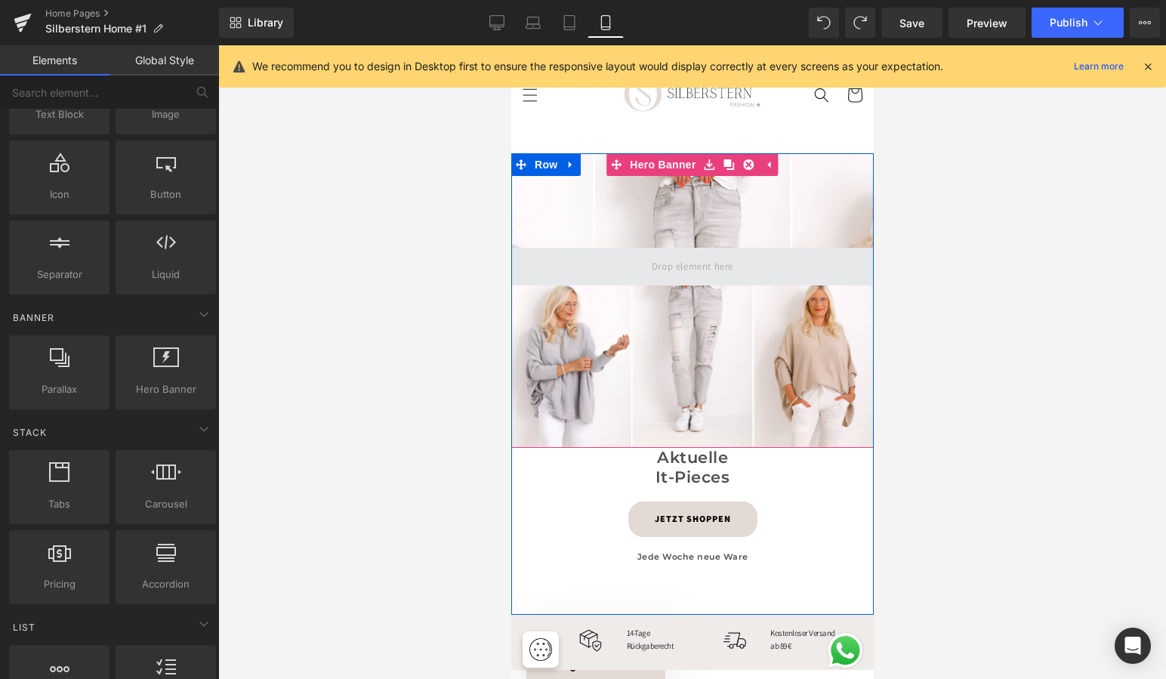
scroll to position [47, 0]
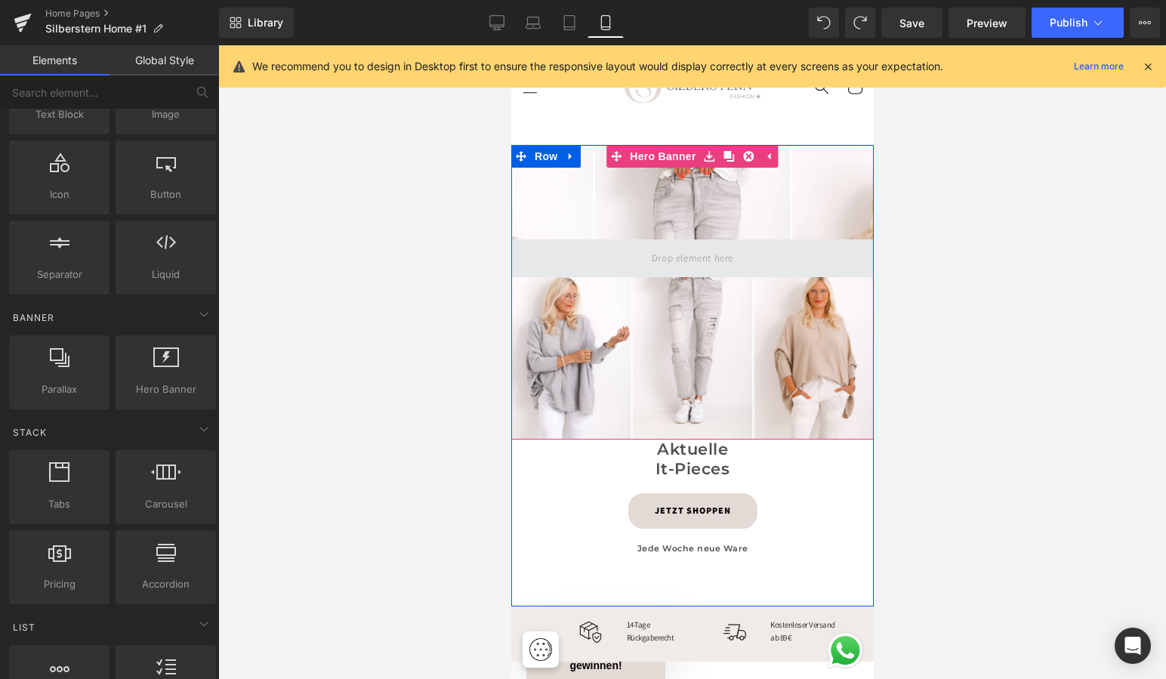
click at [718, 258] on span at bounding box center [692, 258] width 92 height 25
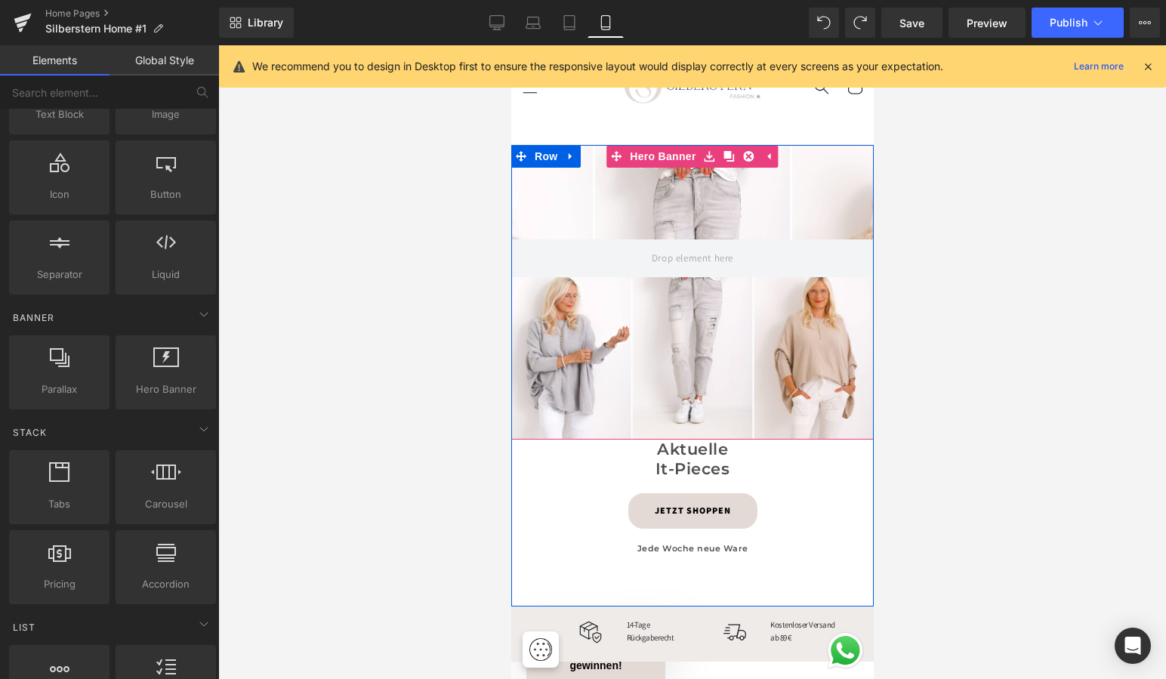
scroll to position [48, 0]
click at [696, 323] on div at bounding box center [692, 291] width 363 height 295
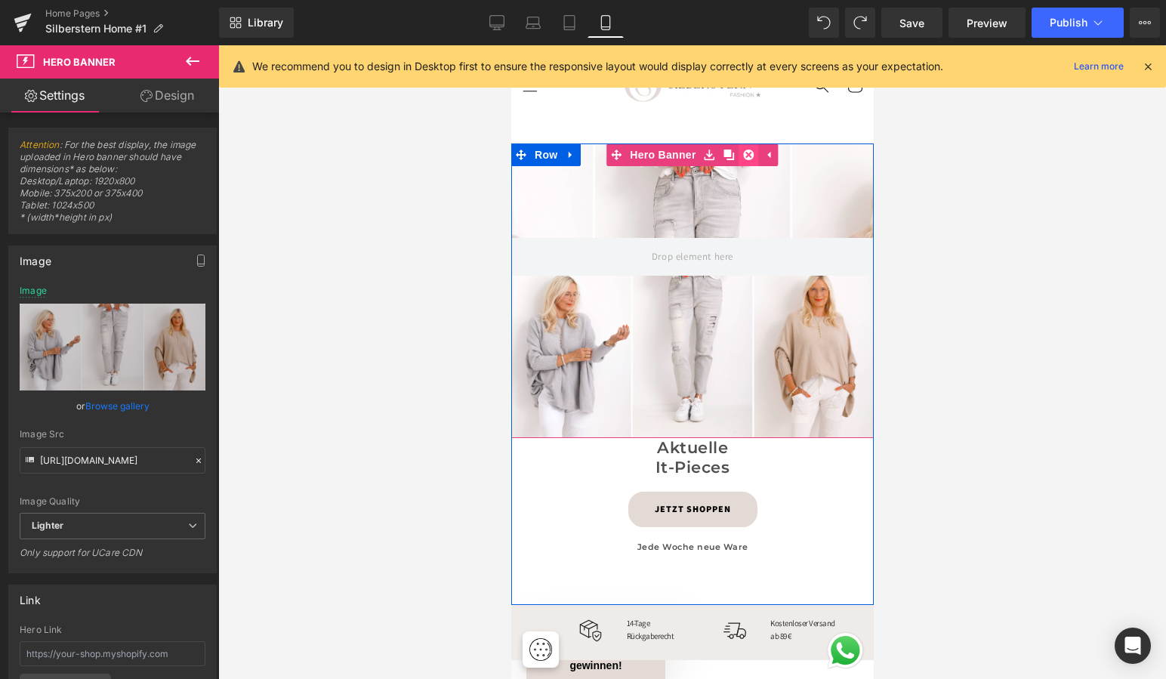
click at [750, 150] on icon at bounding box center [748, 155] width 11 height 11
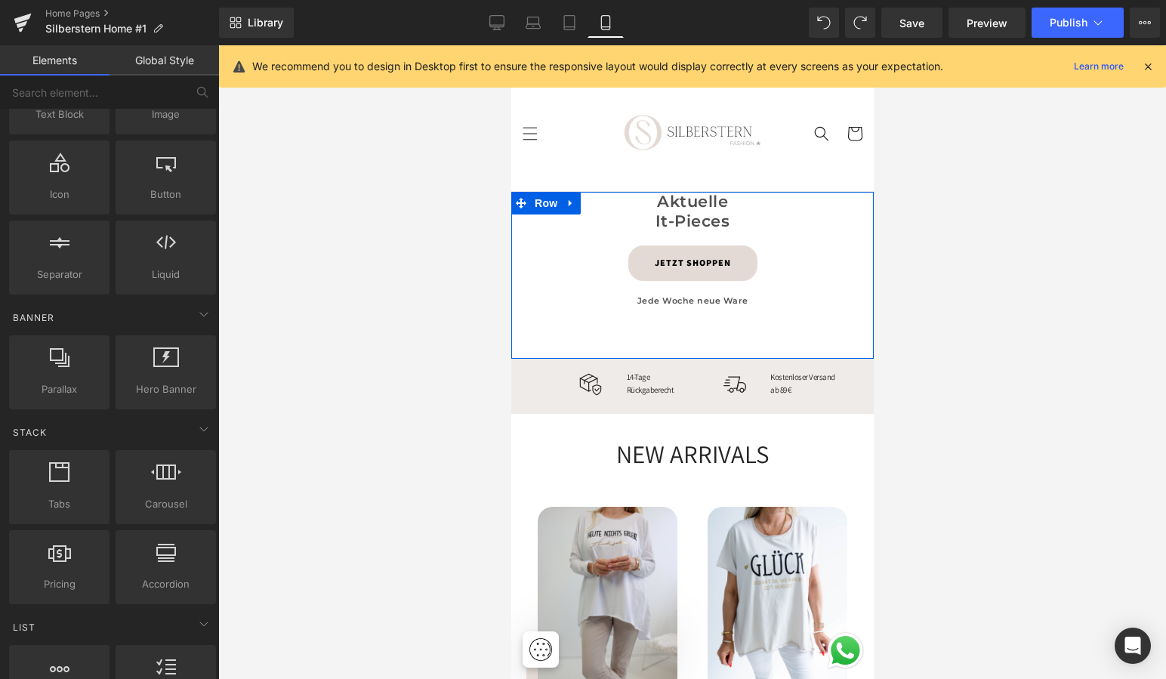
scroll to position [0, 0]
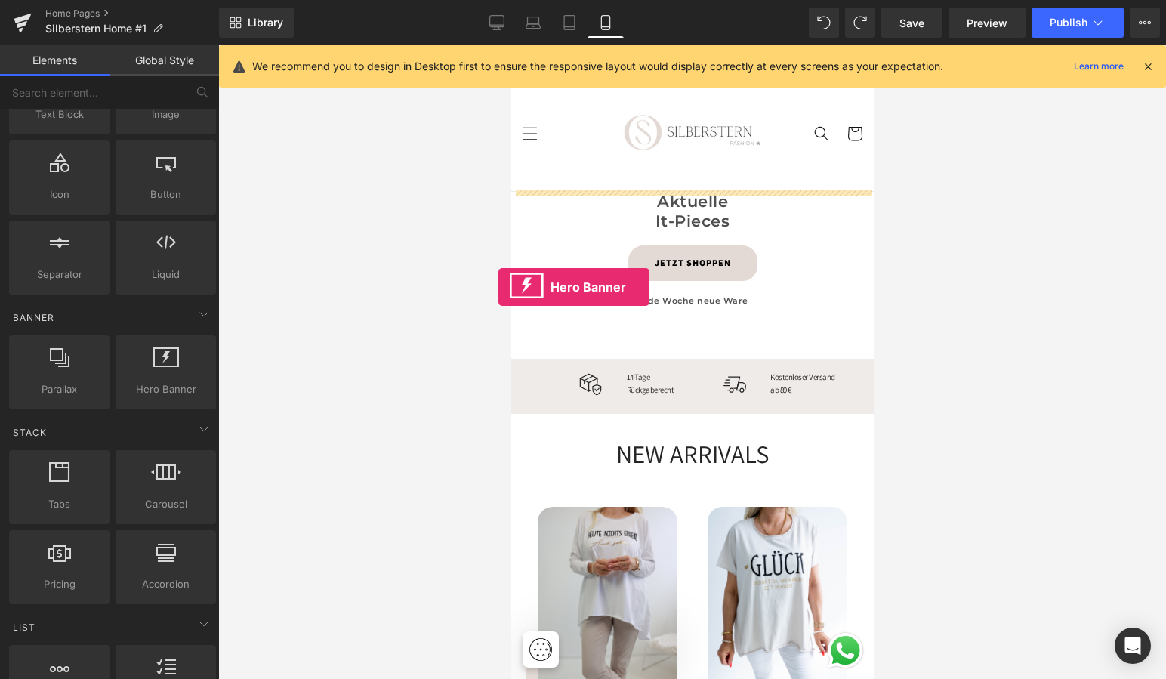
drag, startPoint x: 157, startPoint y: 363, endPoint x: 502, endPoint y: 286, distance: 352.8
click at [502, 286] on div "Hero Banner You are previewing how the will restyle your page. You can not edit…" at bounding box center [583, 352] width 1166 height 705
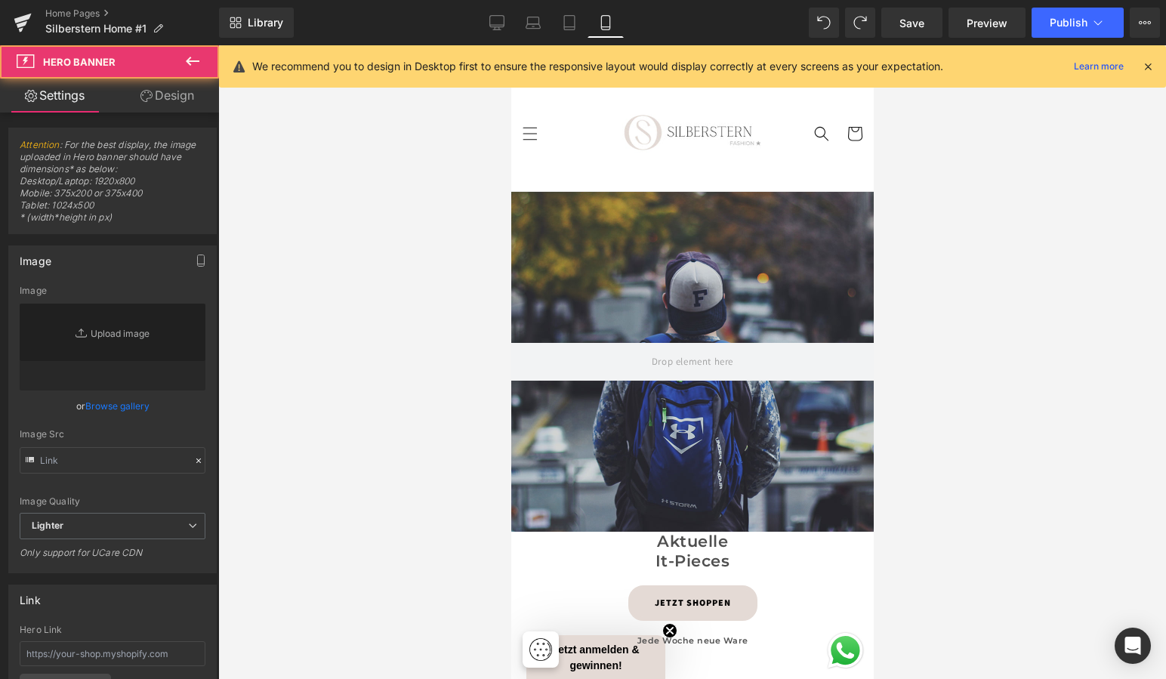
type input "[URL][DOMAIN_NAME]"
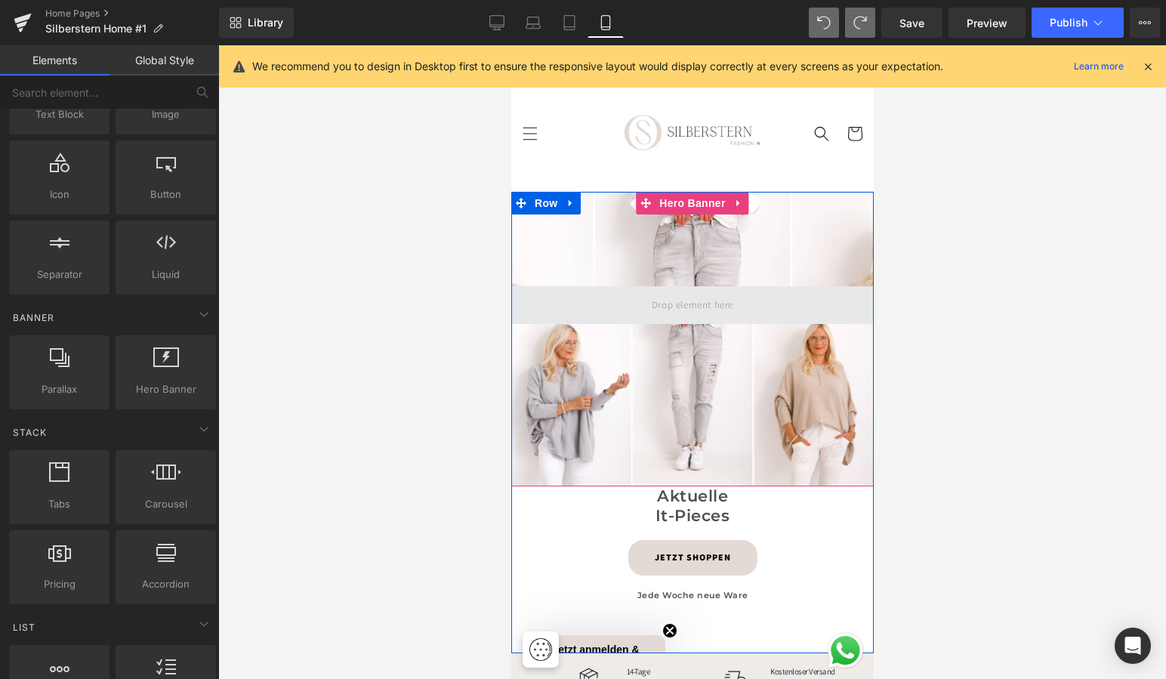
click at [568, 297] on span at bounding box center [692, 305] width 363 height 38
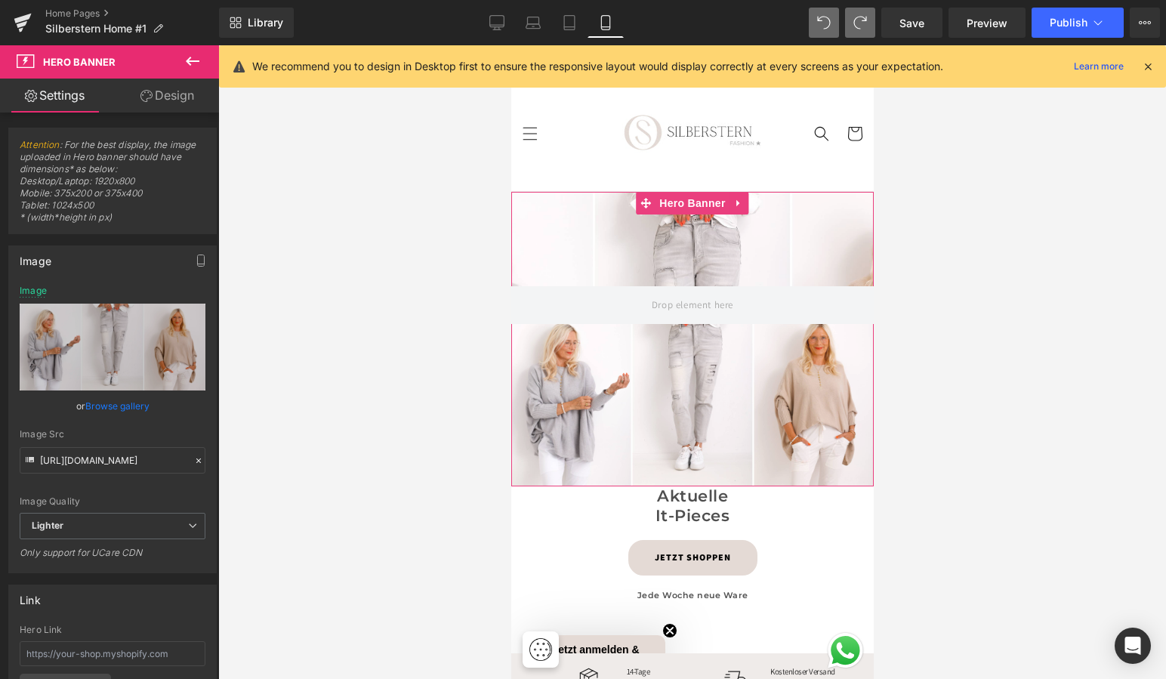
click at [175, 90] on link "Design" at bounding box center [168, 96] width 110 height 34
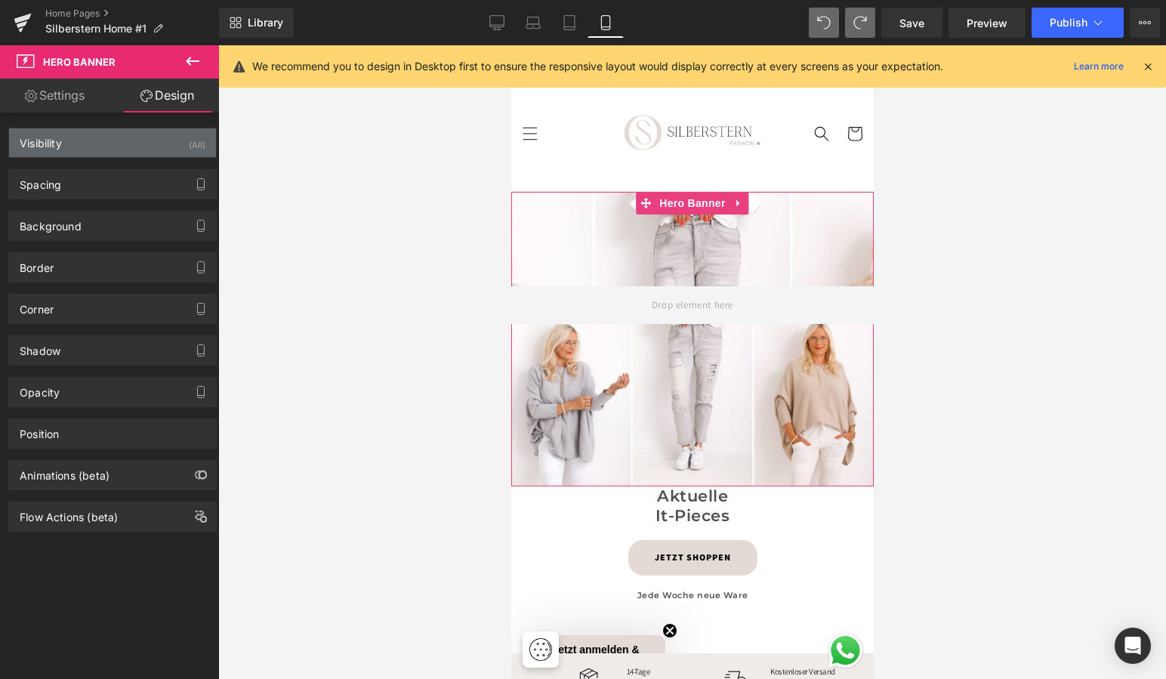
click at [143, 138] on div "Visibility (All)" at bounding box center [112, 142] width 207 height 29
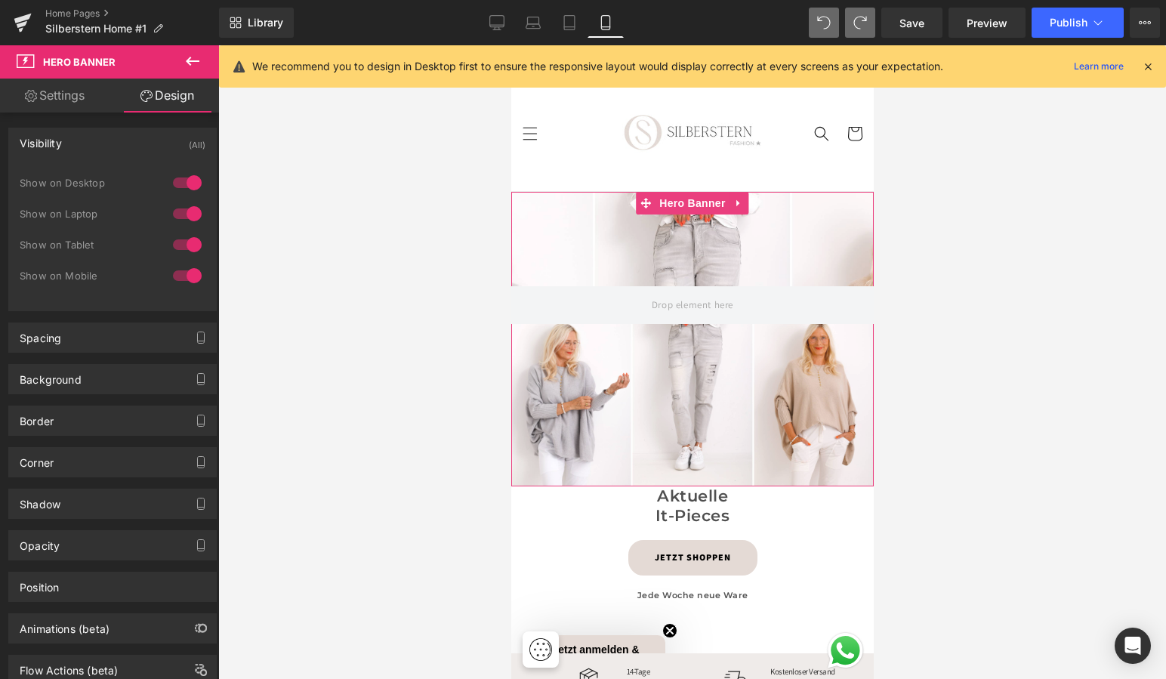
click at [143, 138] on div "Visibility (All)" at bounding box center [112, 142] width 207 height 29
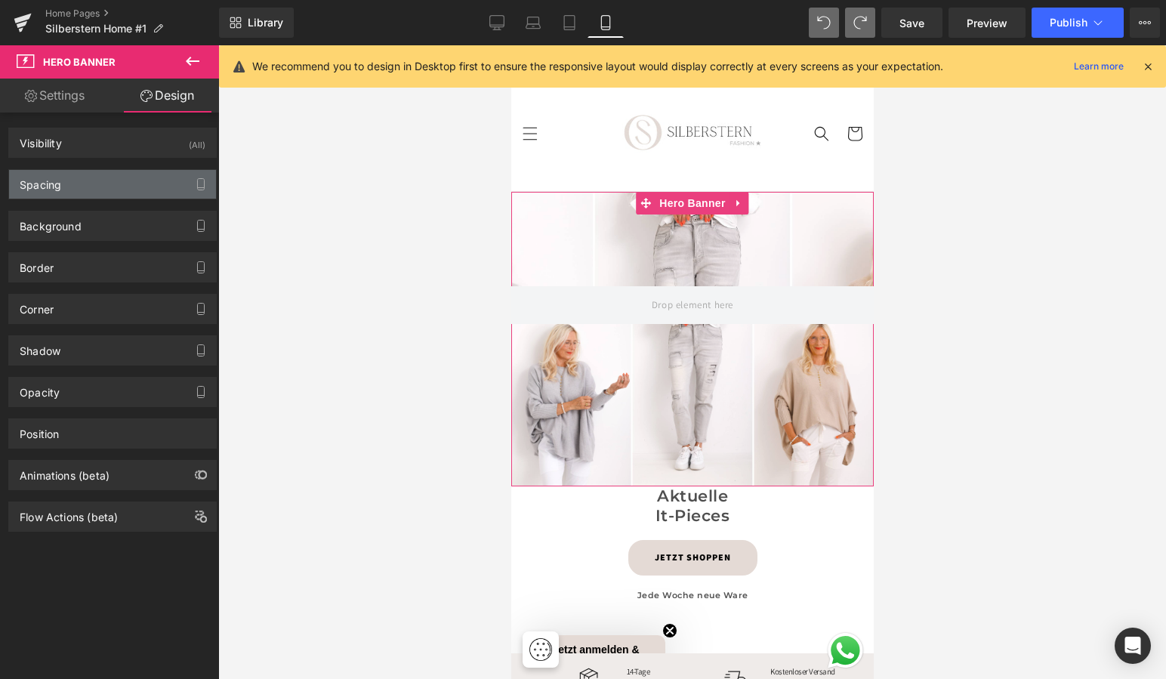
click at [165, 183] on div "Spacing" at bounding box center [112, 184] width 207 height 29
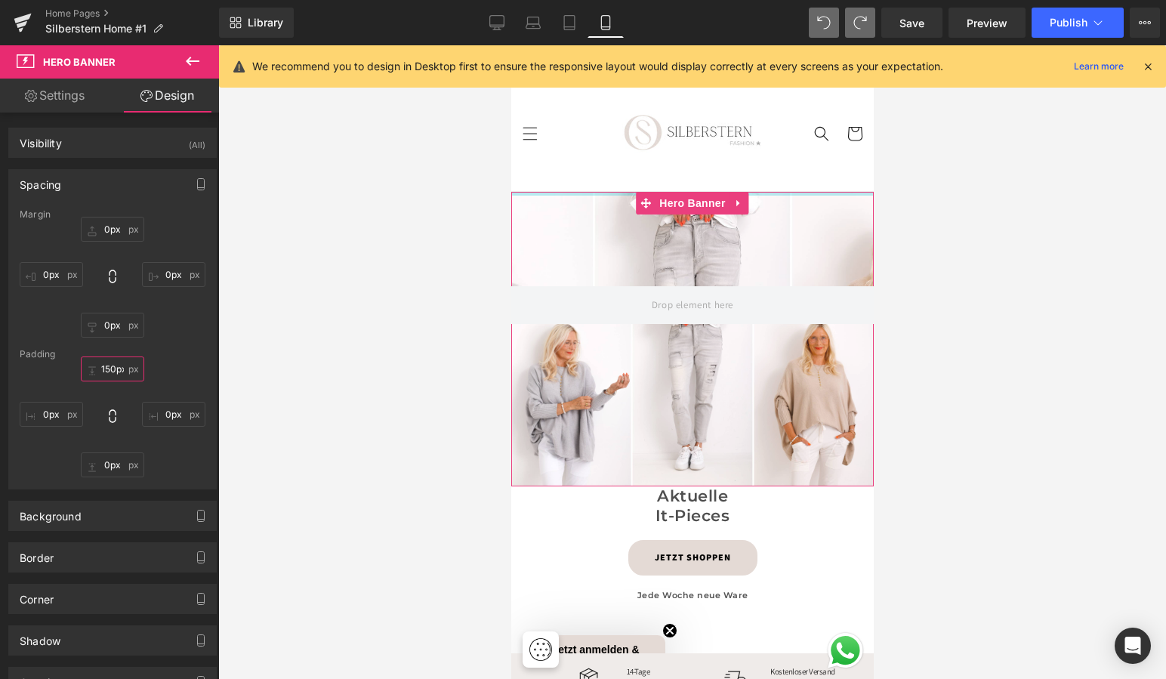
click at [113, 368] on input "150px" at bounding box center [112, 369] width 63 height 25
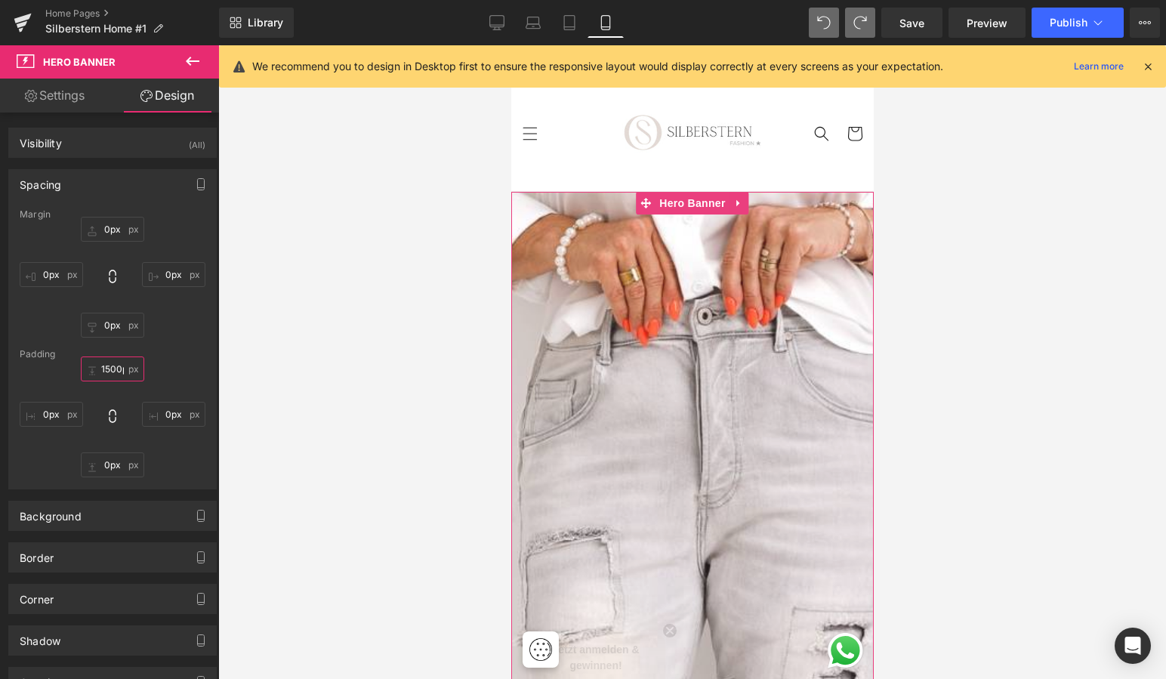
type input "150px"
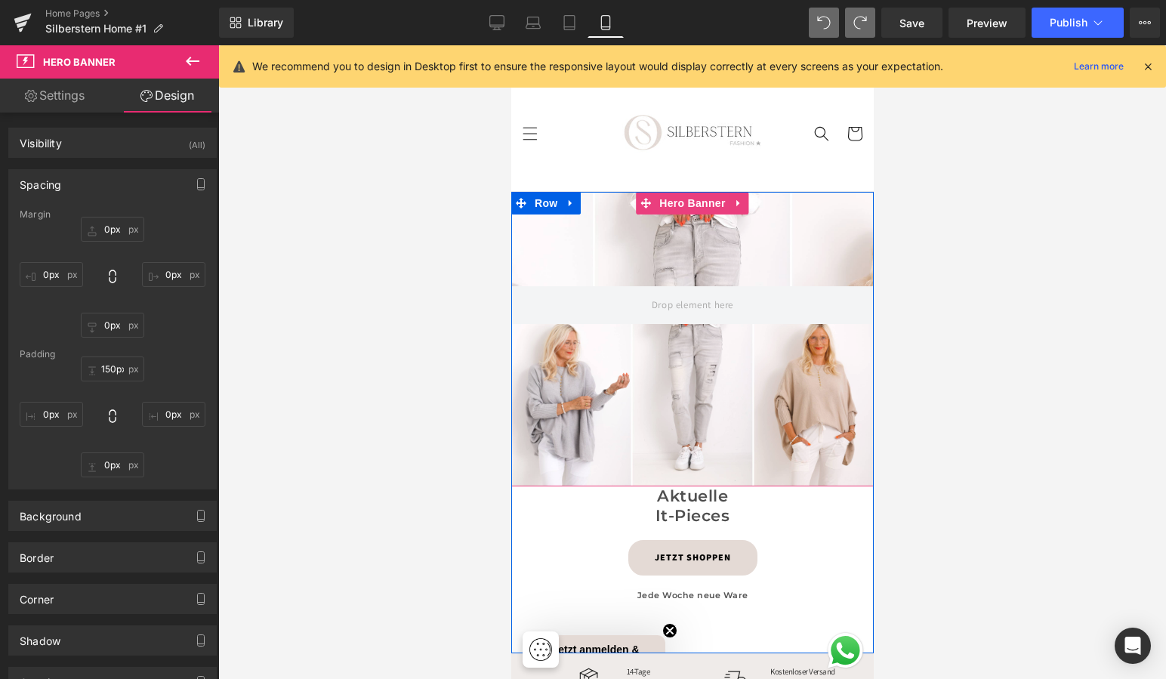
click at [606, 397] on div at bounding box center [692, 339] width 363 height 295
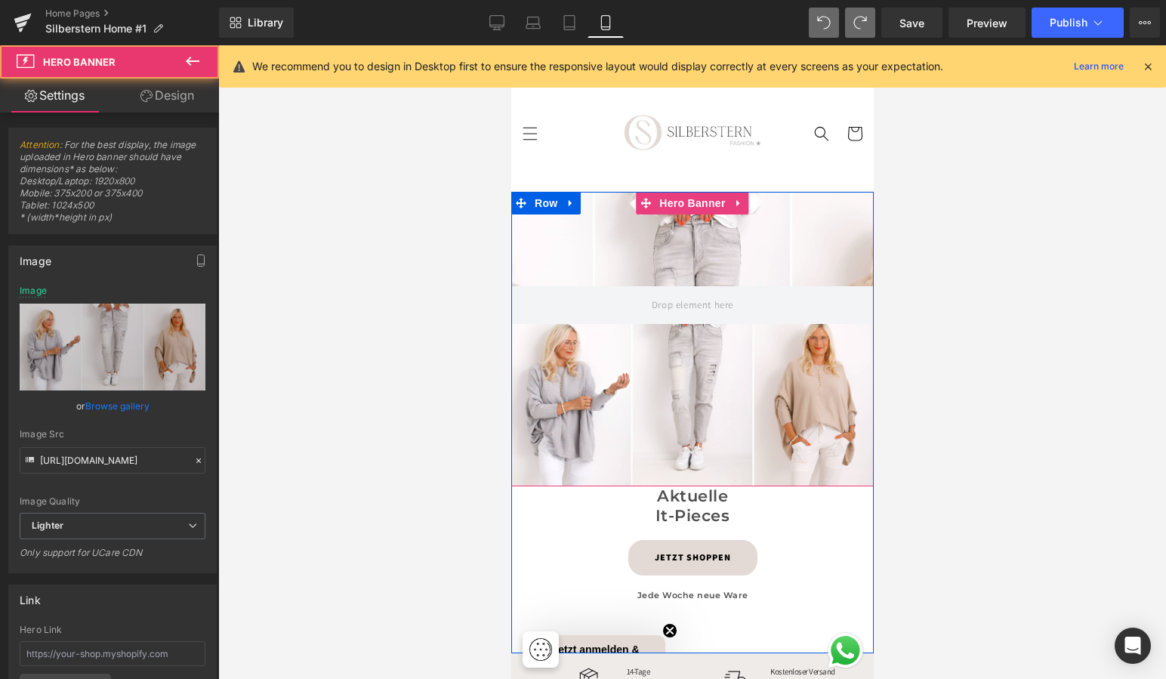
click at [606, 397] on div at bounding box center [692, 339] width 363 height 295
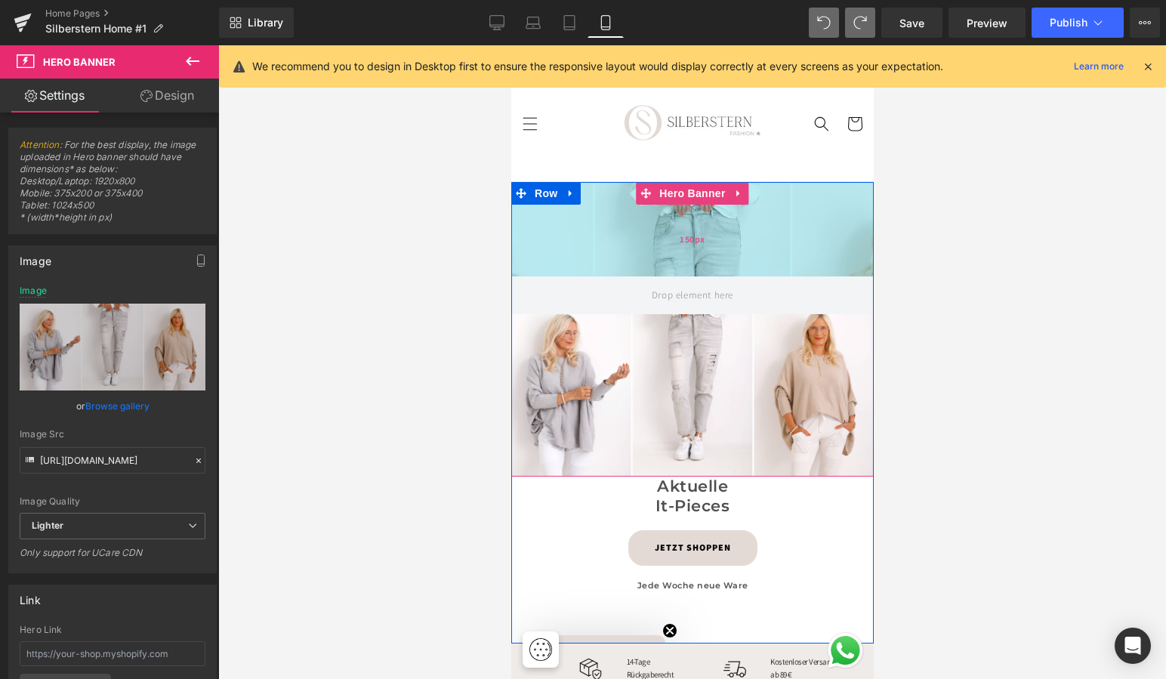
click at [639, 235] on div "150px" at bounding box center [692, 238] width 363 height 113
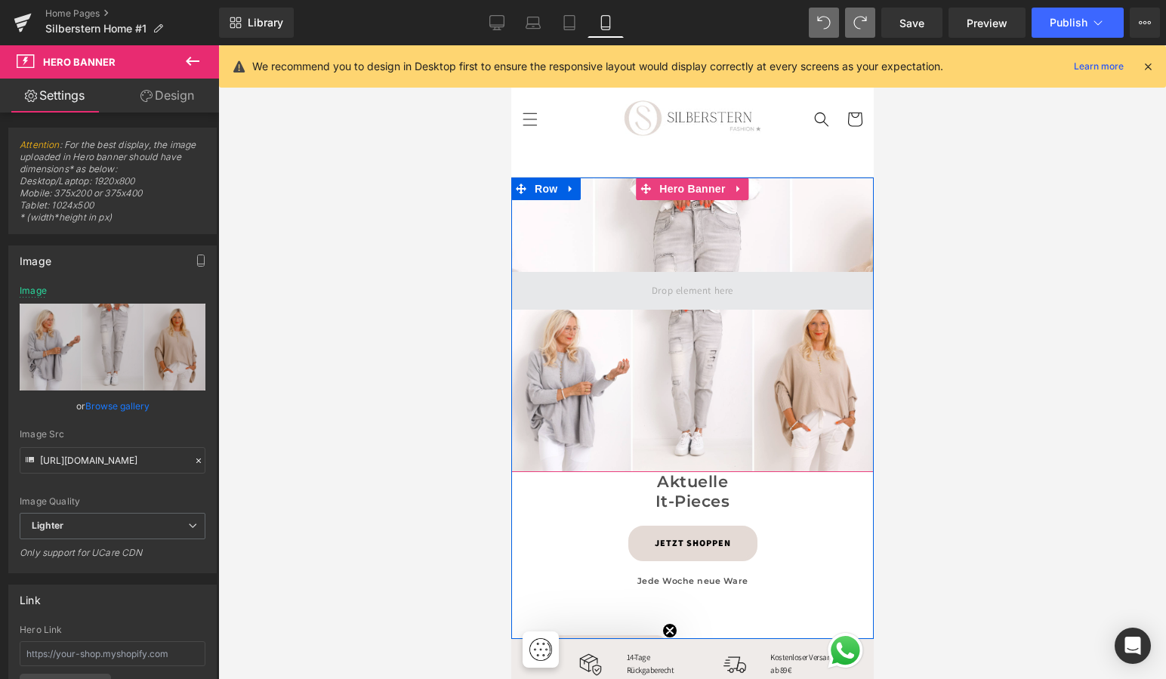
scroll to position [17, 0]
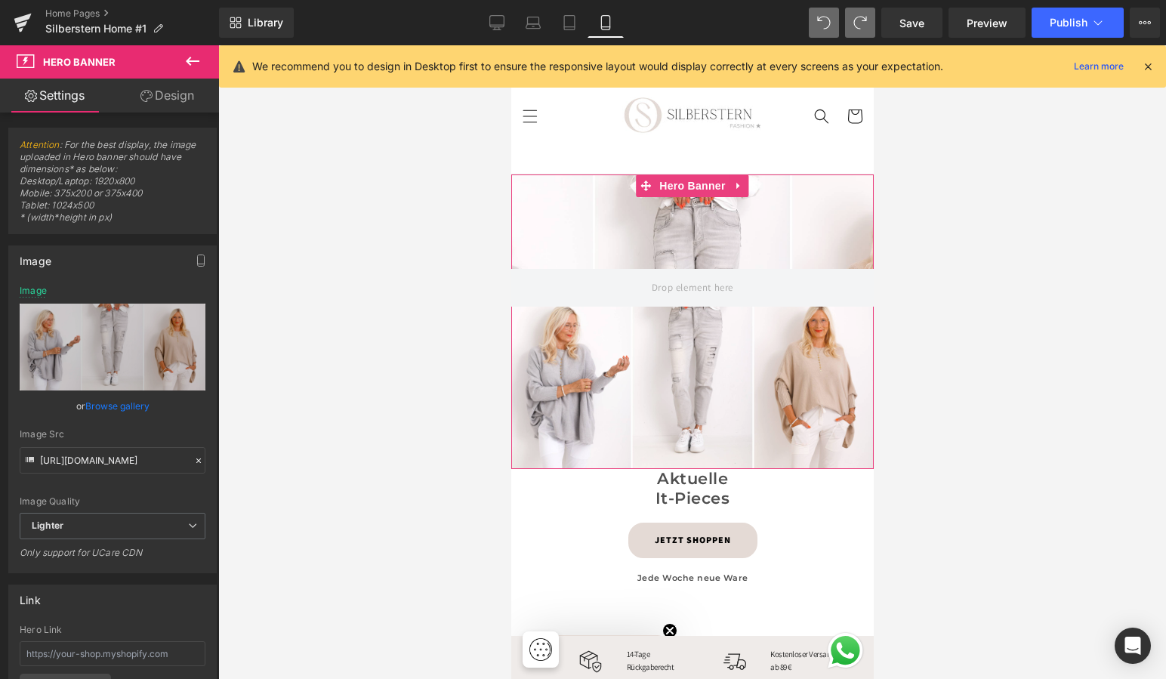
click at [174, 91] on link "Design" at bounding box center [168, 96] width 110 height 34
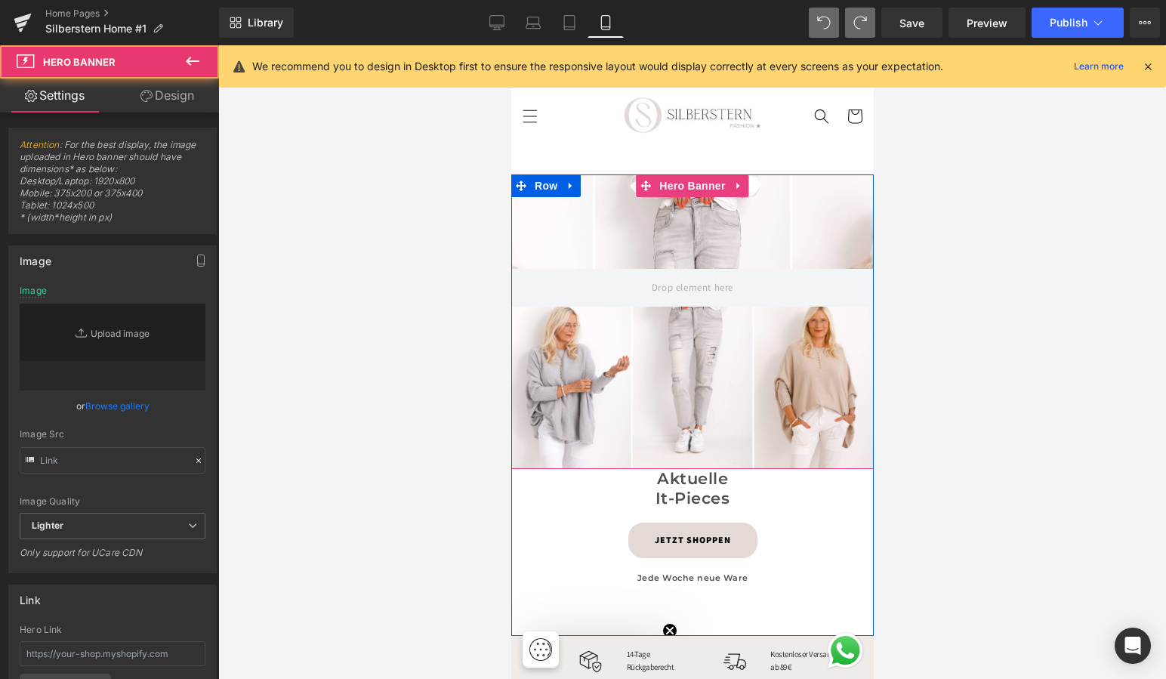
type input "[URL][DOMAIN_NAME]"
click at [653, 341] on div at bounding box center [692, 321] width 363 height 295
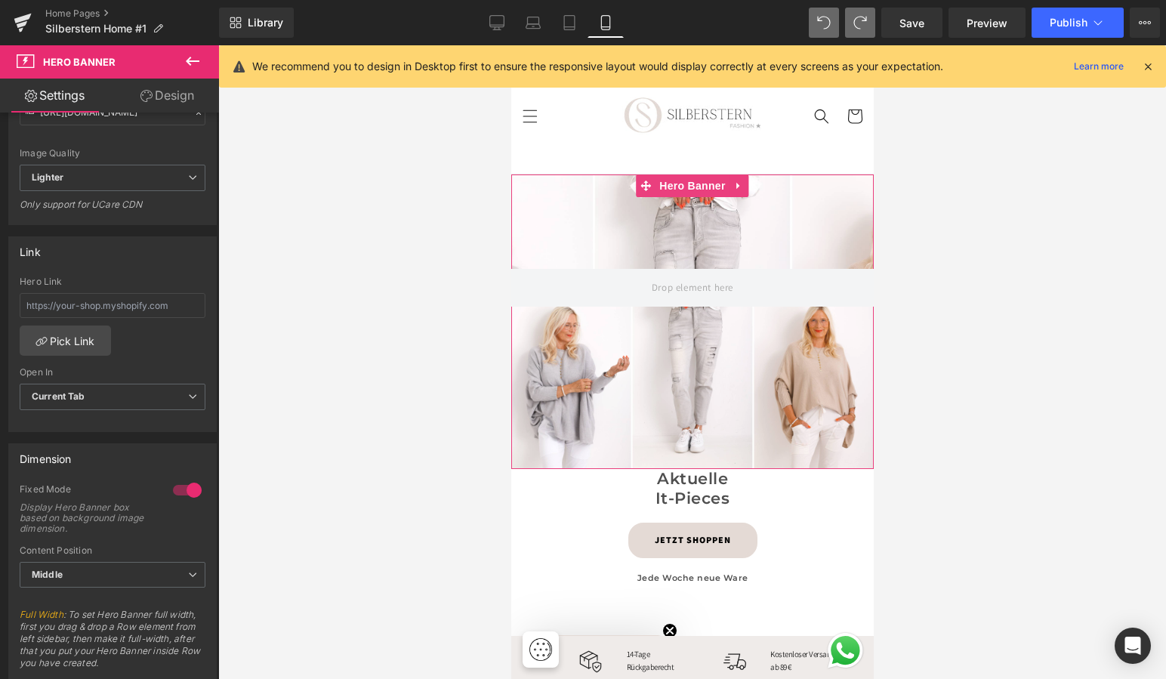
scroll to position [354, 0]
click at [178, 483] on div at bounding box center [187, 484] width 36 height 24
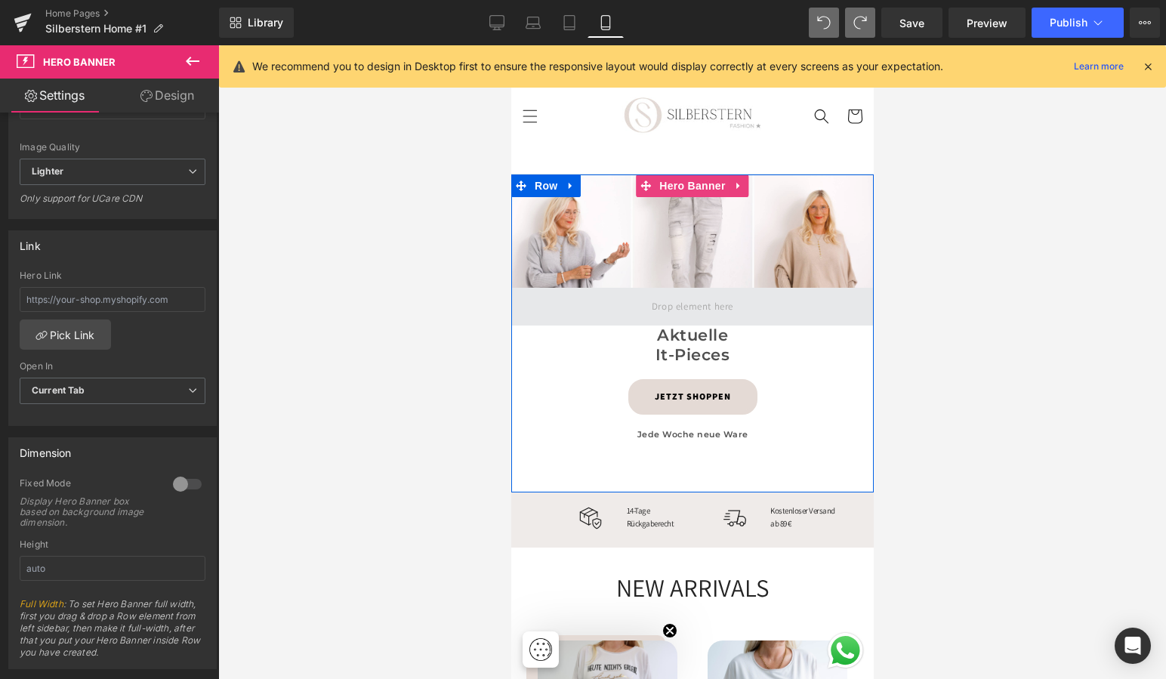
click at [700, 313] on span at bounding box center [692, 307] width 92 height 25
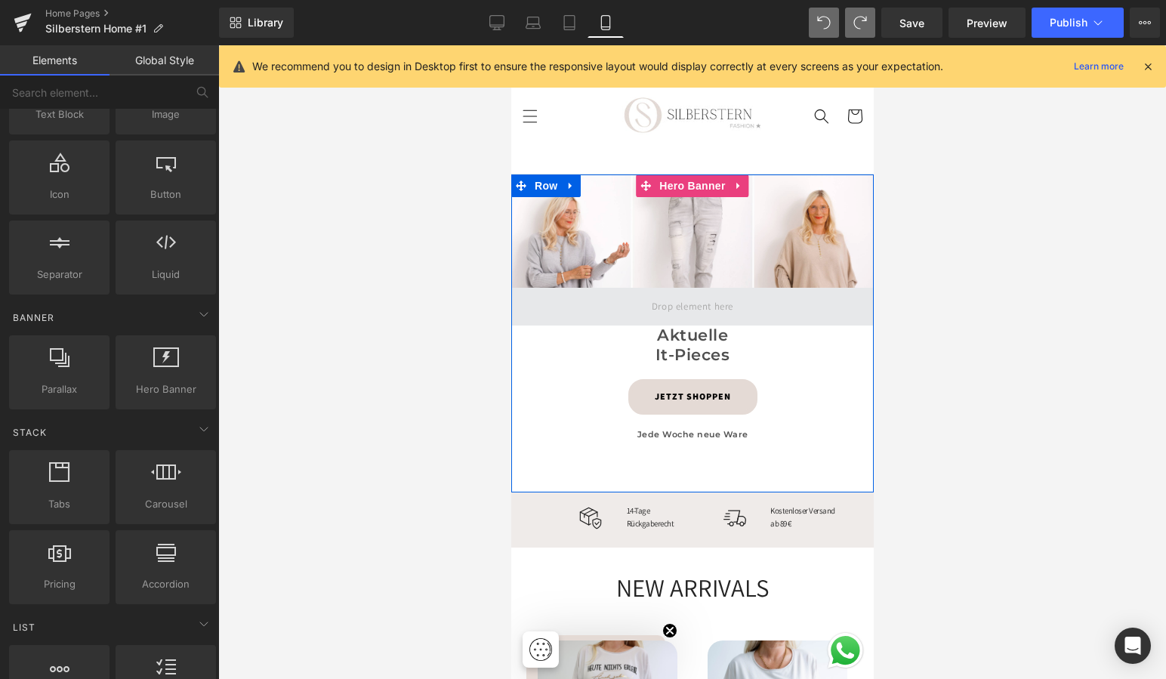
click at [670, 304] on span at bounding box center [692, 307] width 92 height 25
click at [576, 299] on span at bounding box center [692, 307] width 363 height 38
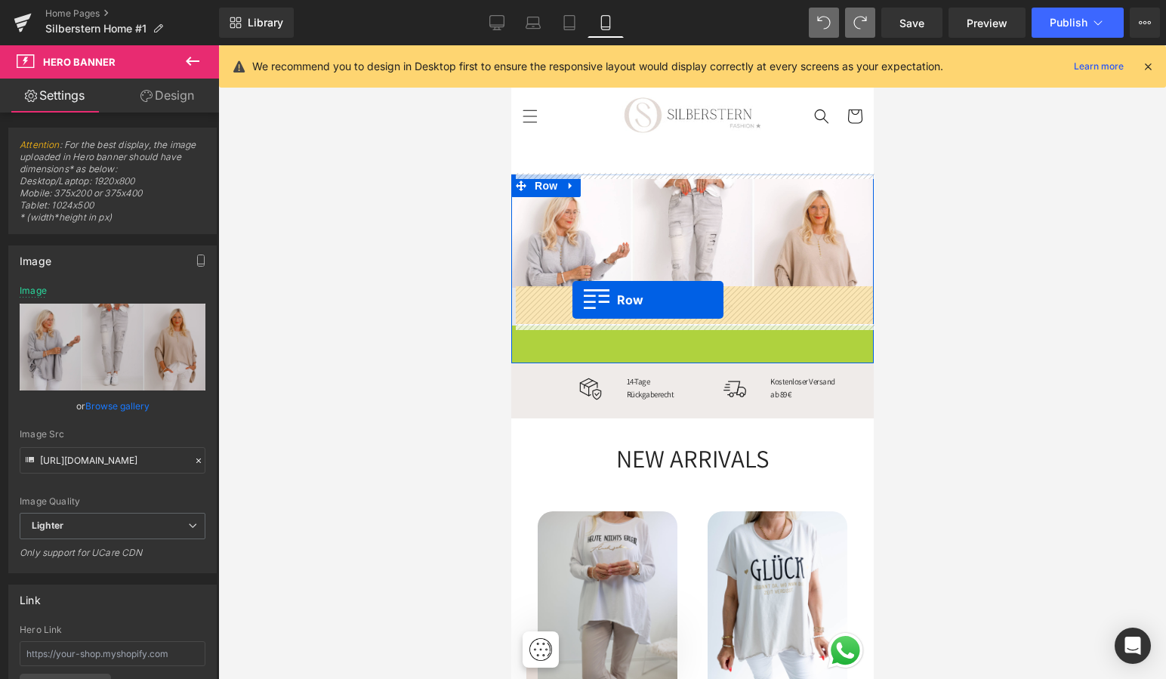
drag, startPoint x: 517, startPoint y: 334, endPoint x: 572, endPoint y: 300, distance: 64.8
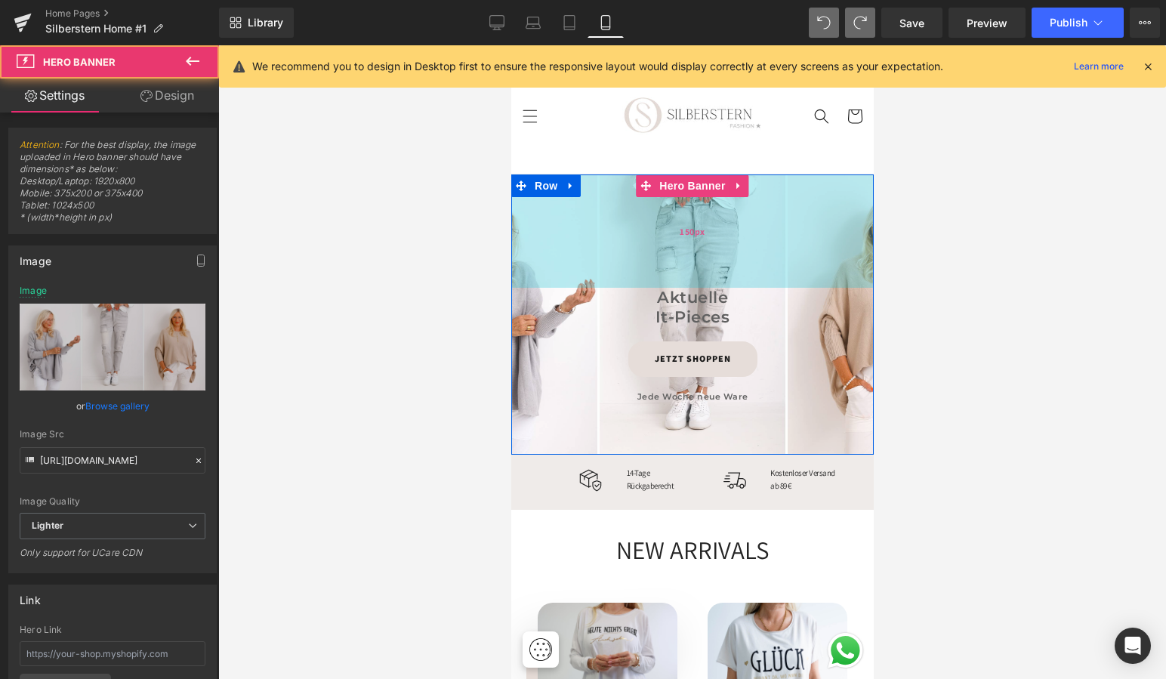
click at [783, 239] on div "150px" at bounding box center [692, 230] width 363 height 113
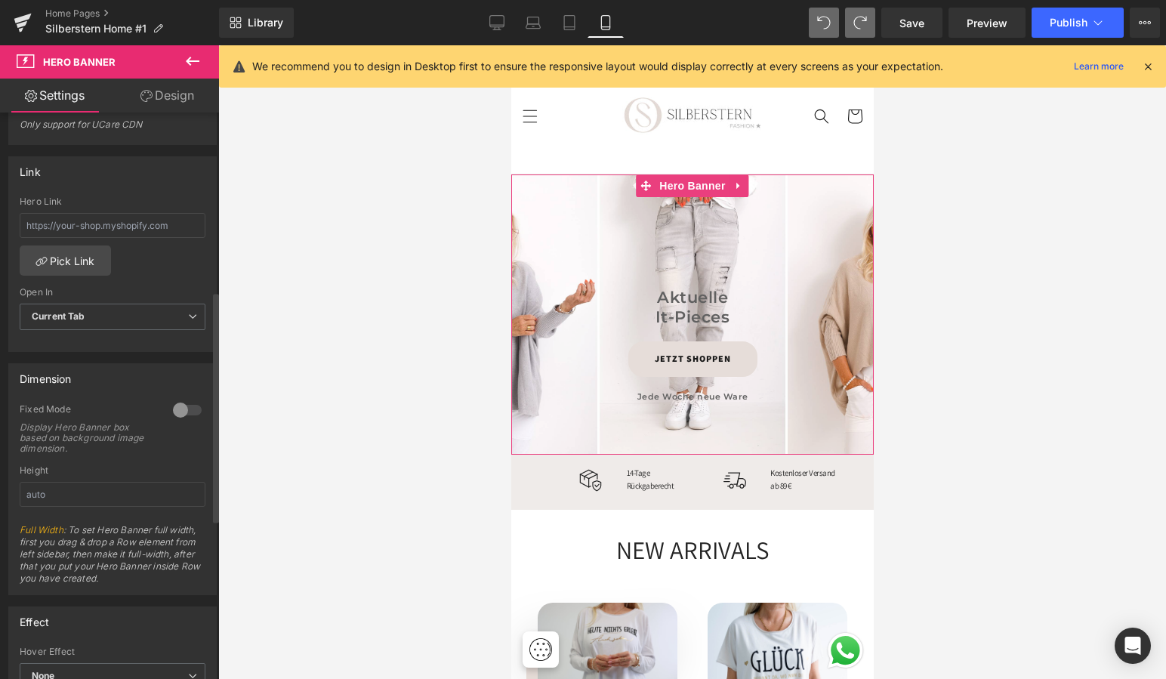
scroll to position [426, 0]
click at [185, 409] on div at bounding box center [187, 412] width 36 height 24
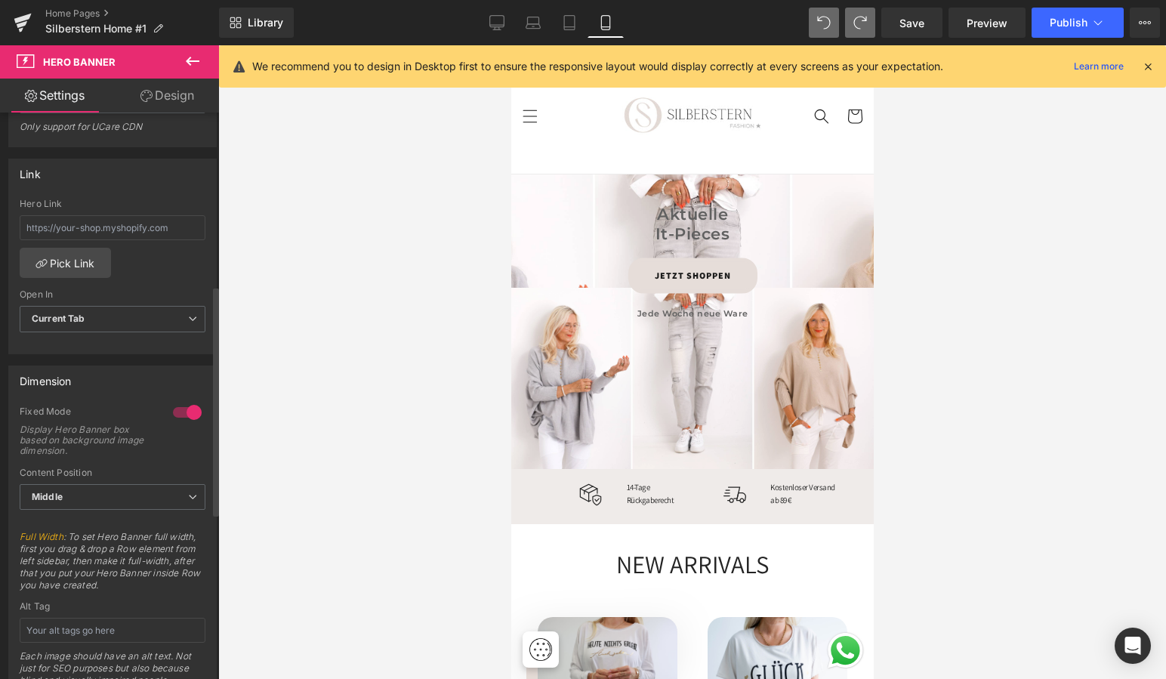
click at [174, 409] on div at bounding box center [187, 412] width 36 height 24
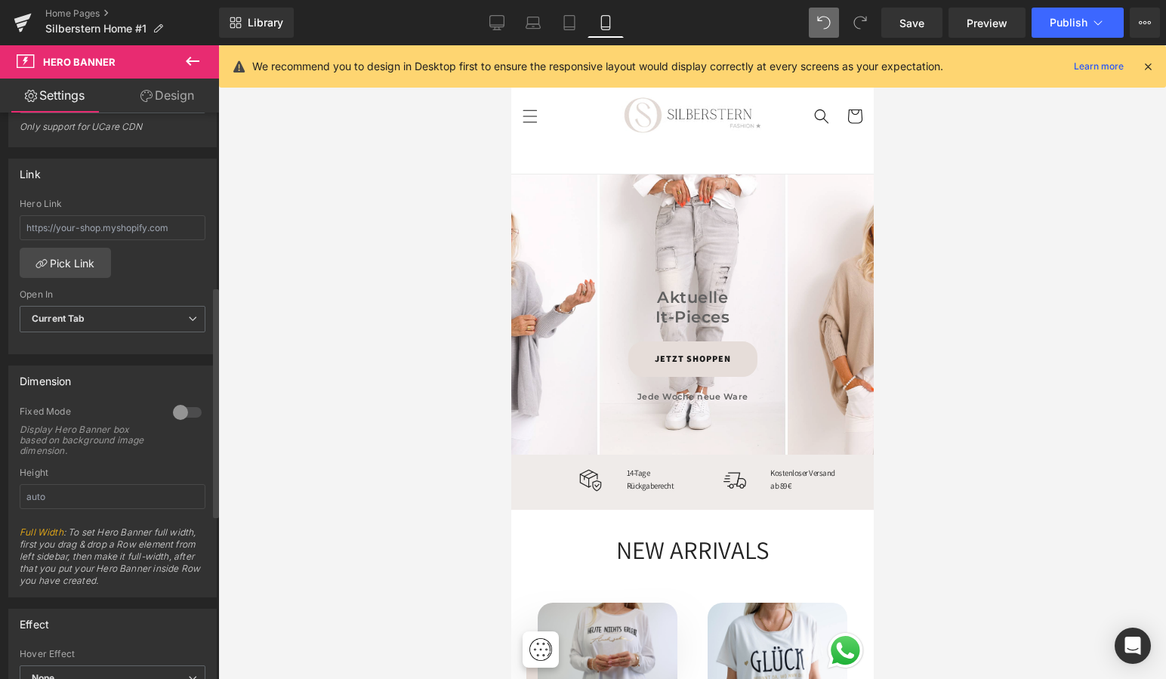
scroll to position [420, 0]
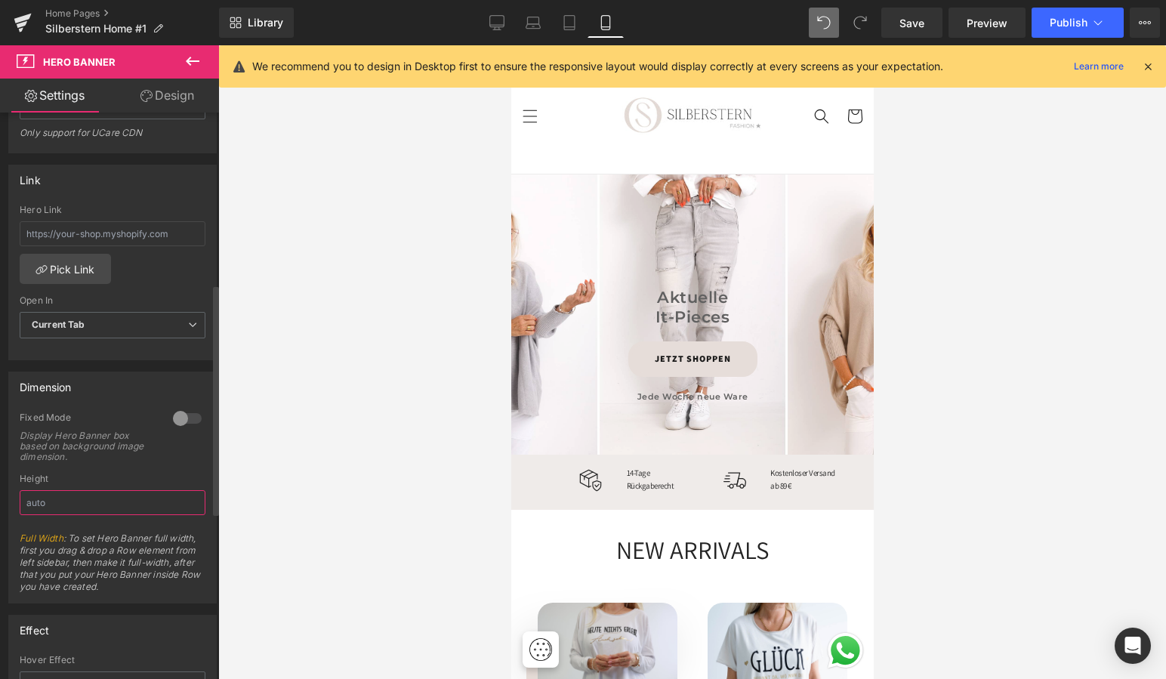
click at [75, 508] on input "text" at bounding box center [113, 502] width 186 height 25
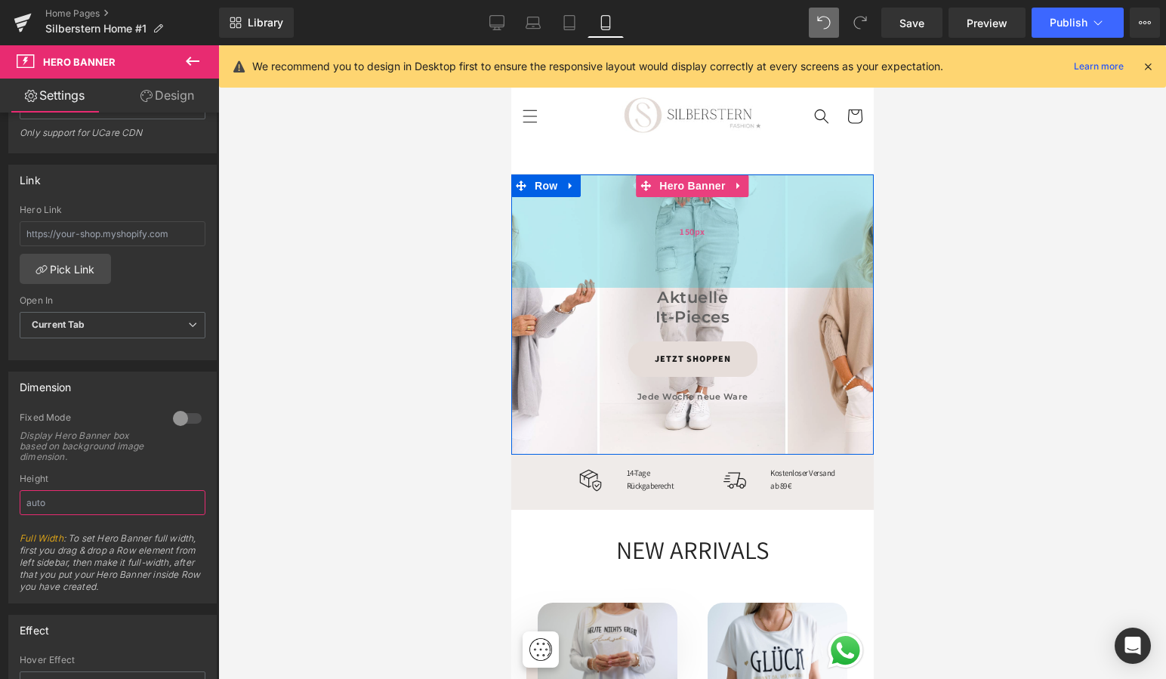
scroll to position [18, 0]
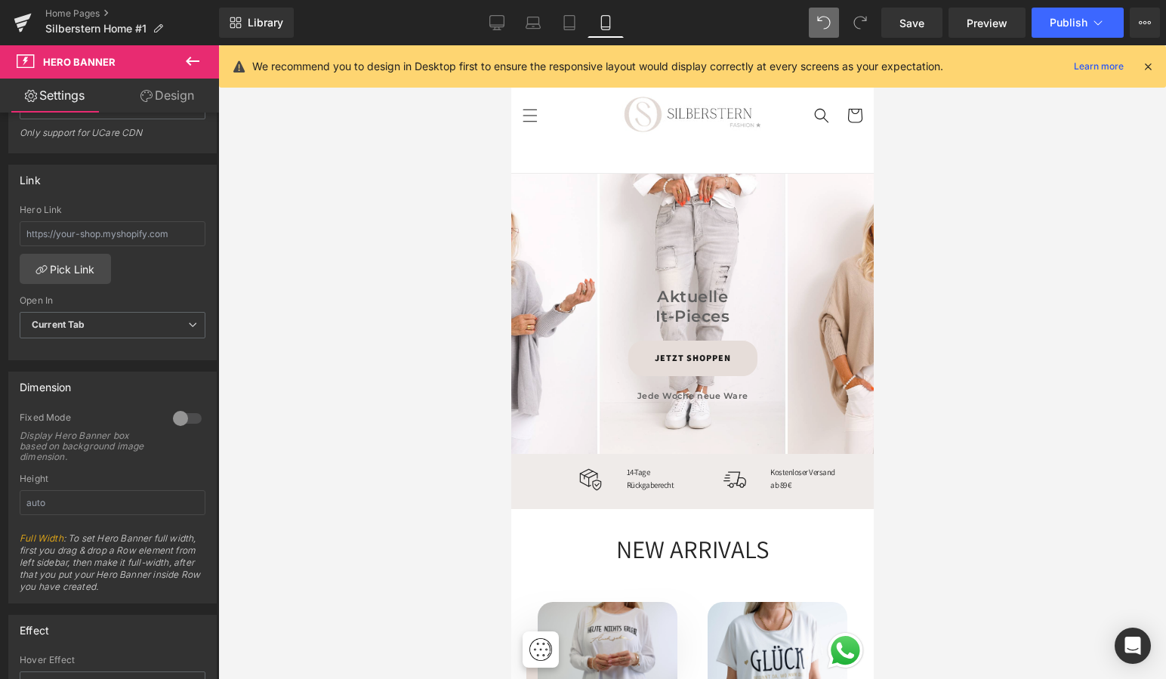
click at [919, 310] on div at bounding box center [692, 362] width 948 height 634
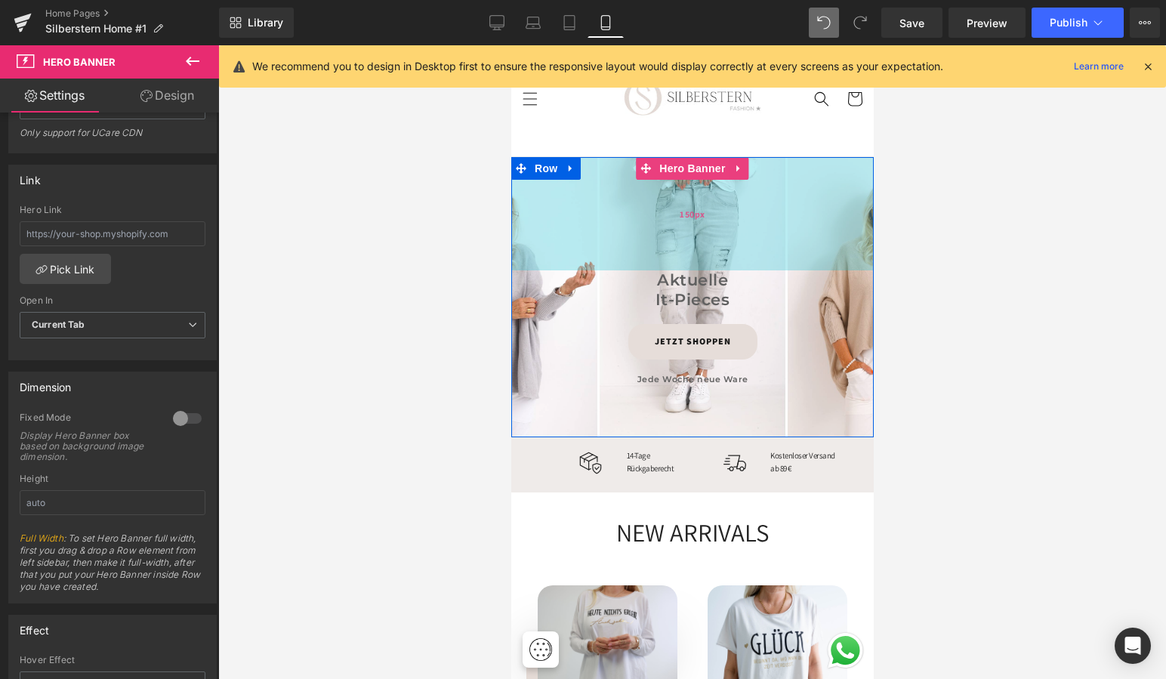
scroll to position [28, 0]
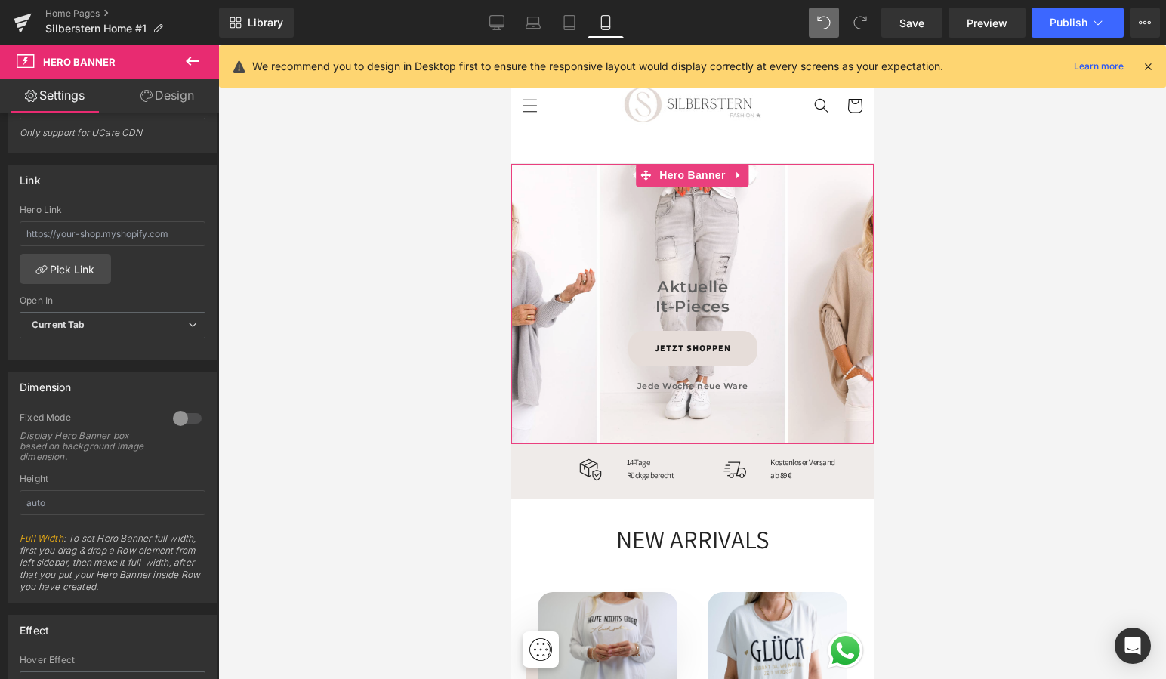
click at [175, 97] on link "Design" at bounding box center [168, 96] width 110 height 34
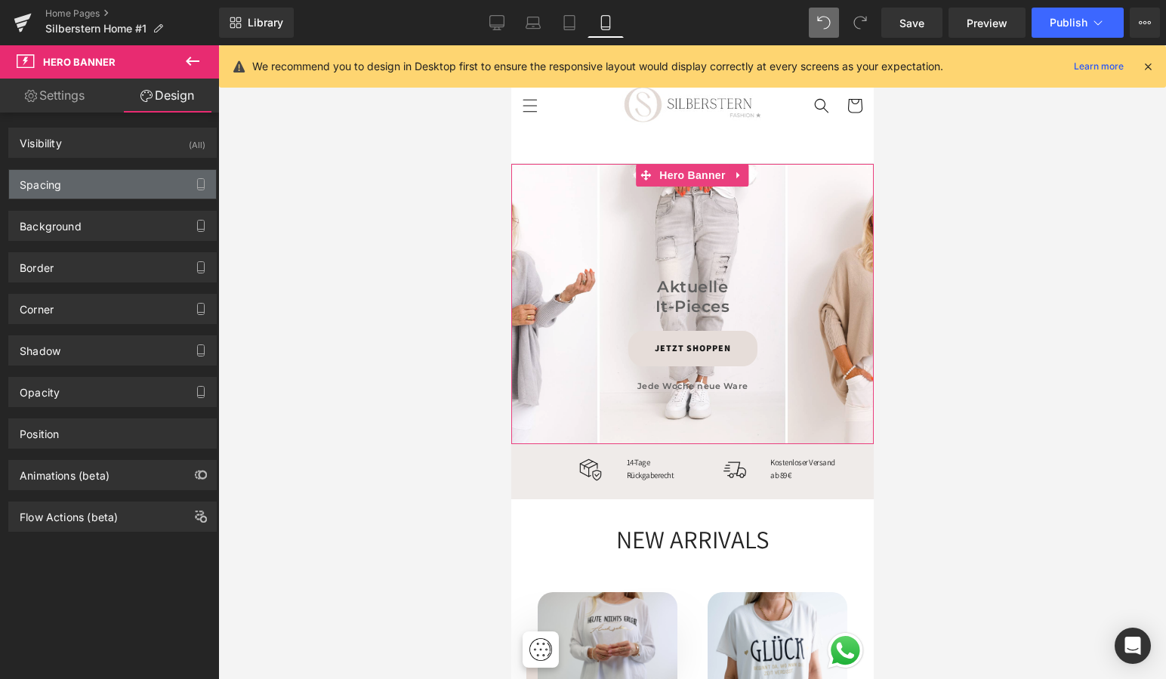
click at [138, 187] on div "Spacing" at bounding box center [112, 184] width 207 height 29
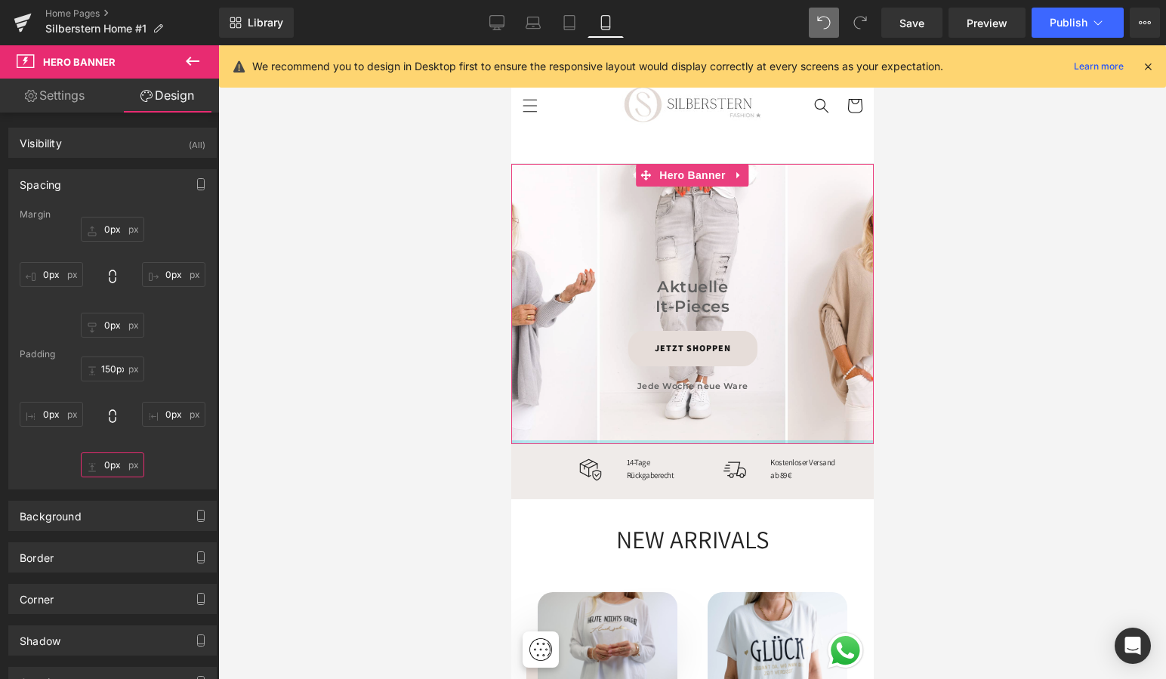
click at [107, 464] on input "0px" at bounding box center [112, 464] width 63 height 25
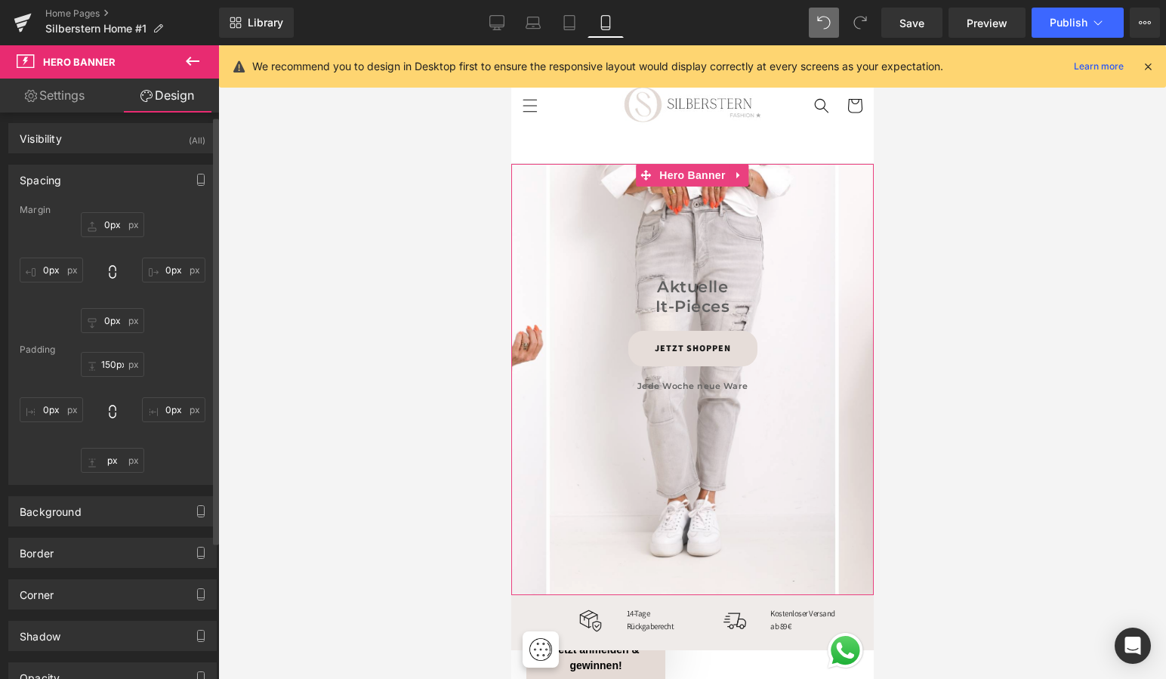
click at [162, 338] on div "Margin 0px 0px 0px 0px 0px 0px 0px 0px [GEOGRAPHIC_DATA] 150px 150px 0px 0px px…" at bounding box center [112, 344] width 207 height 279
type input "0px"
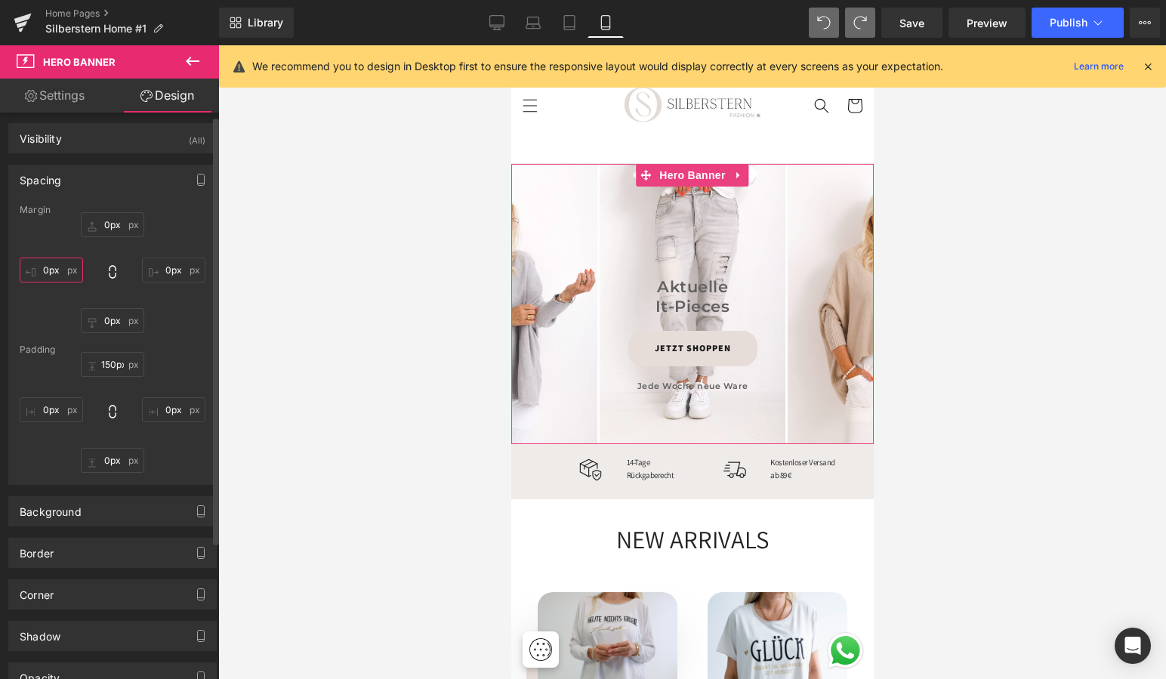
click at [49, 270] on input "0px" at bounding box center [51, 270] width 63 height 25
click at [178, 245] on div "0px 0px 0px 0px 0px 0px px px" at bounding box center [113, 272] width 186 height 121
click at [44, 269] on input "px" at bounding box center [51, 270] width 63 height 25
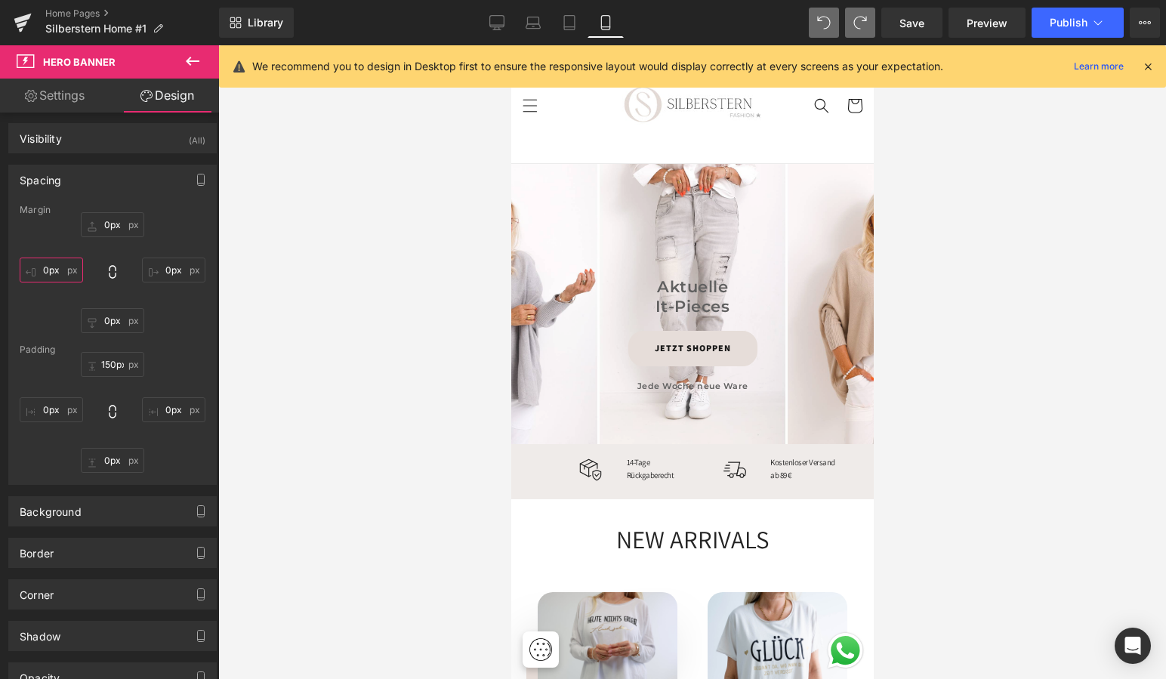
type input "0px"
click at [249, 258] on div at bounding box center [692, 362] width 948 height 634
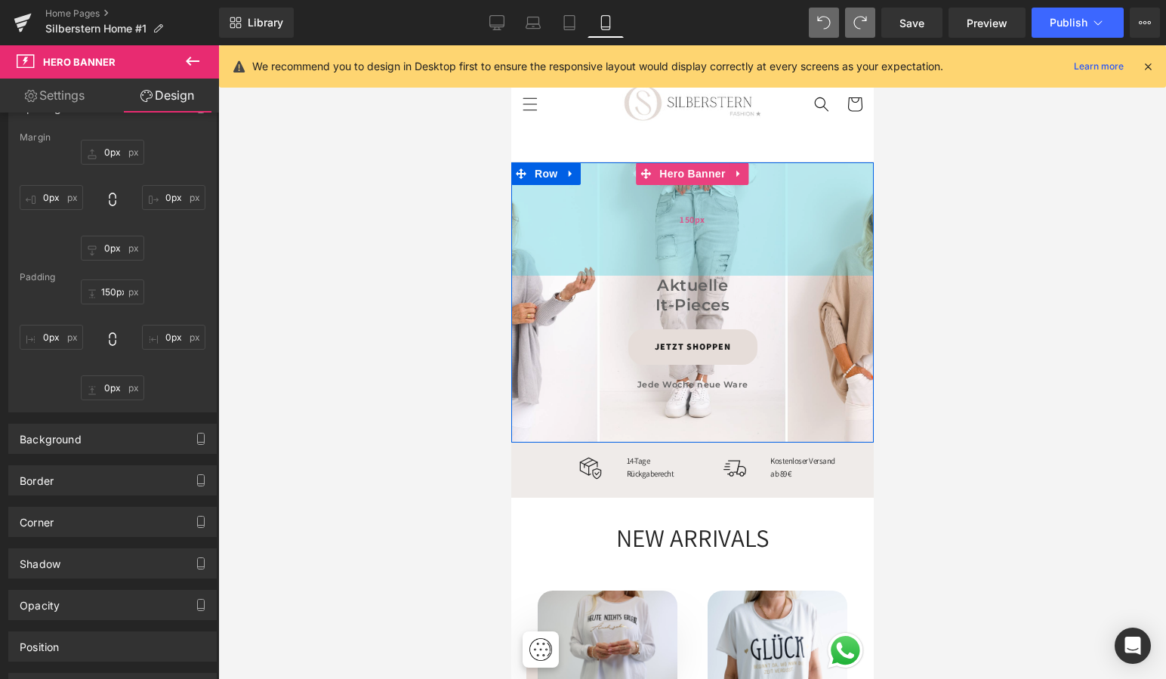
scroll to position [32, 0]
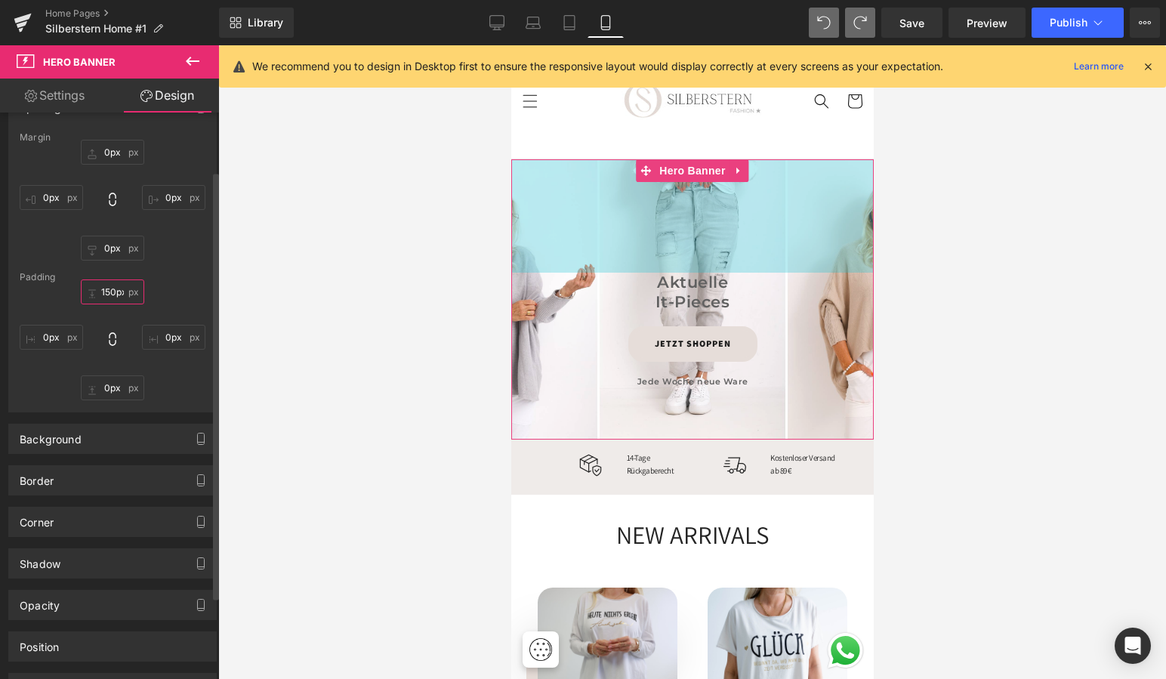
click at [110, 291] on input "150px" at bounding box center [112, 291] width 63 height 25
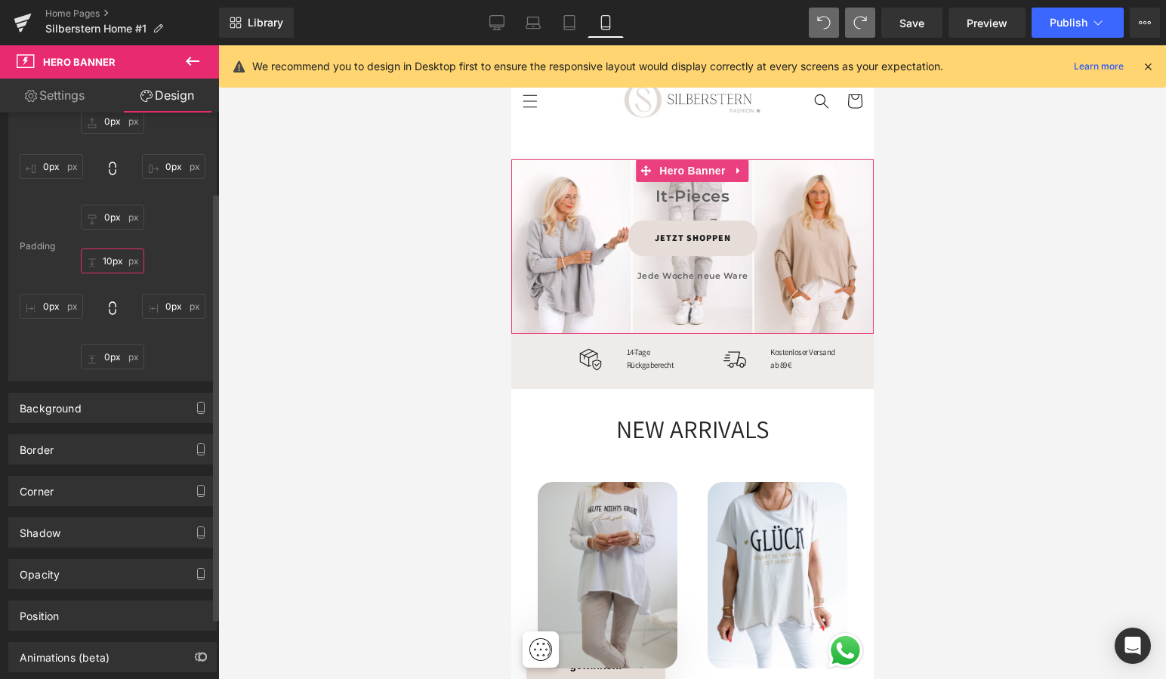
scroll to position [113, 0]
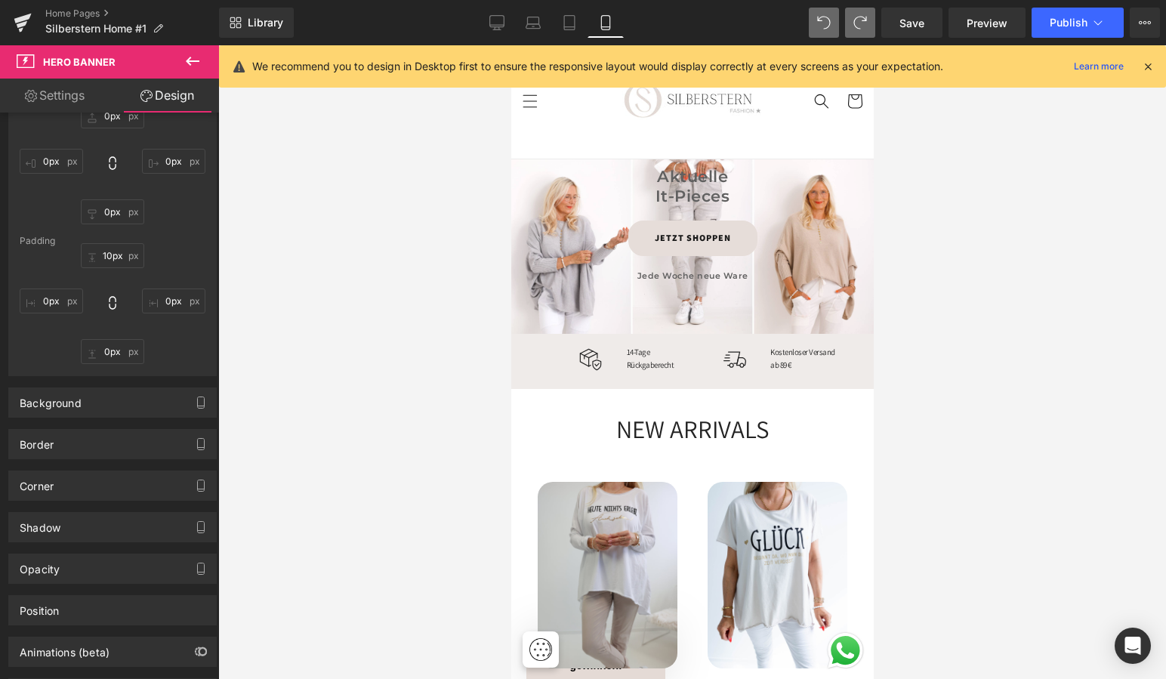
click at [949, 293] on div at bounding box center [692, 362] width 948 height 634
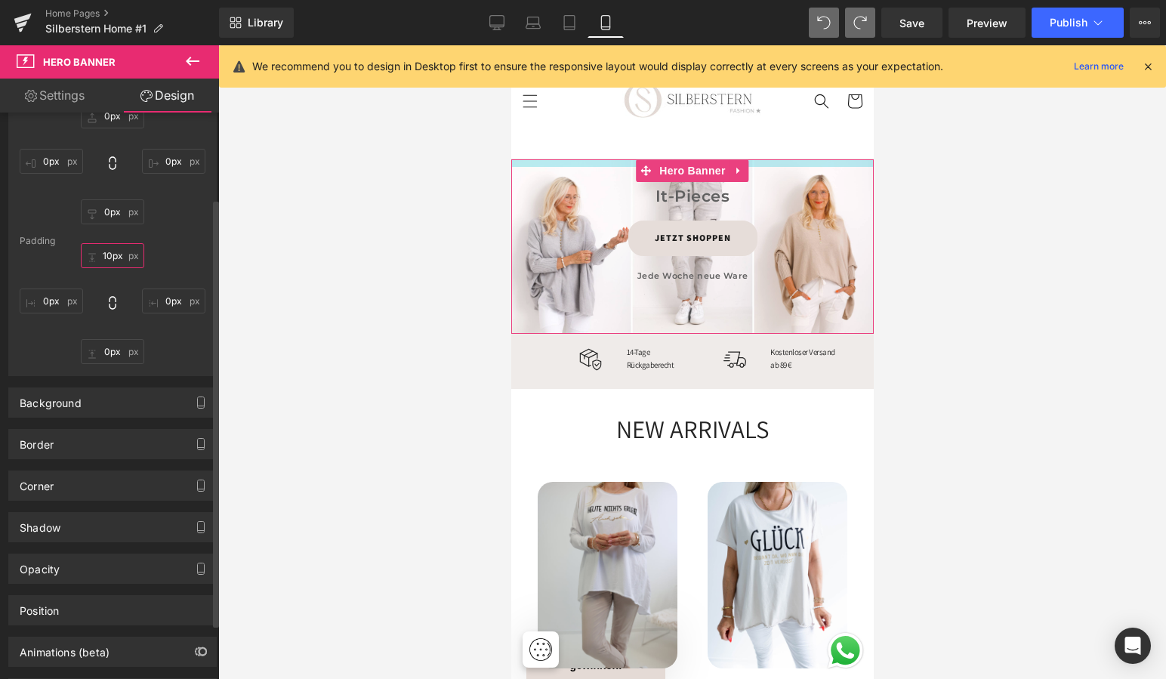
click at [109, 256] on input "10px" at bounding box center [112, 255] width 63 height 25
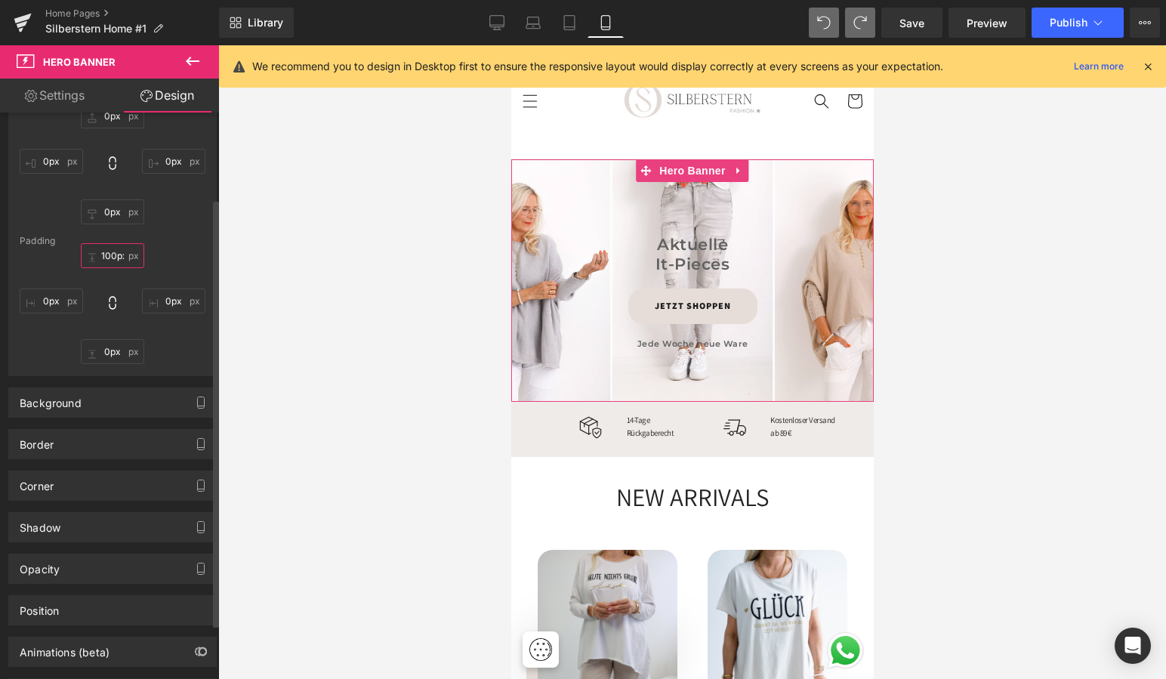
type input "10px"
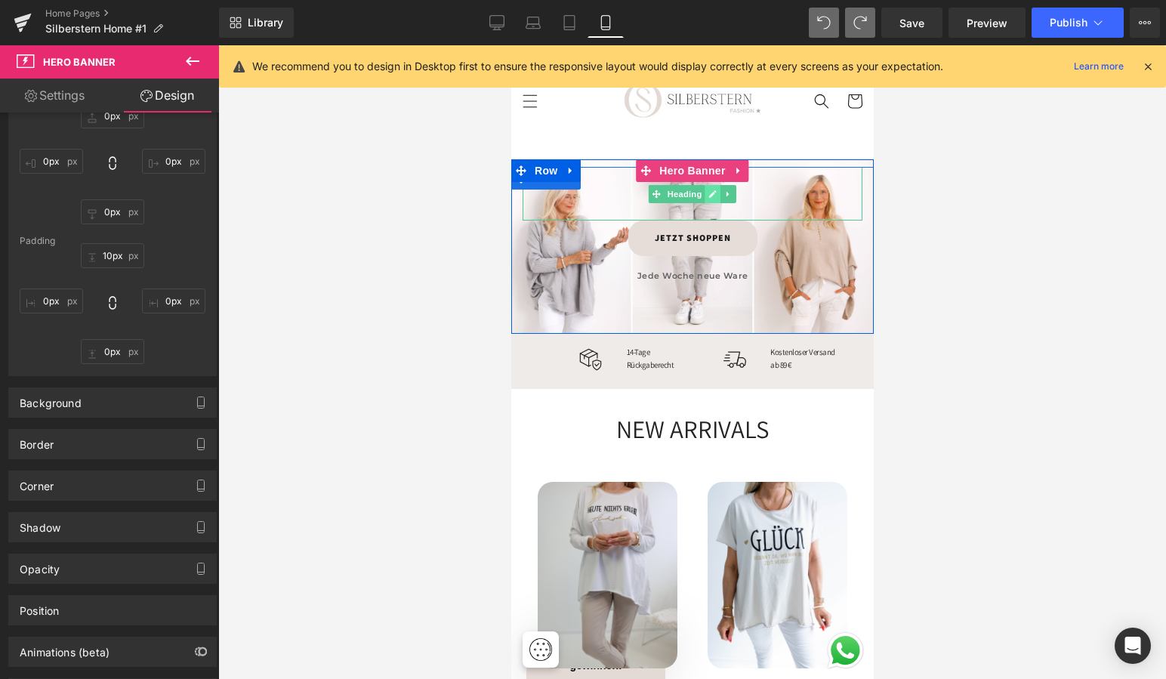
click at [710, 190] on icon at bounding box center [713, 194] width 8 height 8
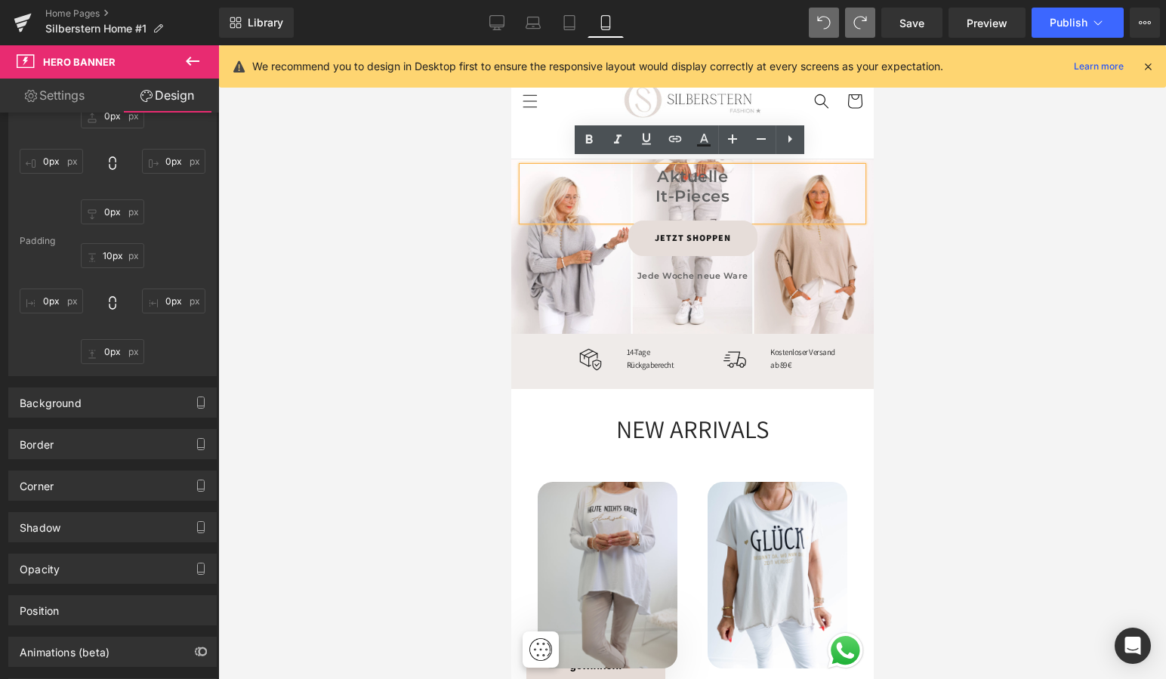
scroll to position [38, 0]
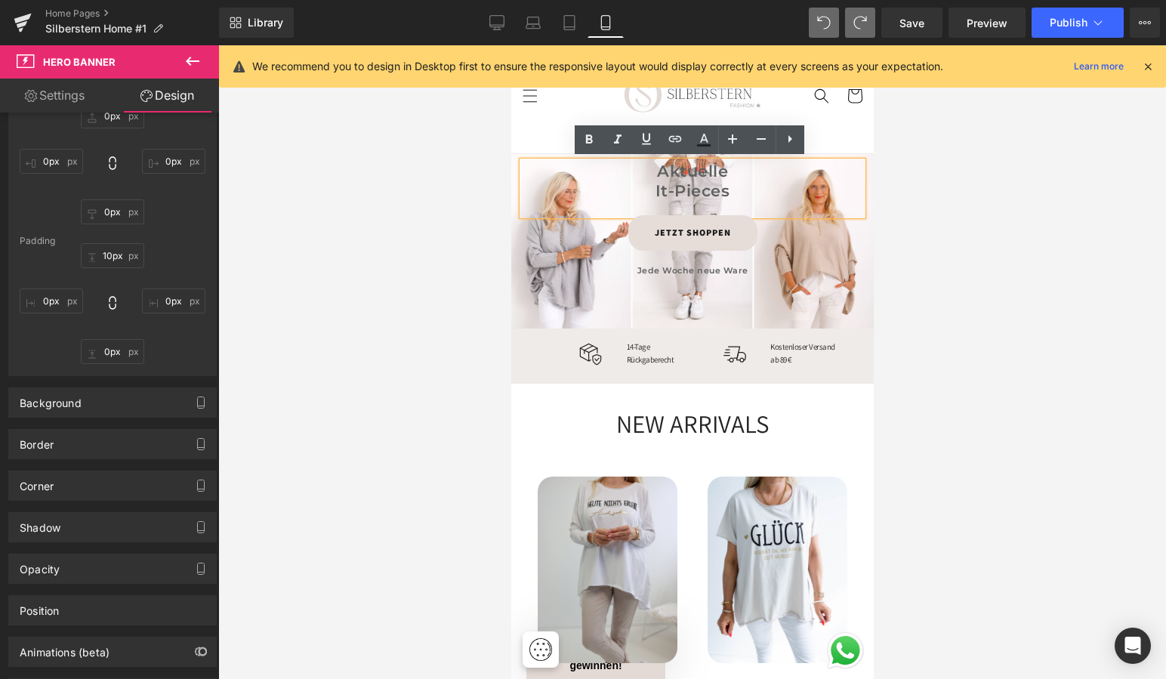
click at [660, 172] on span "Aktuelle" at bounding box center [691, 171] width 71 height 19
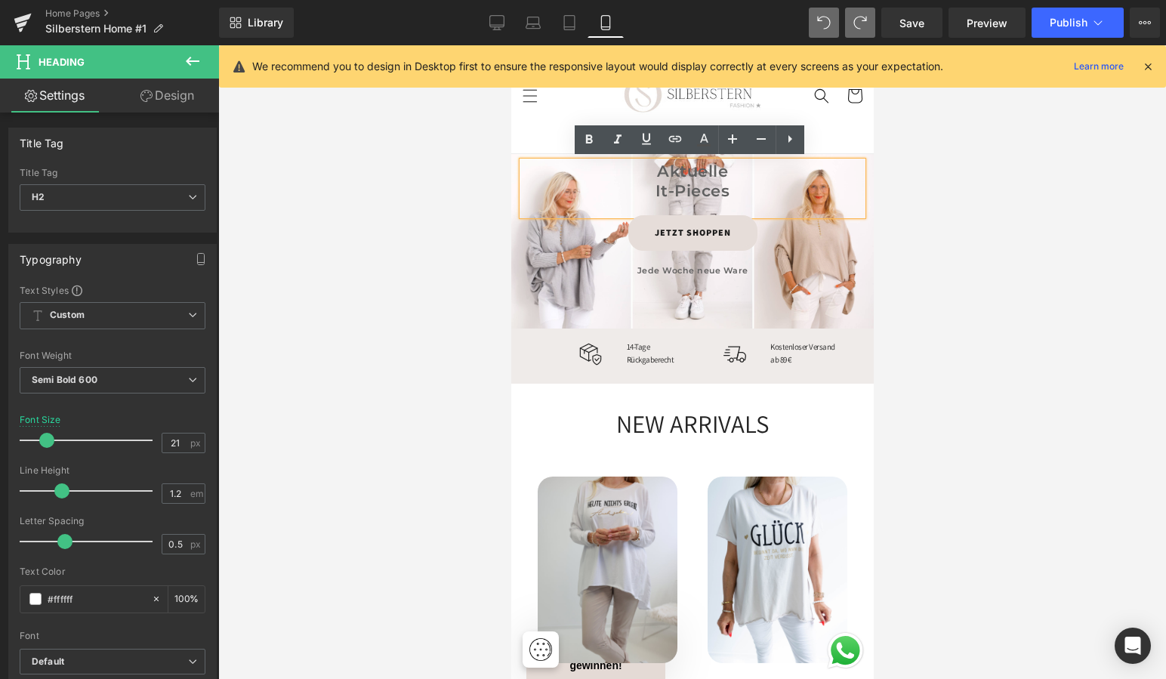
drag, startPoint x: 647, startPoint y: 168, endPoint x: 725, endPoint y: 199, distance: 84.0
click at [725, 199] on div "Aktuelle It-Pieces" at bounding box center [692, 188] width 340 height 53
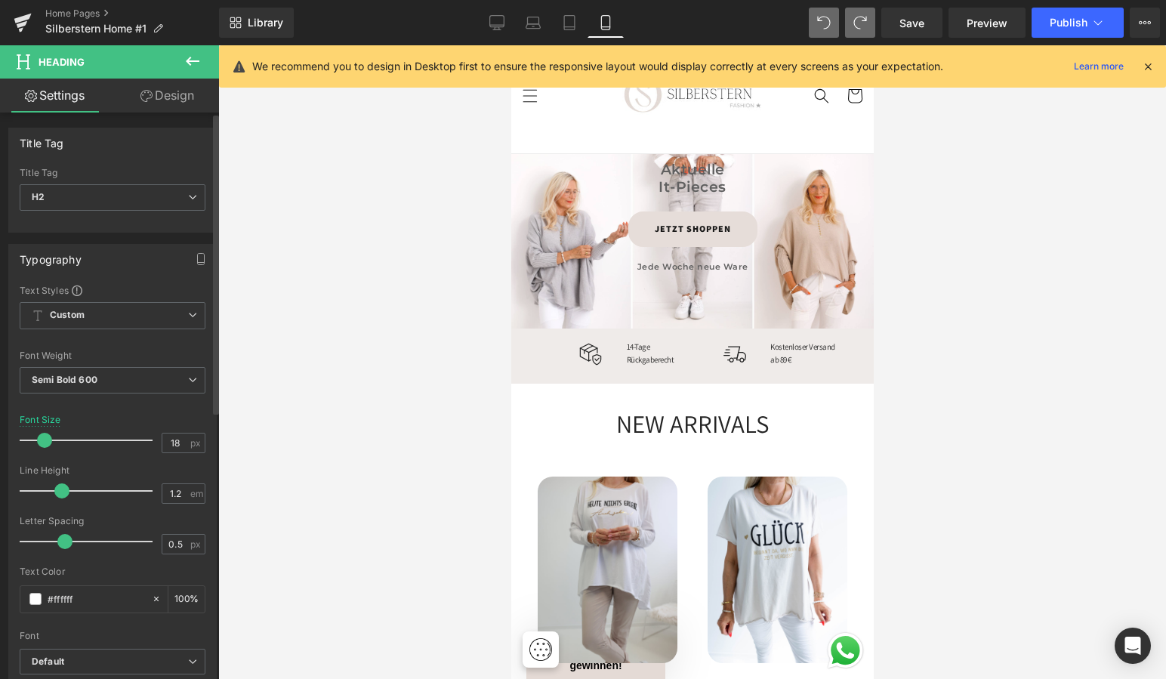
type input "17"
click at [37, 440] on span at bounding box center [41, 440] width 15 height 15
click at [1033, 349] on div at bounding box center [692, 362] width 948 height 634
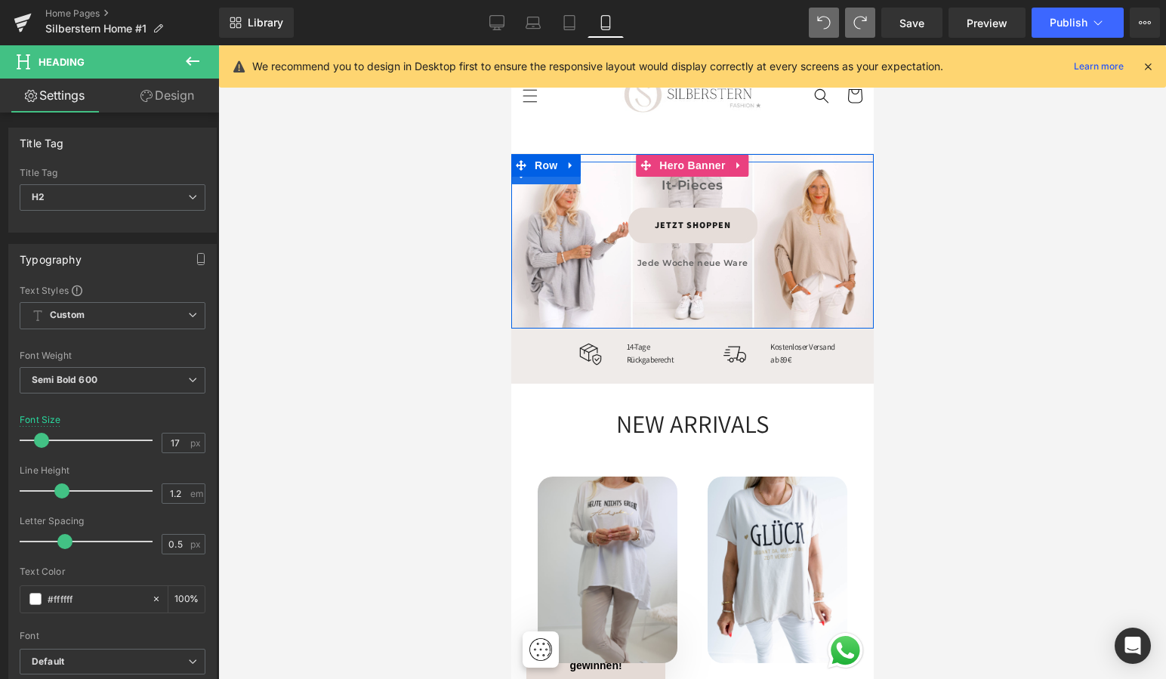
click at [627, 294] on div "Aktuelle It-Pieces Heading JETZT SHOPPEN Button Jede Woche neue Ware Heading Row" at bounding box center [692, 245] width 363 height 167
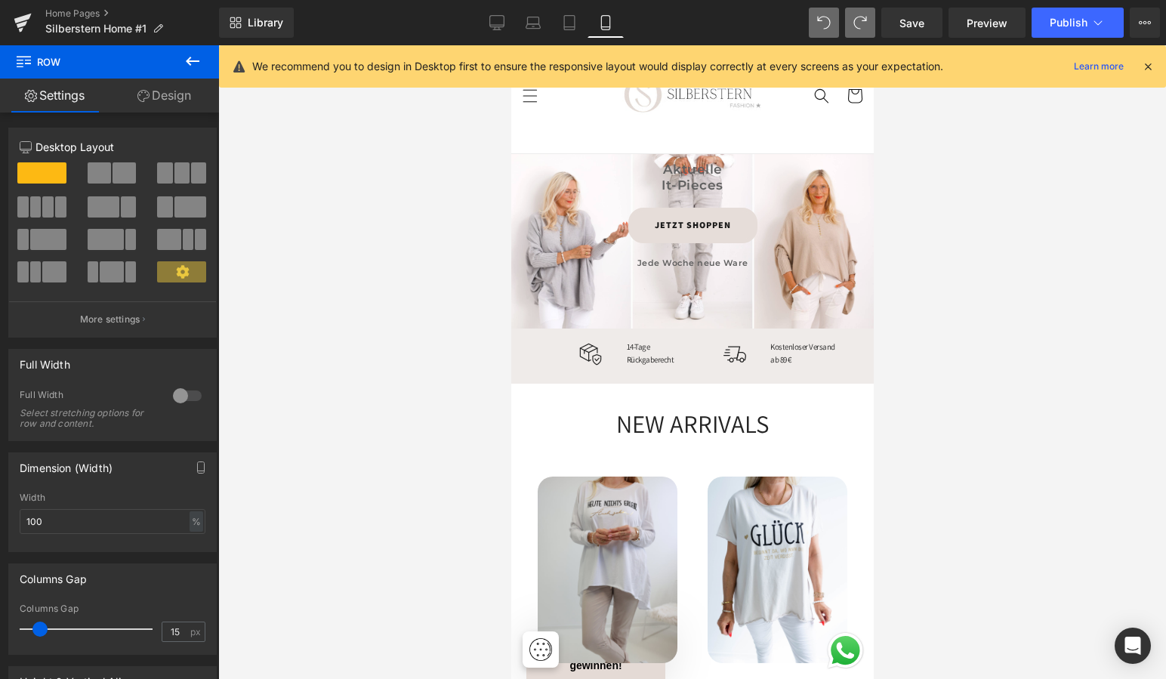
click at [459, 244] on div at bounding box center [692, 362] width 948 height 634
click at [984, 227] on div at bounding box center [692, 362] width 948 height 634
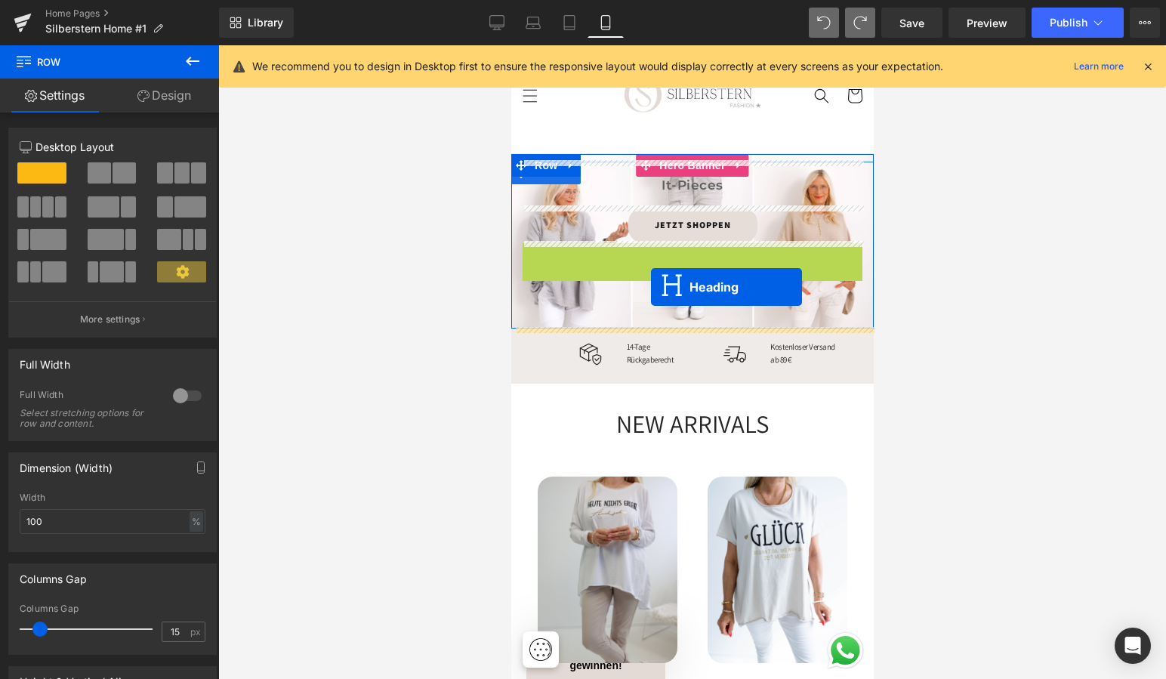
drag, startPoint x: 651, startPoint y: 259, endPoint x: 650, endPoint y: 287, distance: 28.0
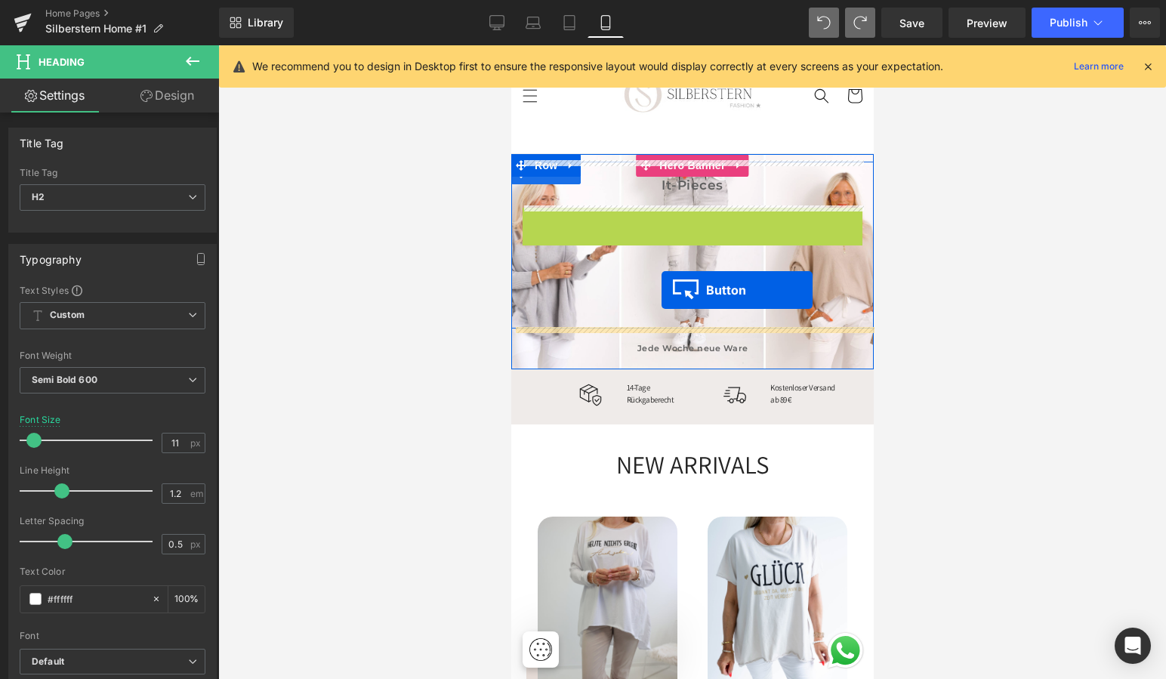
drag, startPoint x: 664, startPoint y: 221, endPoint x: 661, endPoint y: 290, distance: 69.6
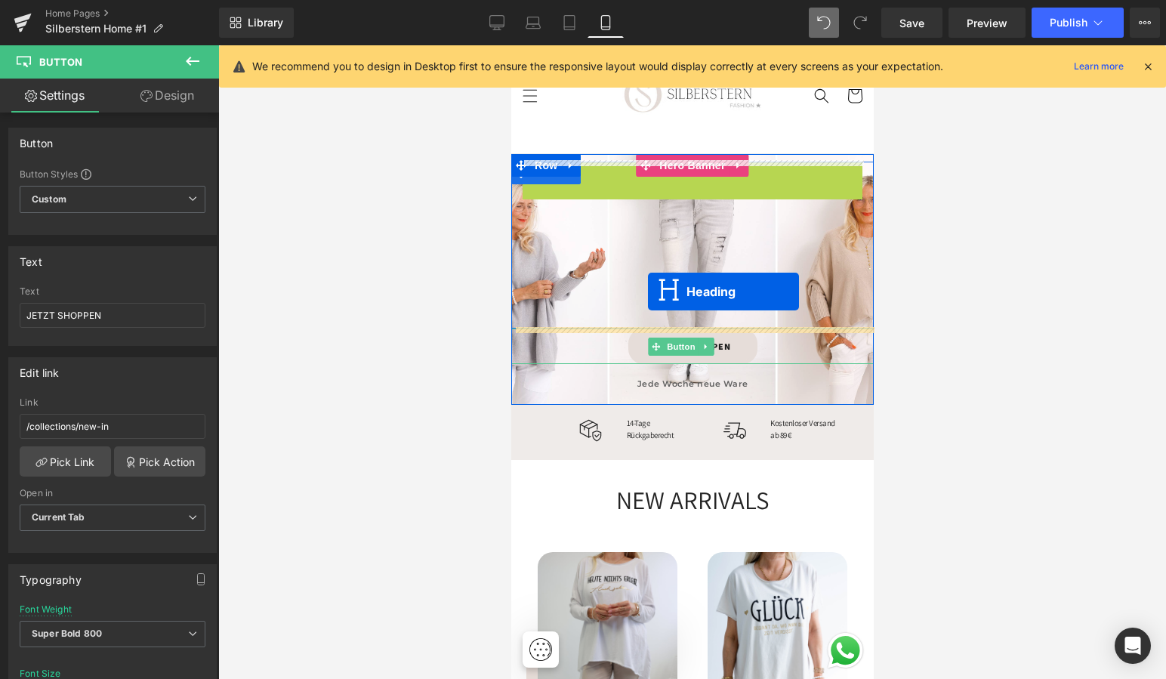
drag, startPoint x: 653, startPoint y: 181, endPoint x: 647, endPoint y: 292, distance: 110.5
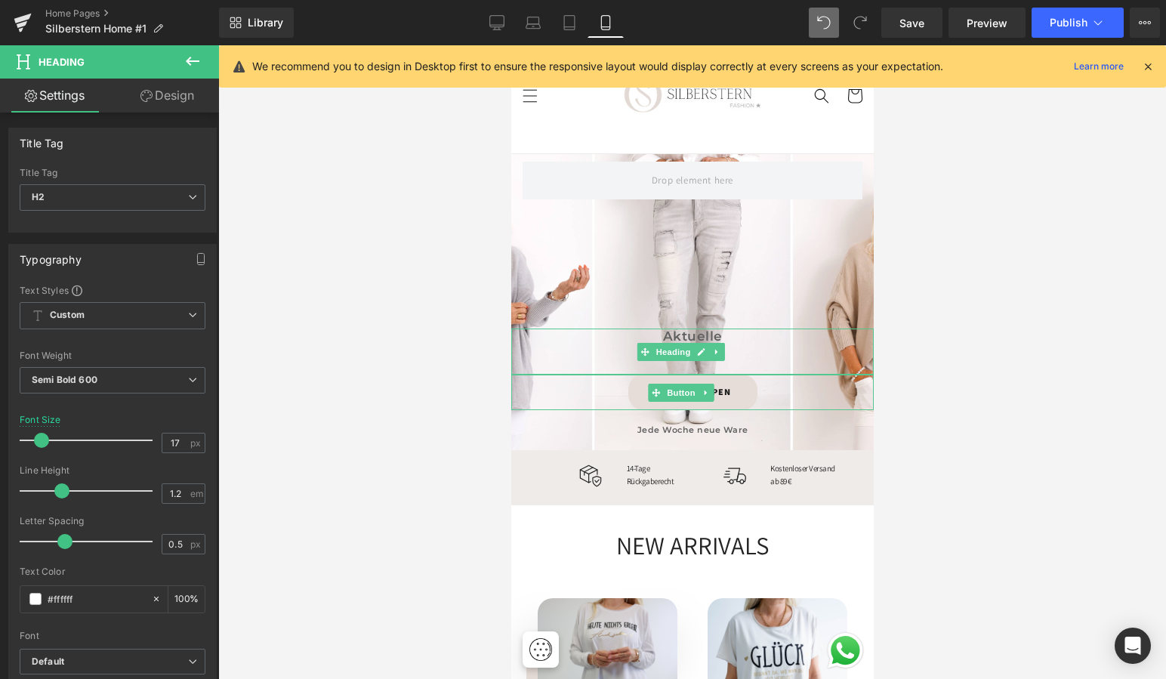
click at [988, 239] on div at bounding box center [692, 362] width 948 height 634
click at [965, 252] on div at bounding box center [692, 362] width 948 height 634
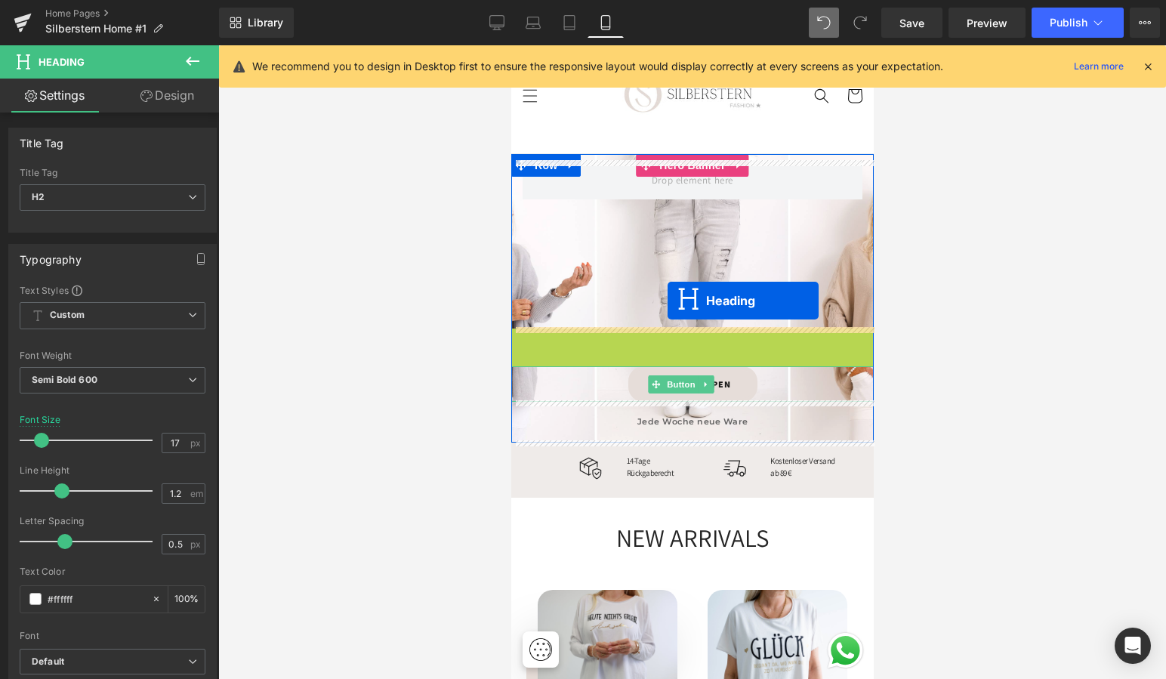
drag, startPoint x: 650, startPoint y: 347, endPoint x: 667, endPoint y: 301, distance: 49.0
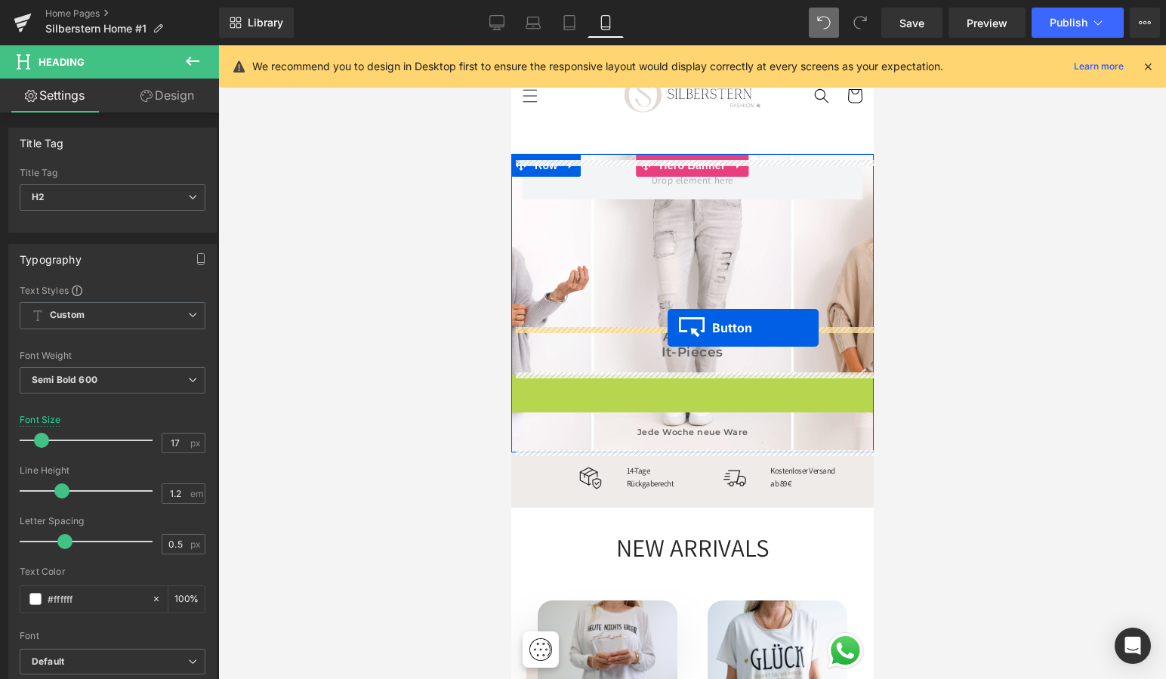
drag, startPoint x: 662, startPoint y: 391, endPoint x: 667, endPoint y: 328, distance: 62.9
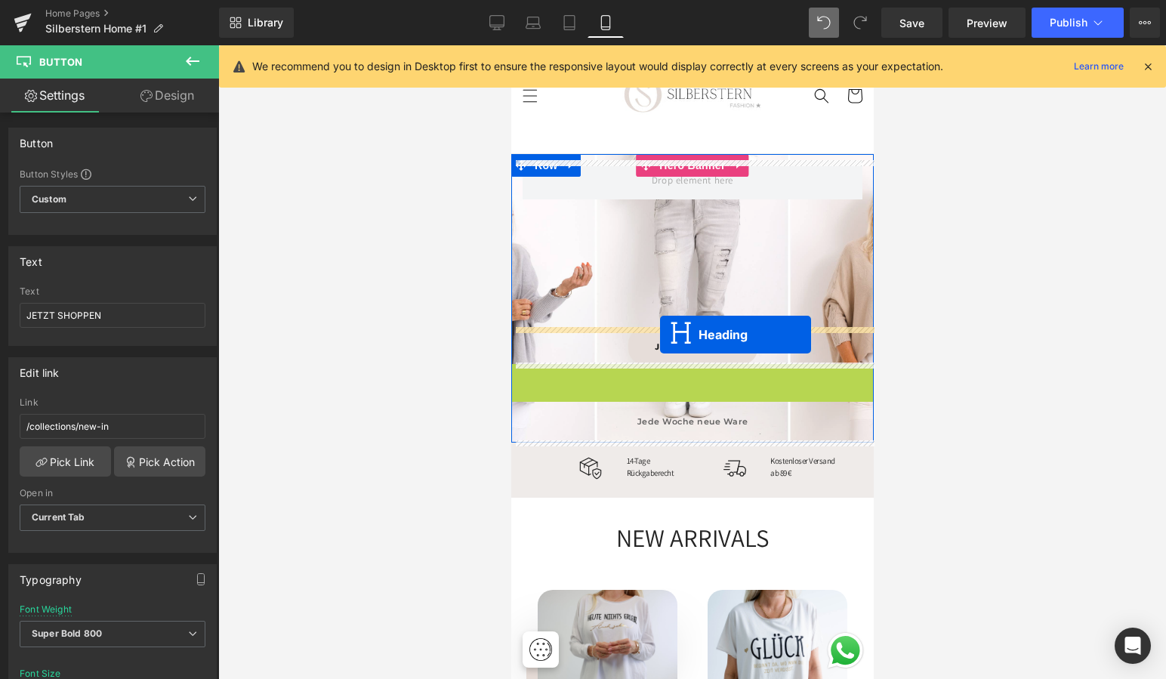
drag, startPoint x: 653, startPoint y: 388, endPoint x: 659, endPoint y: 335, distance: 54.1
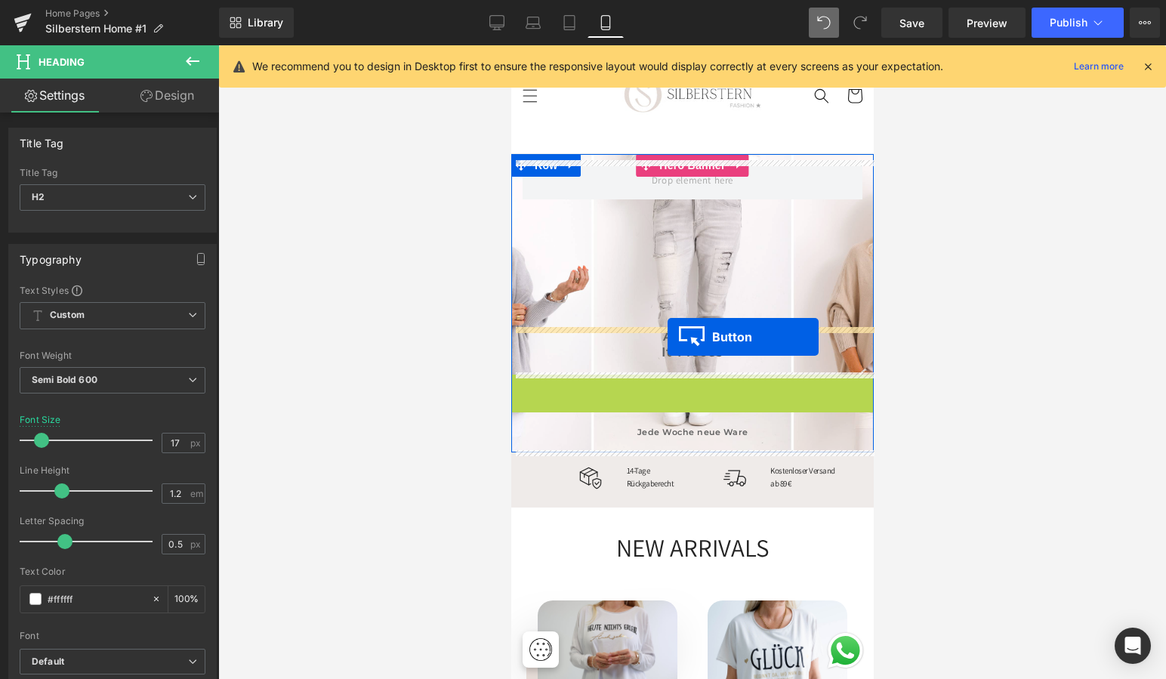
drag, startPoint x: 662, startPoint y: 388, endPoint x: 667, endPoint y: 337, distance: 50.8
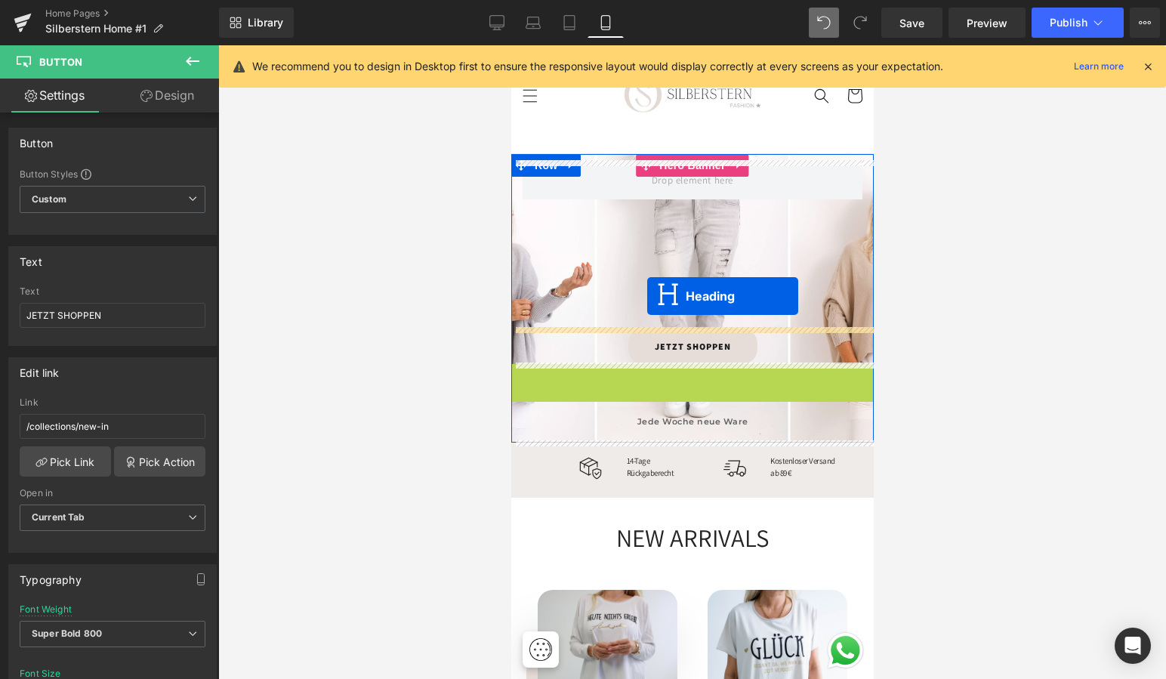
drag, startPoint x: 652, startPoint y: 384, endPoint x: 647, endPoint y: 296, distance: 87.8
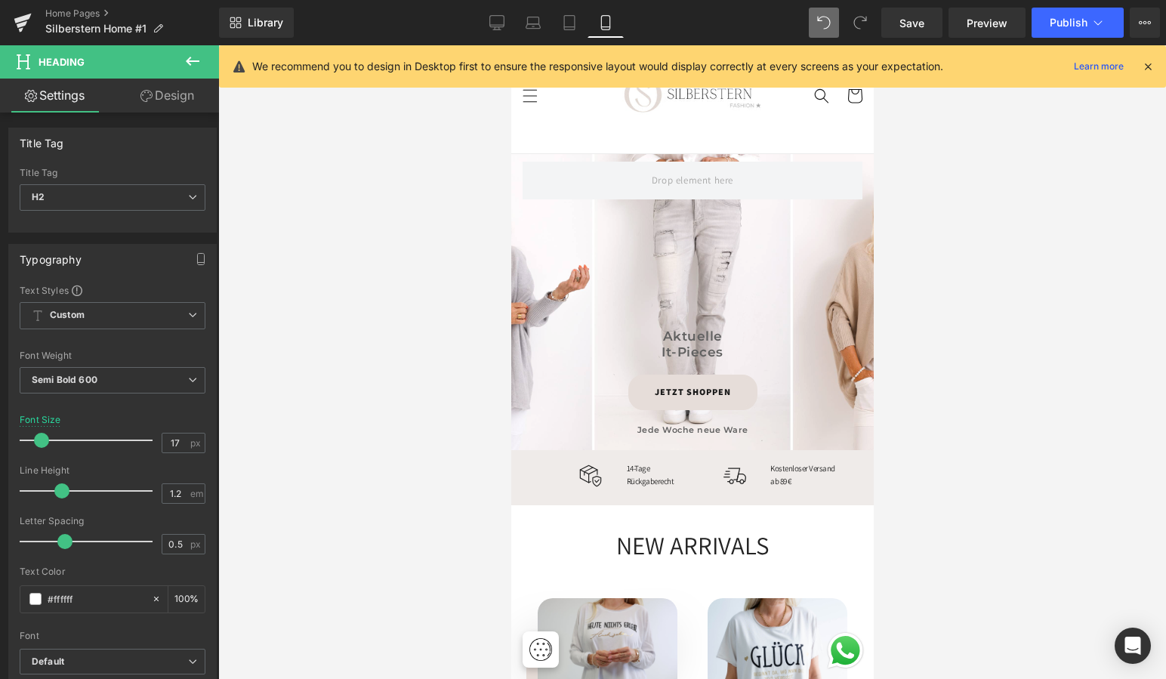
click at [993, 292] on div at bounding box center [692, 362] width 948 height 634
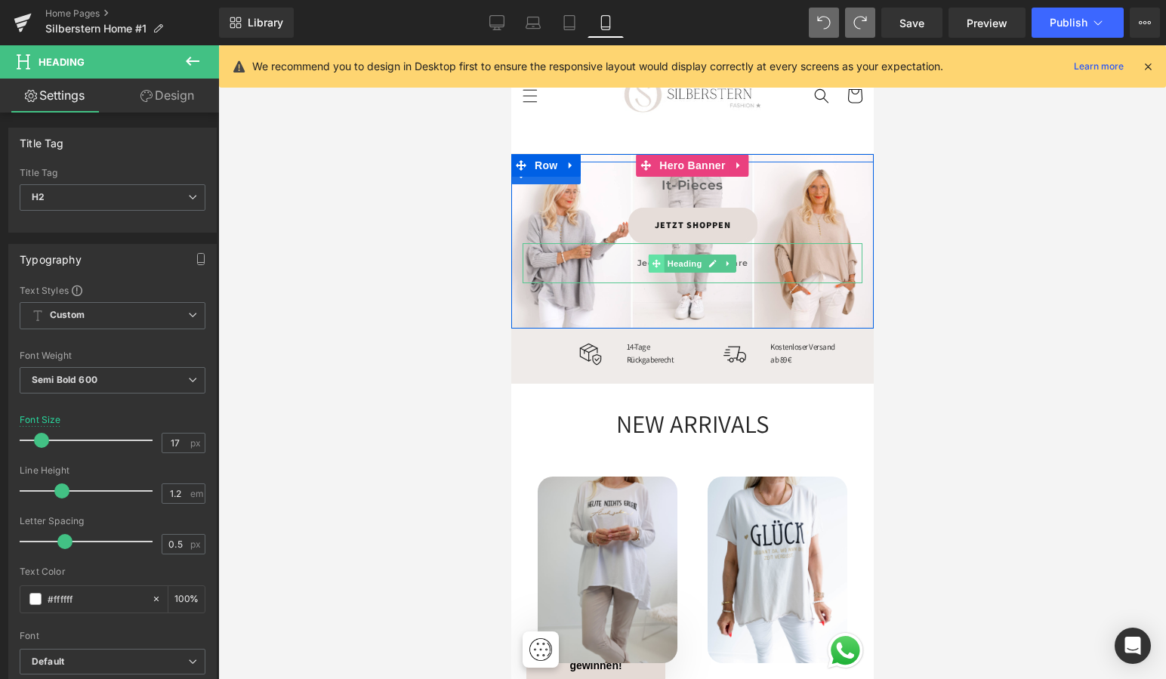
click at [653, 259] on icon at bounding box center [656, 263] width 8 height 8
click at [655, 185] on icon at bounding box center [656, 185] width 8 height 8
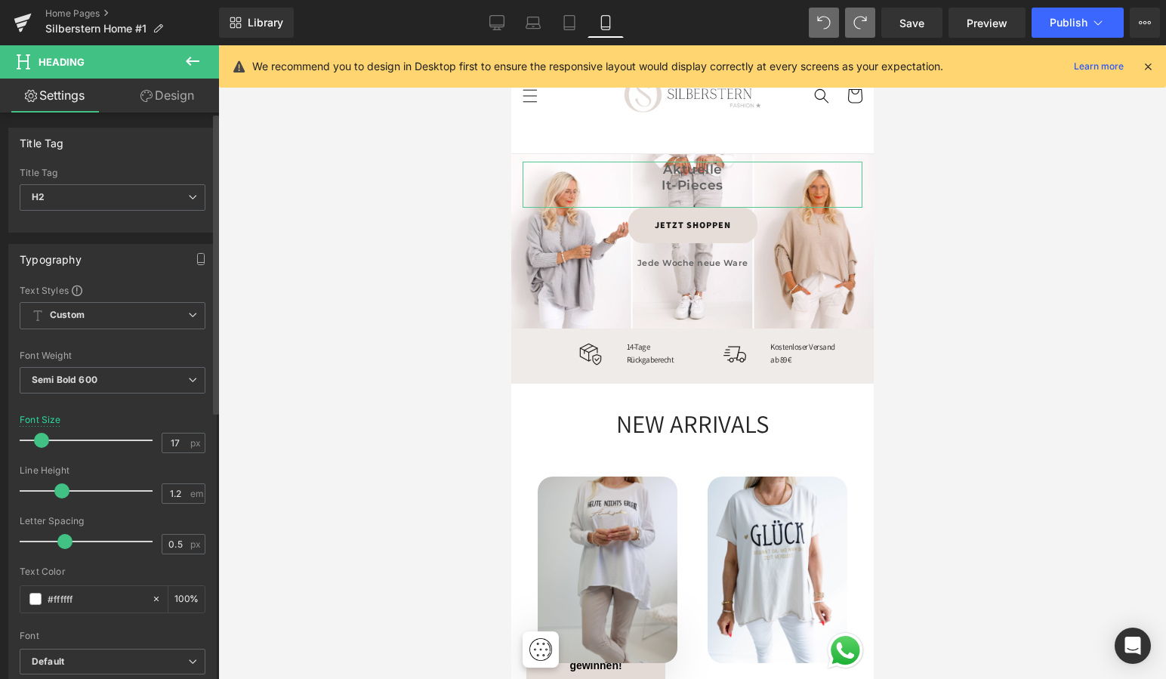
scroll to position [0, 0]
click at [177, 100] on link "Design" at bounding box center [168, 96] width 110 height 34
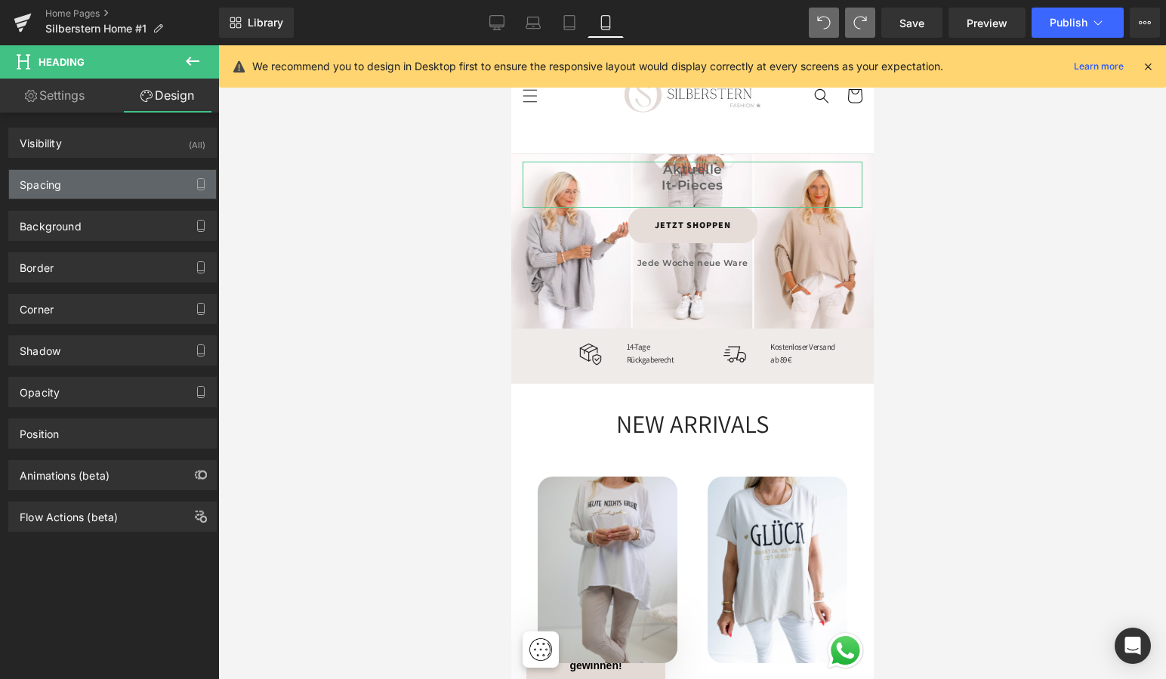
click at [126, 181] on div "Spacing" at bounding box center [112, 184] width 207 height 29
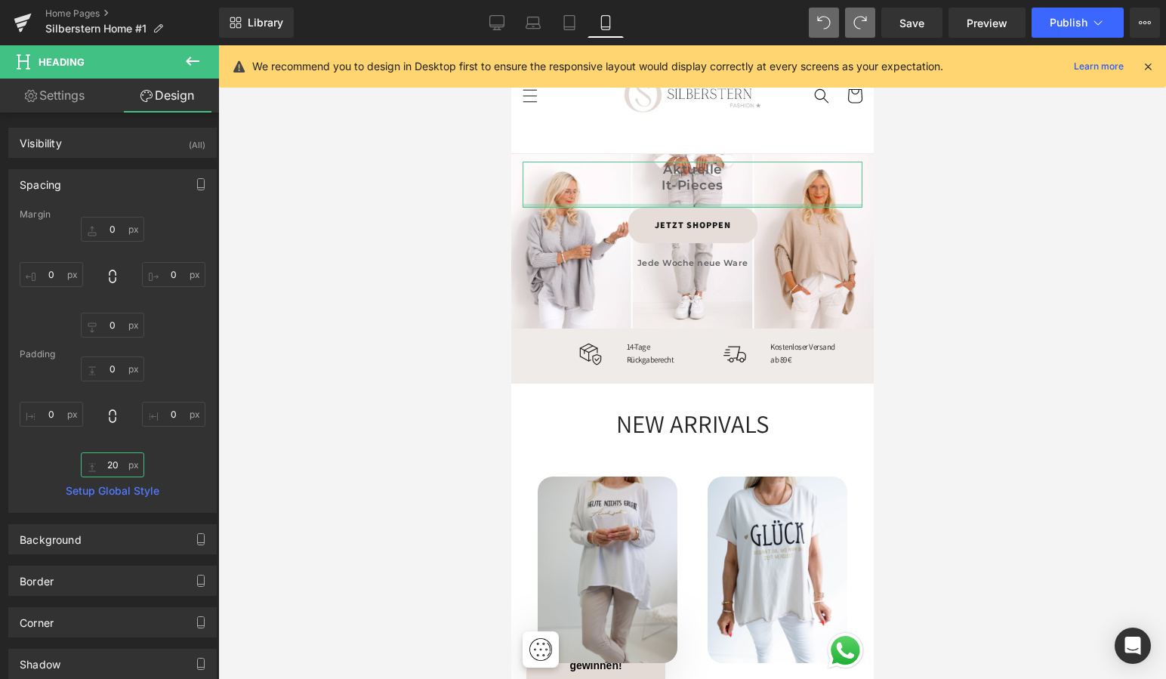
click at [111, 466] on input "20" at bounding box center [112, 464] width 63 height 25
click at [957, 232] on div at bounding box center [692, 362] width 948 height 634
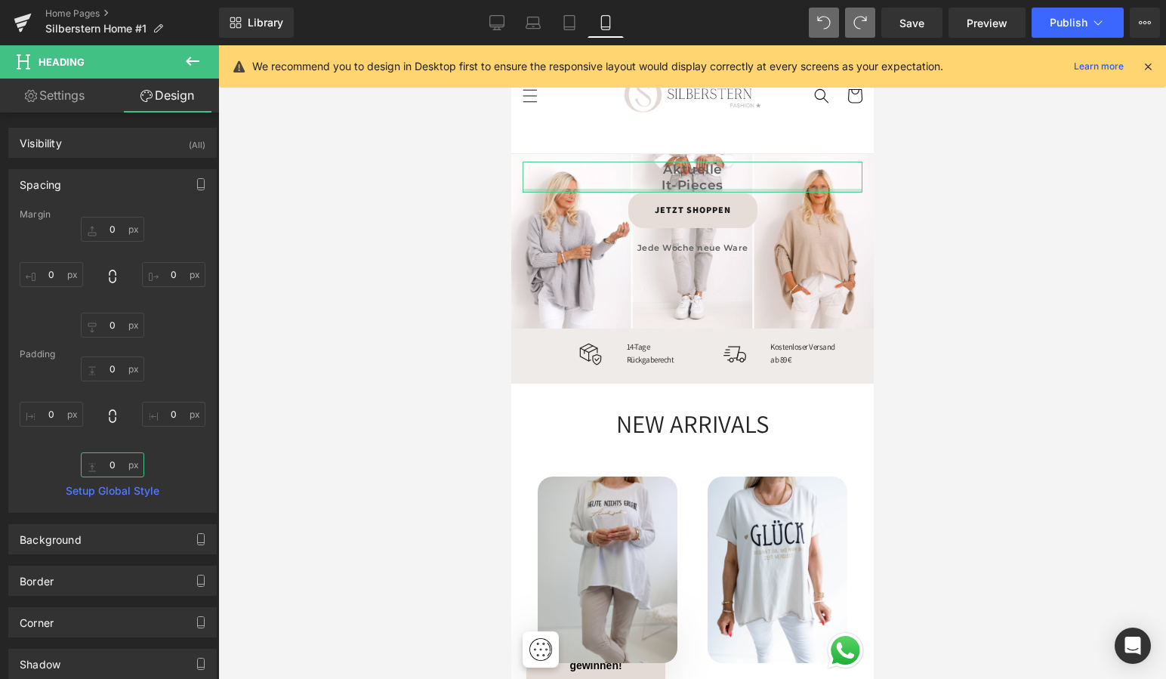
click at [107, 463] on input "0" at bounding box center [112, 464] width 63 height 25
type input "30"
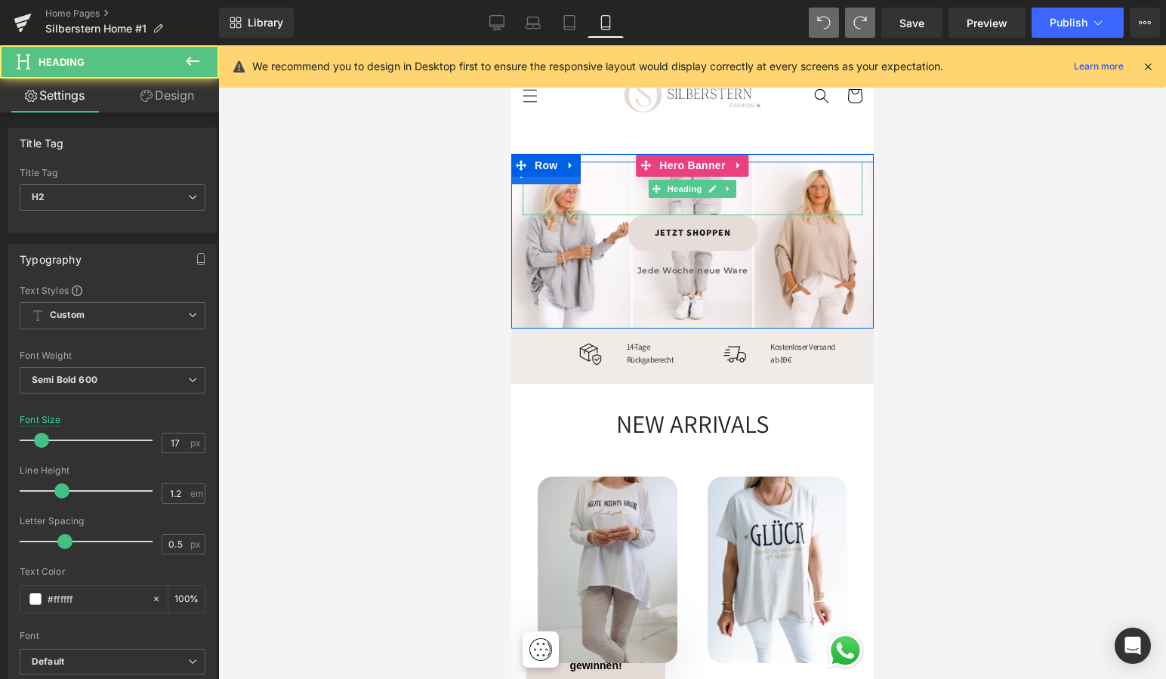
click at [640, 184] on h2 "It-Pieces" at bounding box center [692, 185] width 340 height 15
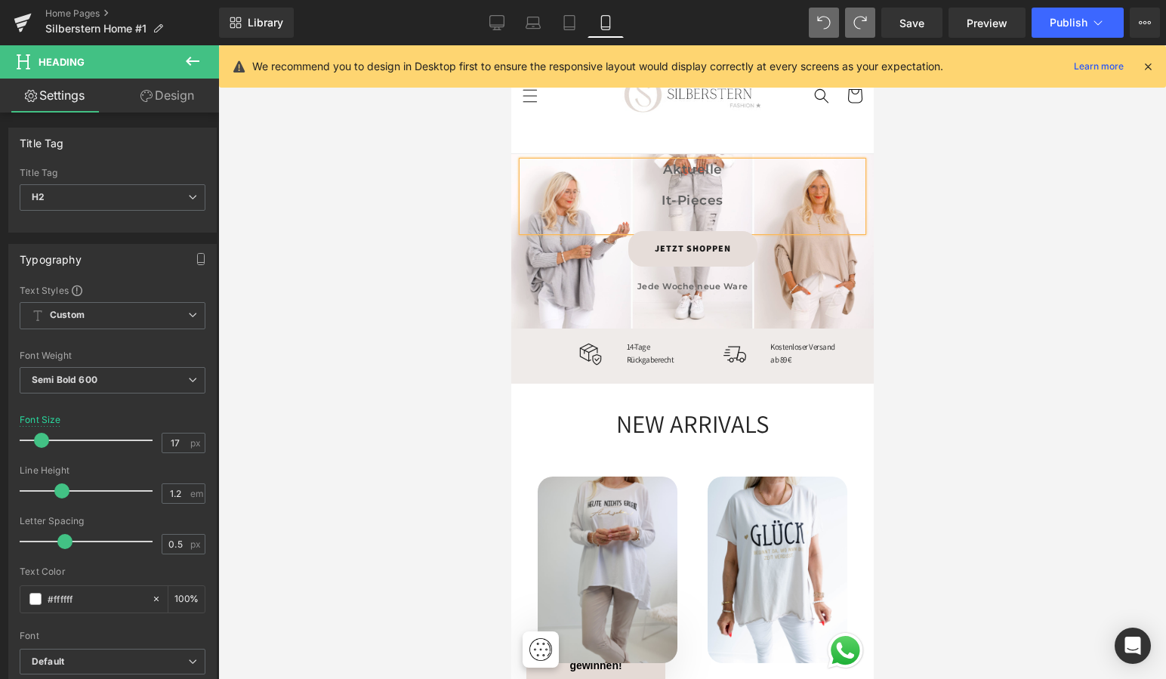
click at [659, 168] on h2 "Aktuelle" at bounding box center [692, 169] width 340 height 15
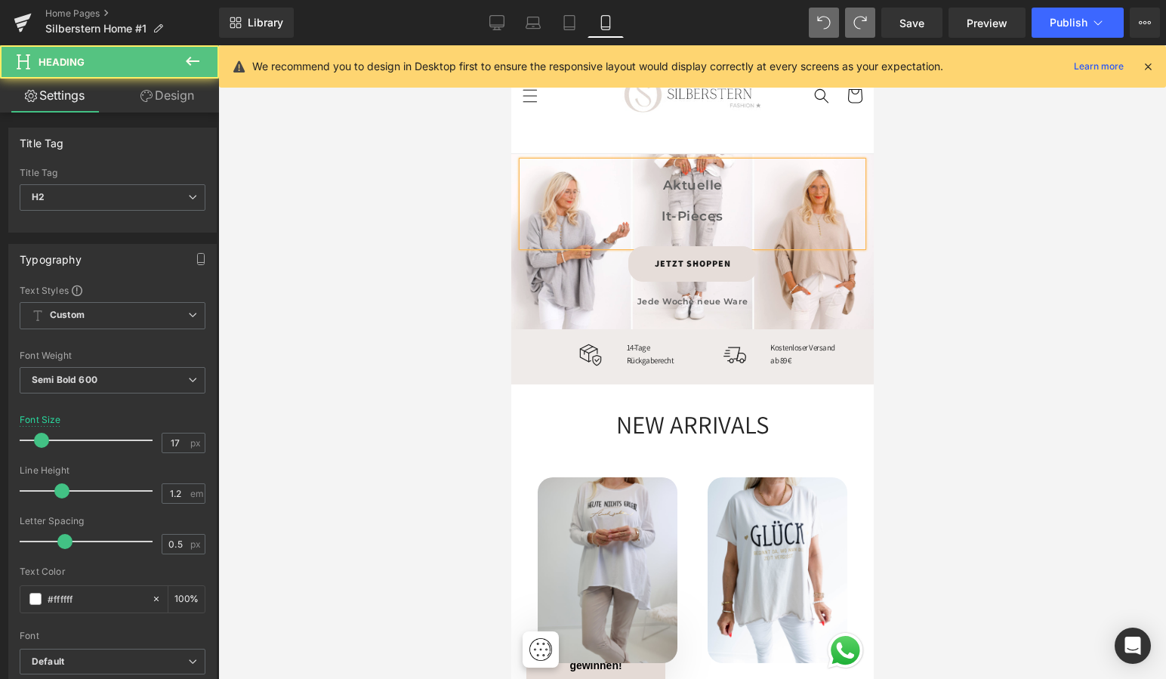
click at [659, 232] on div "Aktuelle It-Pieces" at bounding box center [692, 204] width 340 height 85
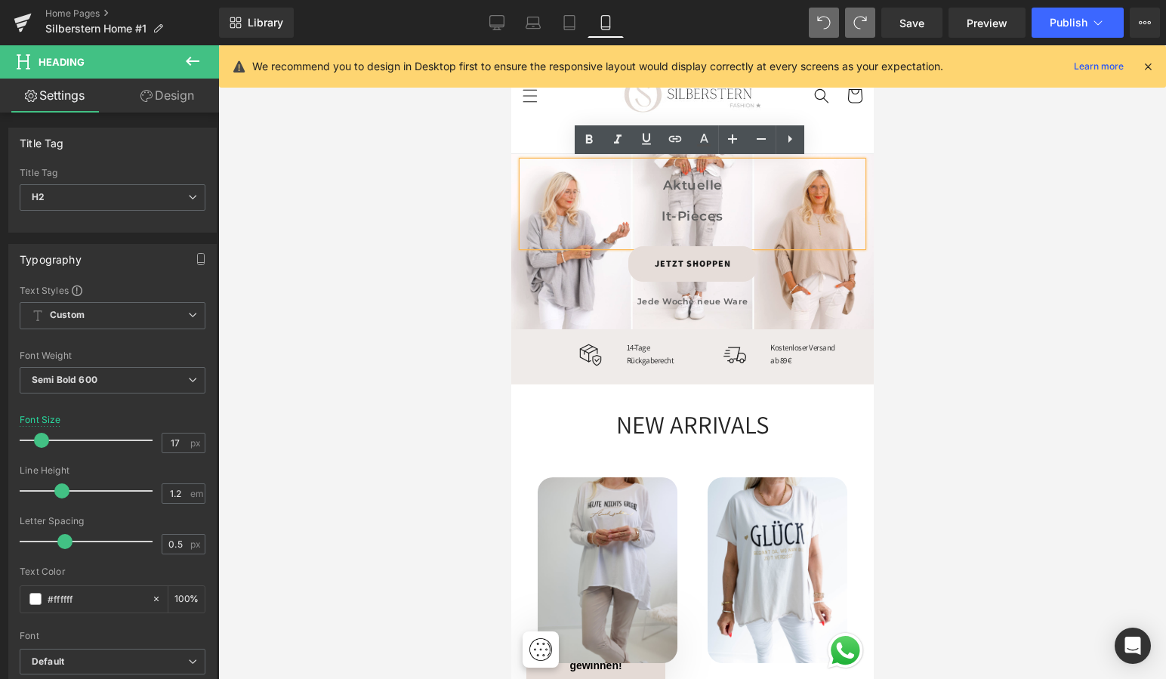
click at [661, 211] on span "It-Pieces" at bounding box center [692, 215] width 62 height 15
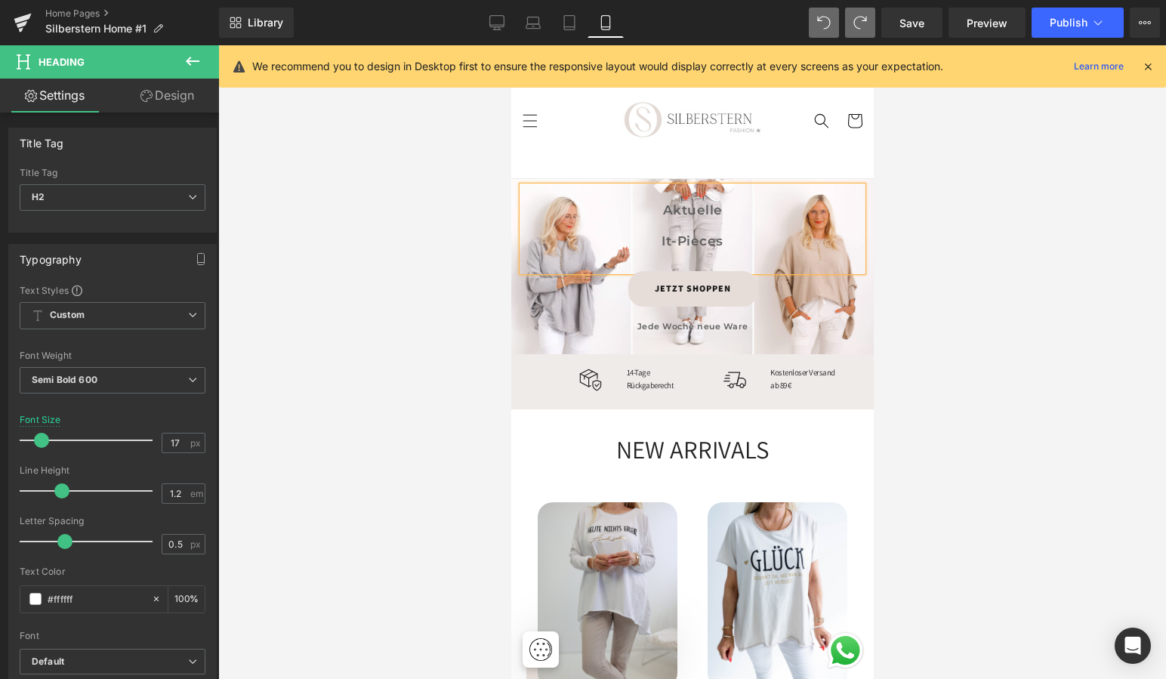
scroll to position [20, 0]
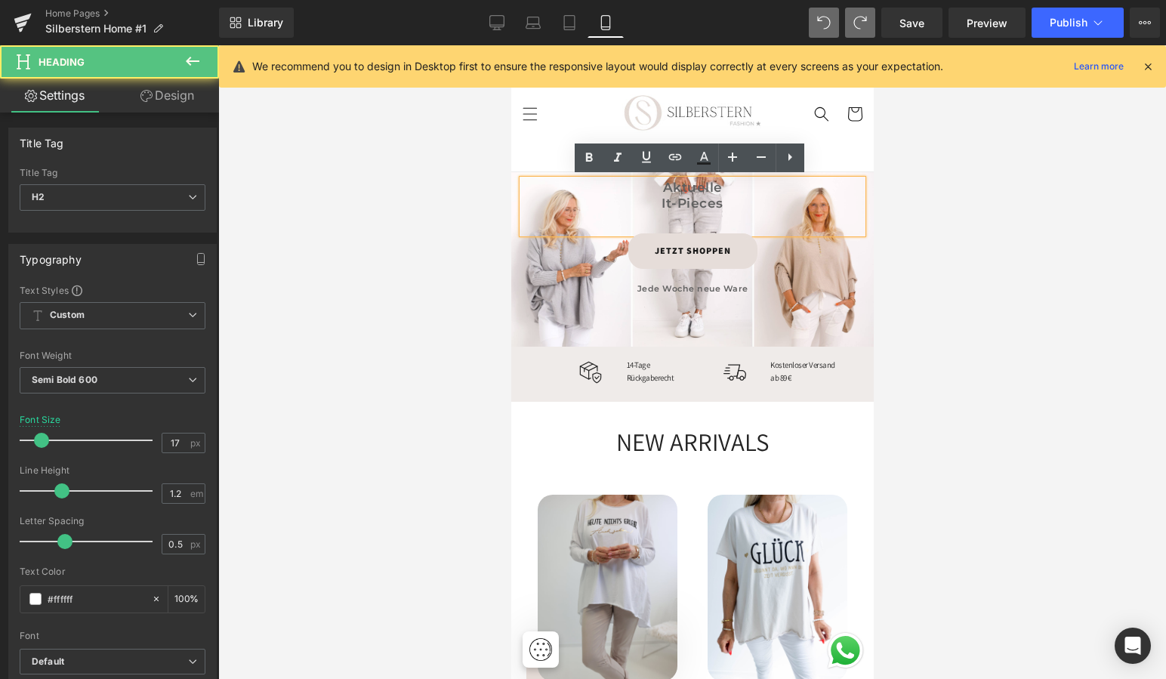
click at [661, 202] on span "It-Pieces" at bounding box center [692, 203] width 62 height 15
drag, startPoint x: 662, startPoint y: 185, endPoint x: 742, endPoint y: 204, distance: 82.3
click at [742, 204] on div "Aktuelle It-Pieces" at bounding box center [692, 207] width 340 height 54
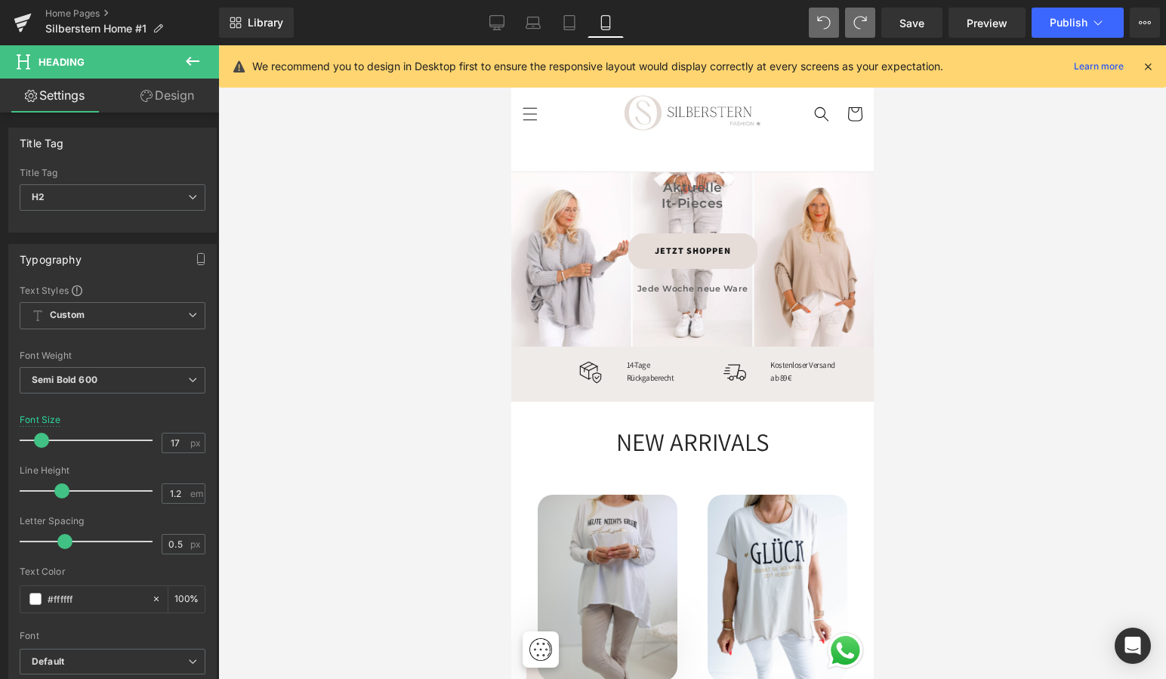
click at [184, 95] on link "Design" at bounding box center [168, 96] width 110 height 34
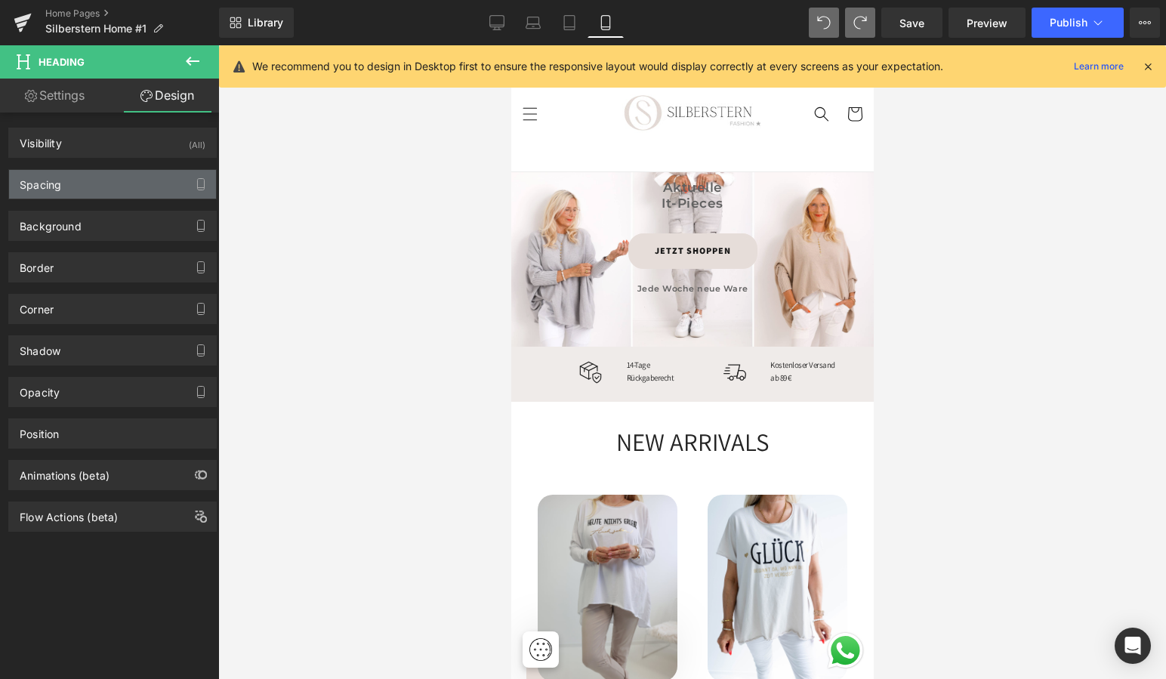
click at [119, 177] on div "Spacing" at bounding box center [112, 184] width 207 height 29
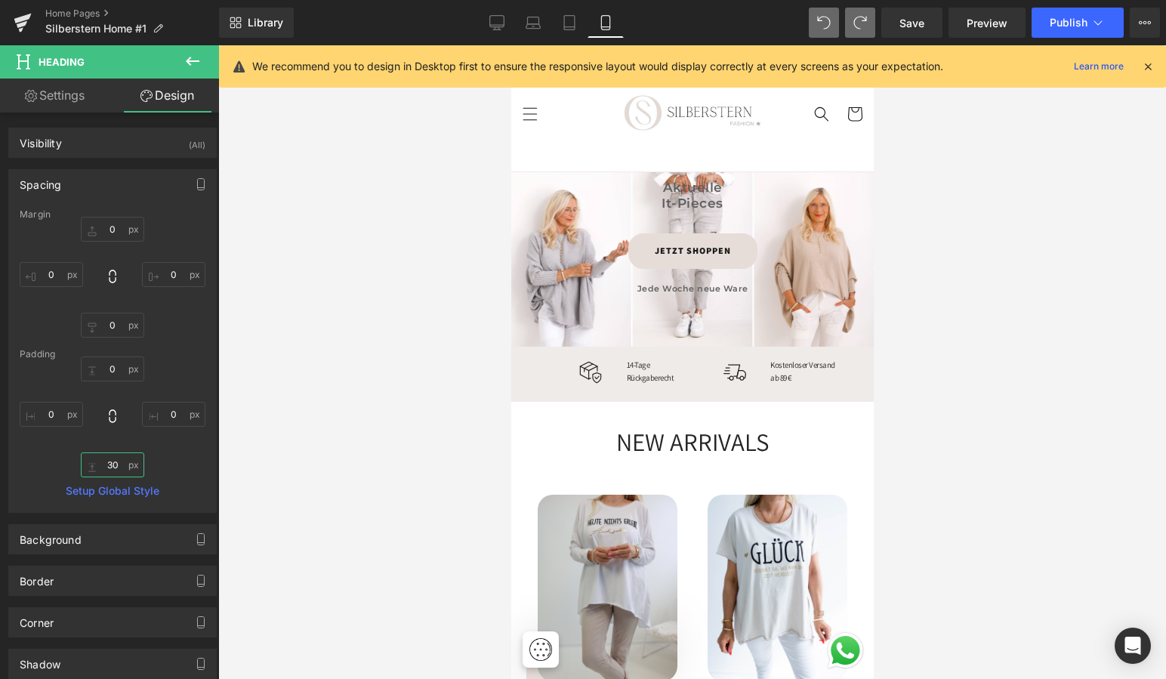
click at [108, 465] on input "30" at bounding box center [112, 464] width 63 height 25
type input "20"
click at [109, 371] on input "0" at bounding box center [112, 369] width 63 height 25
click at [1018, 305] on div at bounding box center [692, 362] width 948 height 634
click at [979, 286] on div at bounding box center [692, 362] width 948 height 634
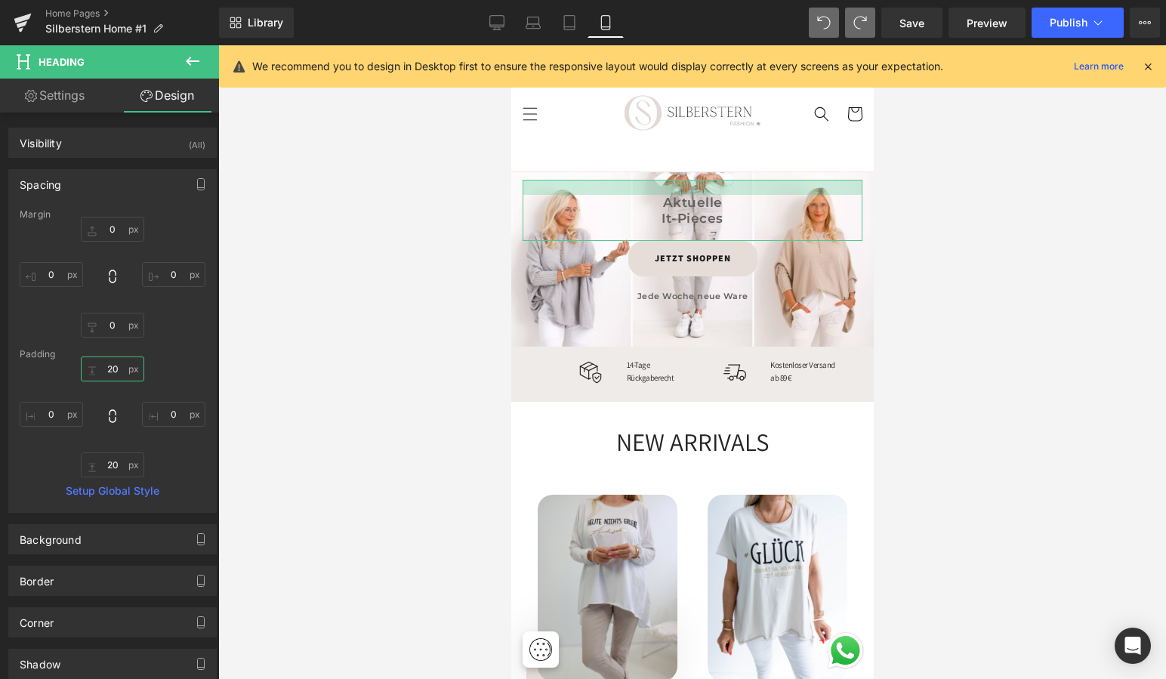
click at [107, 369] on input "20" at bounding box center [112, 369] width 63 height 25
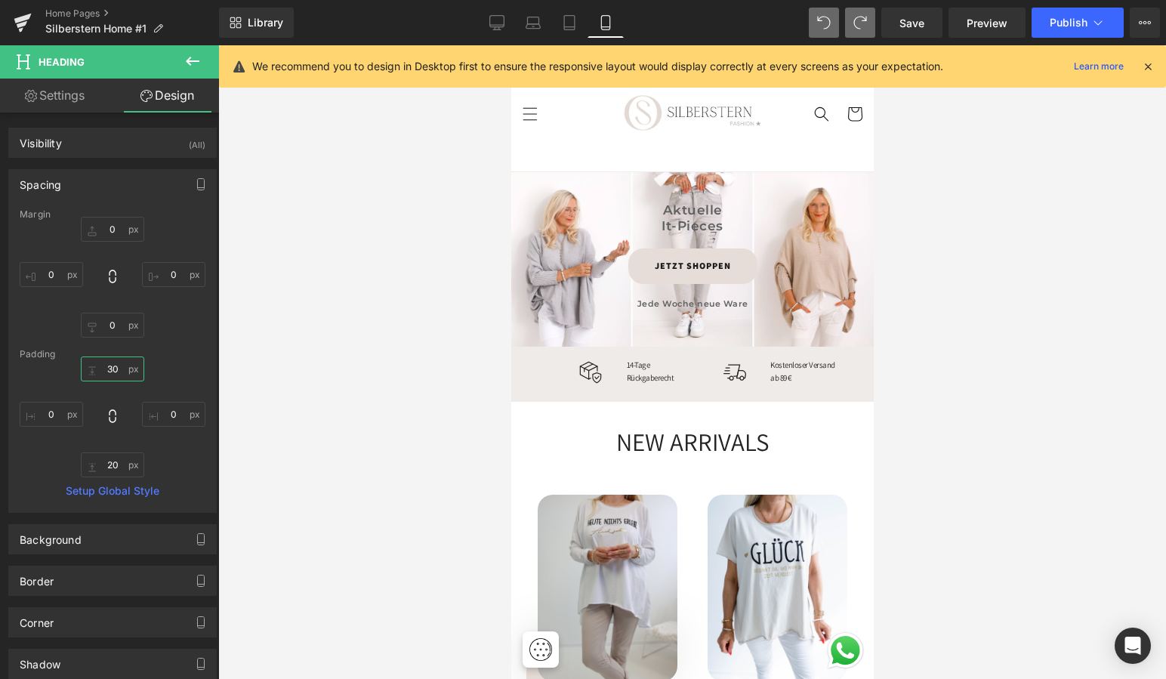
type input "30"
click at [1067, 366] on div at bounding box center [692, 362] width 948 height 634
drag, startPoint x: 1039, startPoint y: 204, endPoint x: 1018, endPoint y: 214, distance: 23.3
click at [1038, 203] on div at bounding box center [692, 362] width 948 height 634
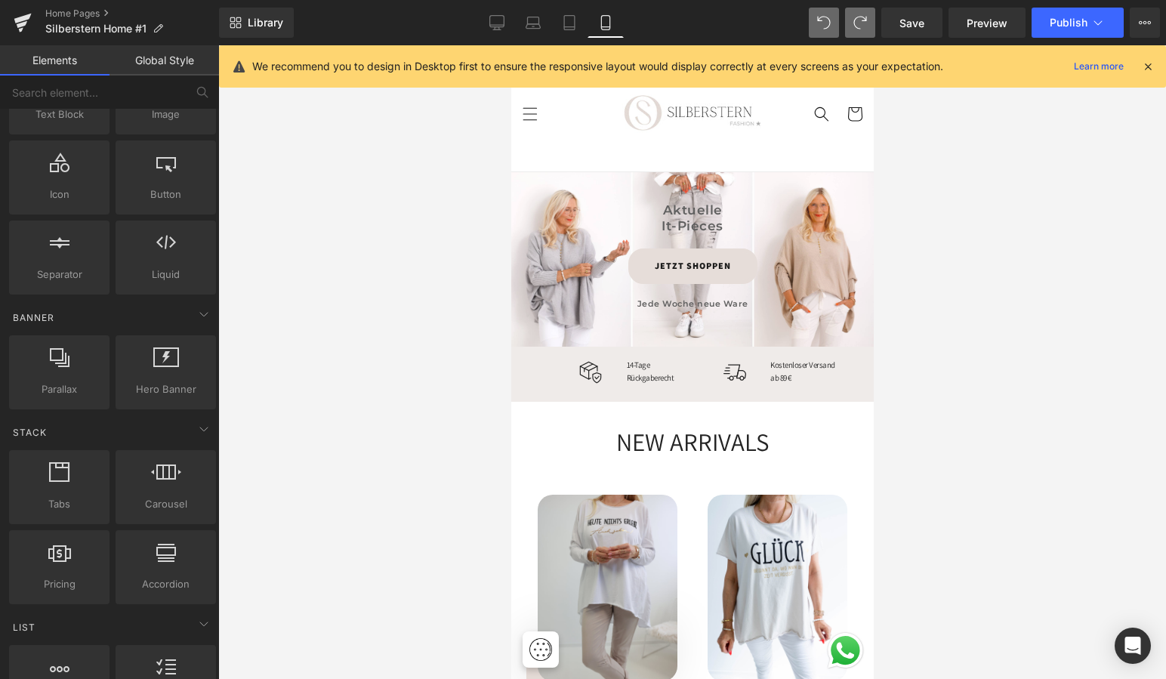
click at [588, 144] on header "Home Neuheiten Bestseller Kollektion Oberteile Alle Oberteile Neue Oberteile Bl…" at bounding box center [692, 114] width 363 height 116
click at [912, 19] on span "Save" at bounding box center [912, 23] width 25 height 16
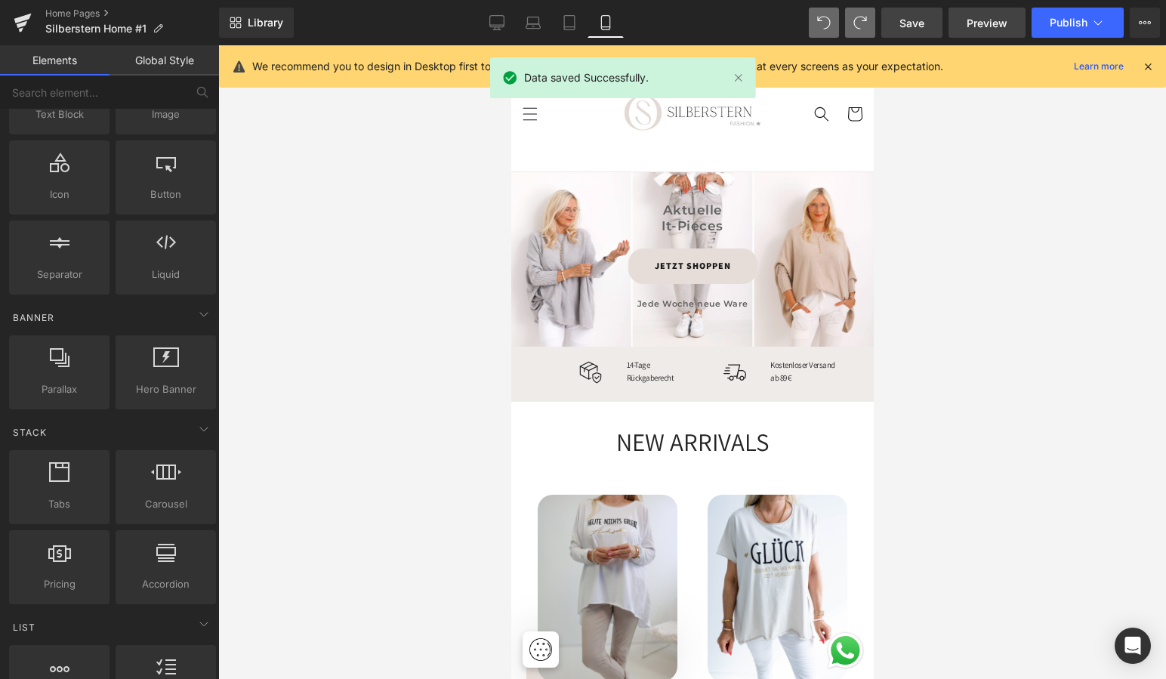
click at [987, 22] on span "Preview" at bounding box center [987, 23] width 41 height 16
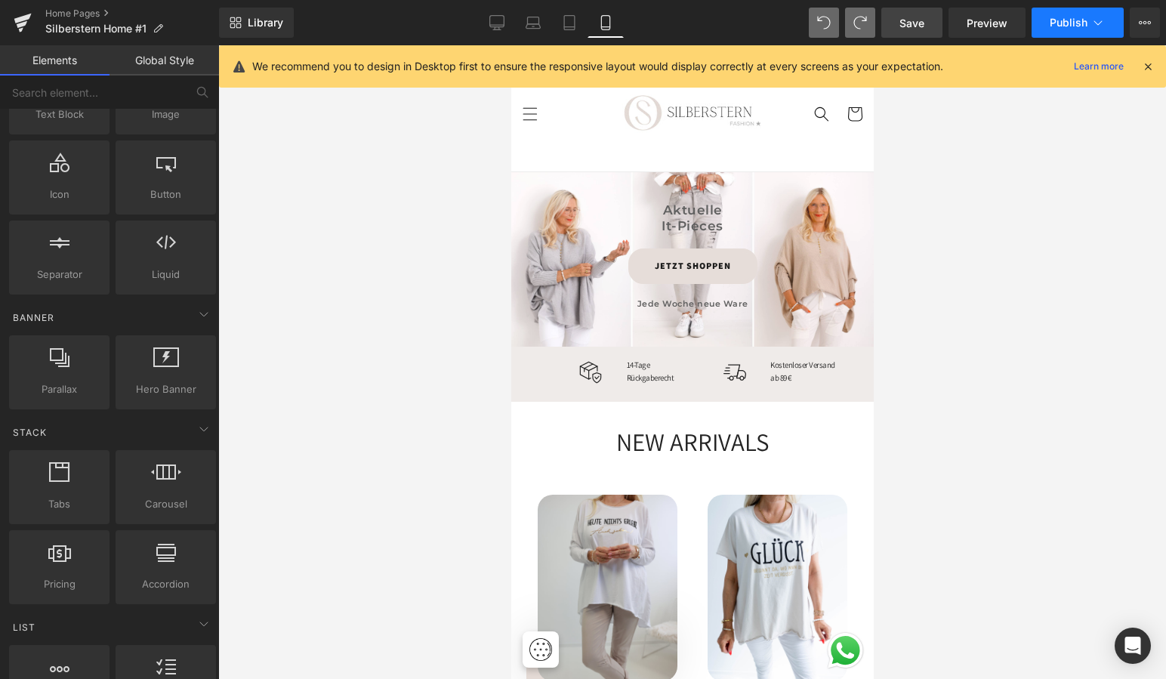
click at [1064, 20] on span "Publish" at bounding box center [1069, 23] width 38 height 12
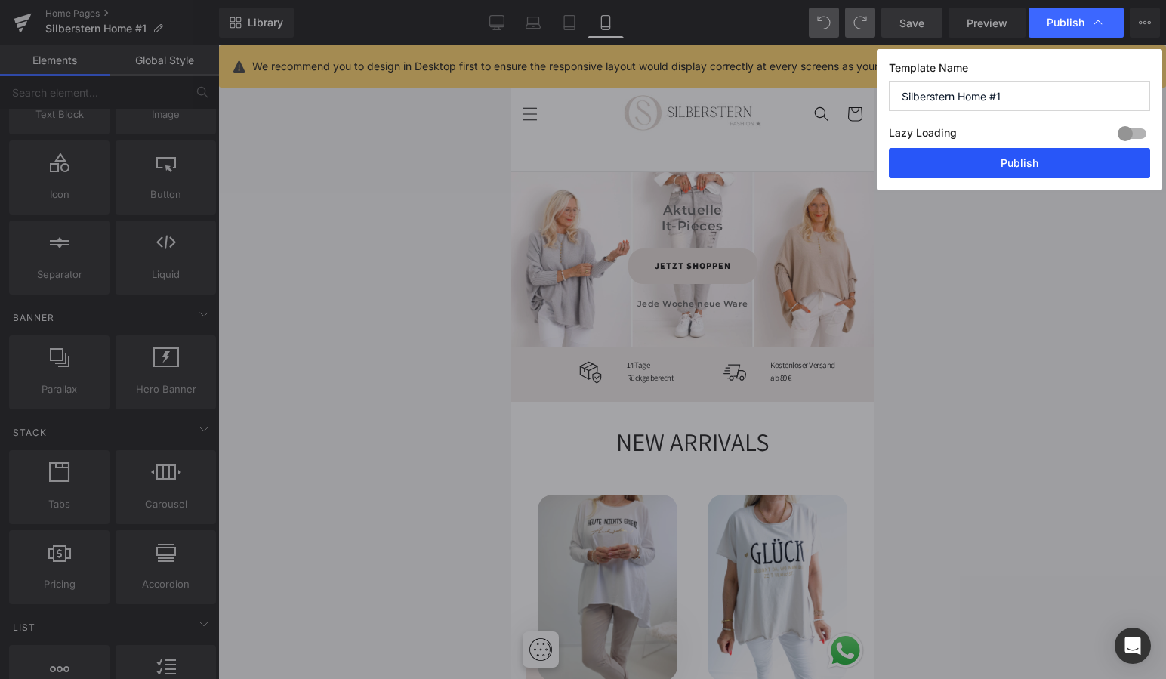
click at [1008, 168] on button "Publish" at bounding box center [1019, 163] width 261 height 30
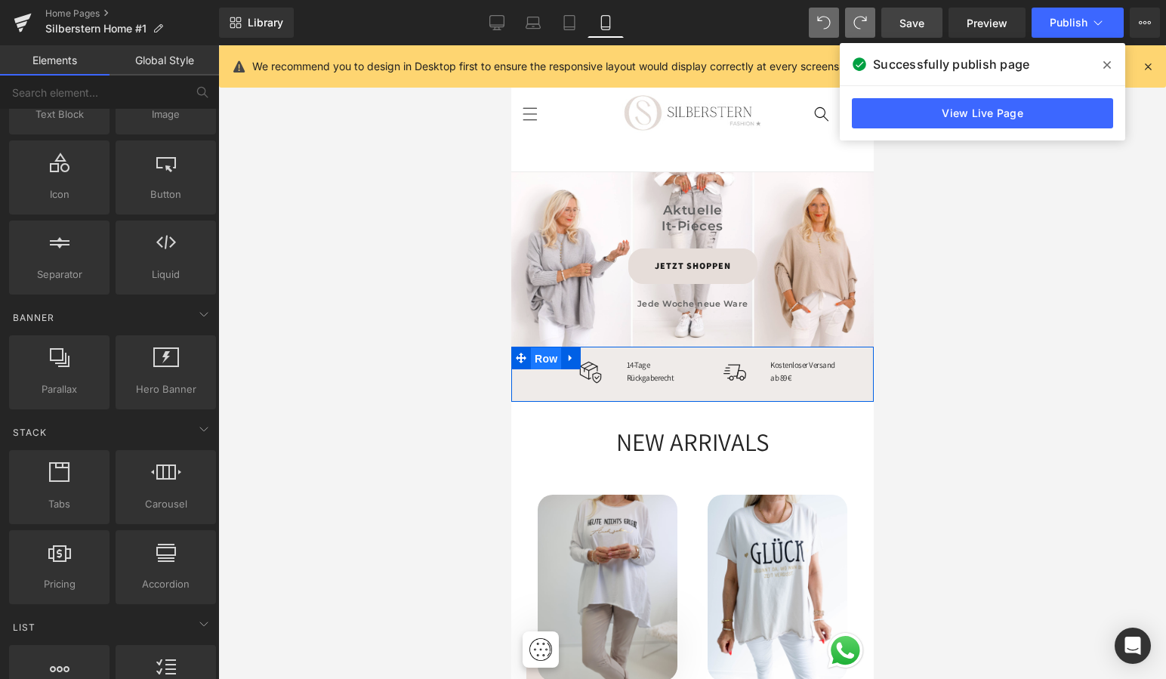
click at [542, 354] on span "Row" at bounding box center [545, 358] width 30 height 23
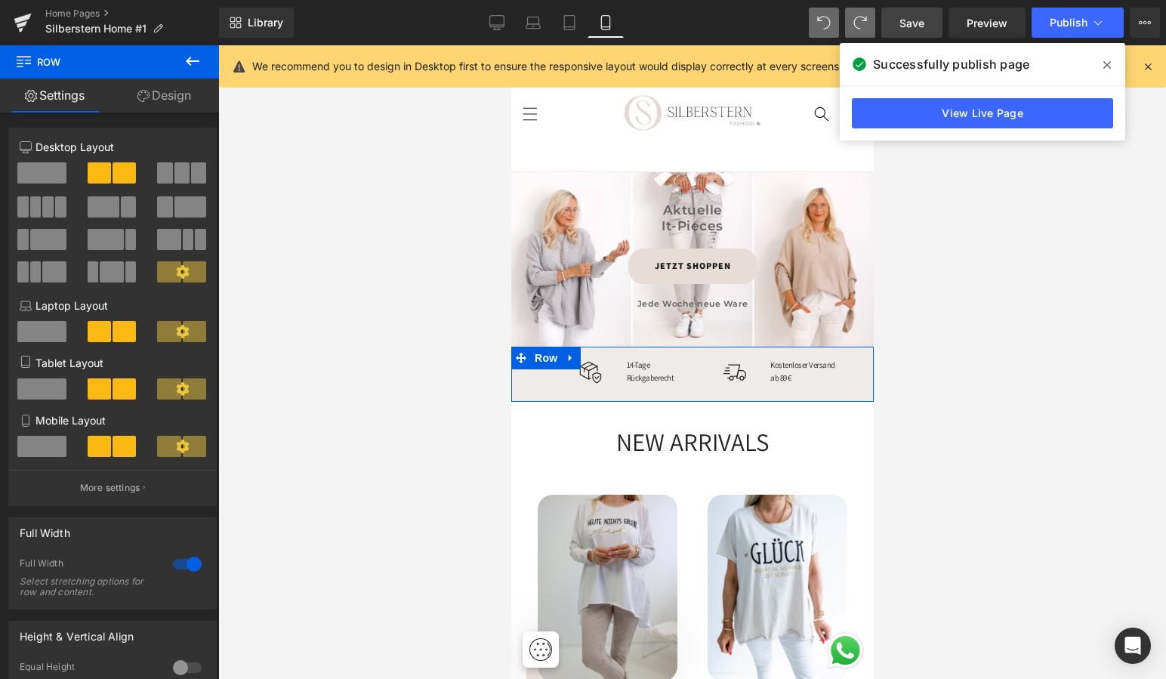
click at [39, 205] on span at bounding box center [35, 206] width 11 height 21
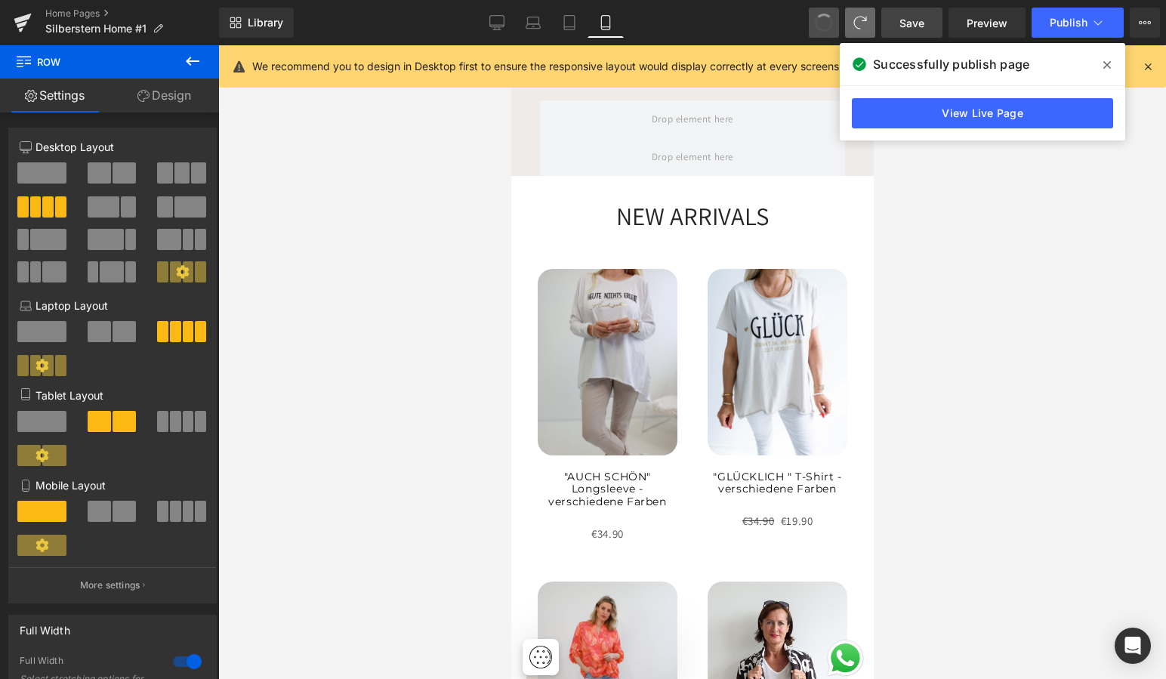
scroll to position [106, 0]
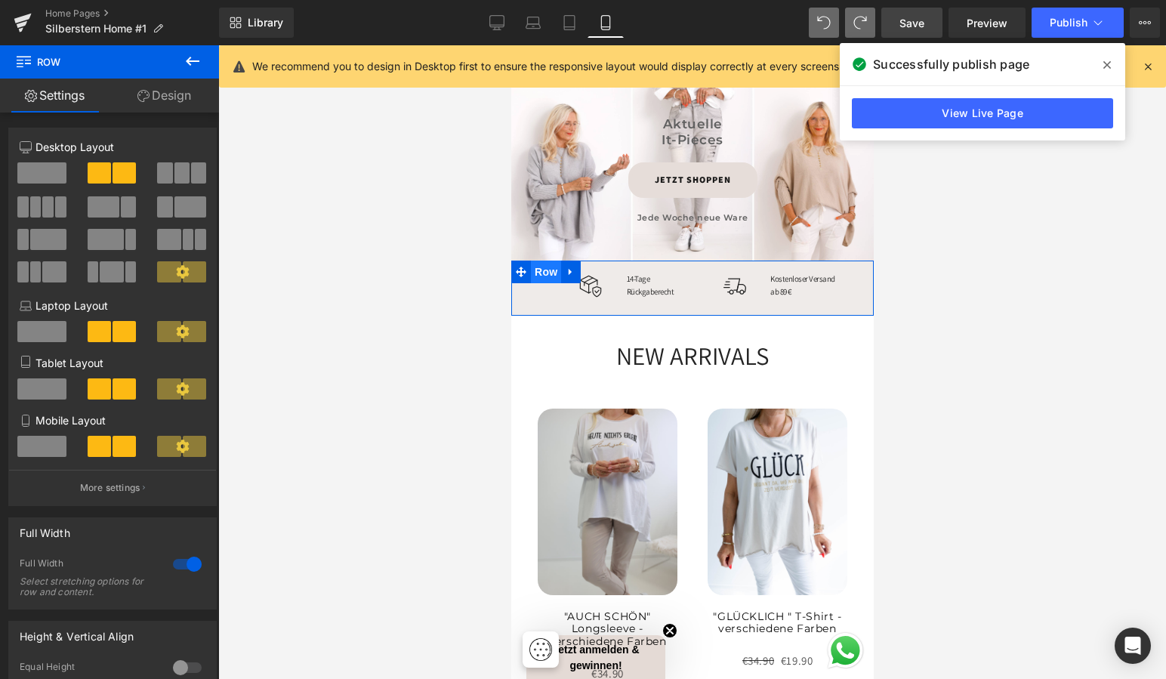
click at [542, 269] on span "Row" at bounding box center [545, 272] width 30 height 23
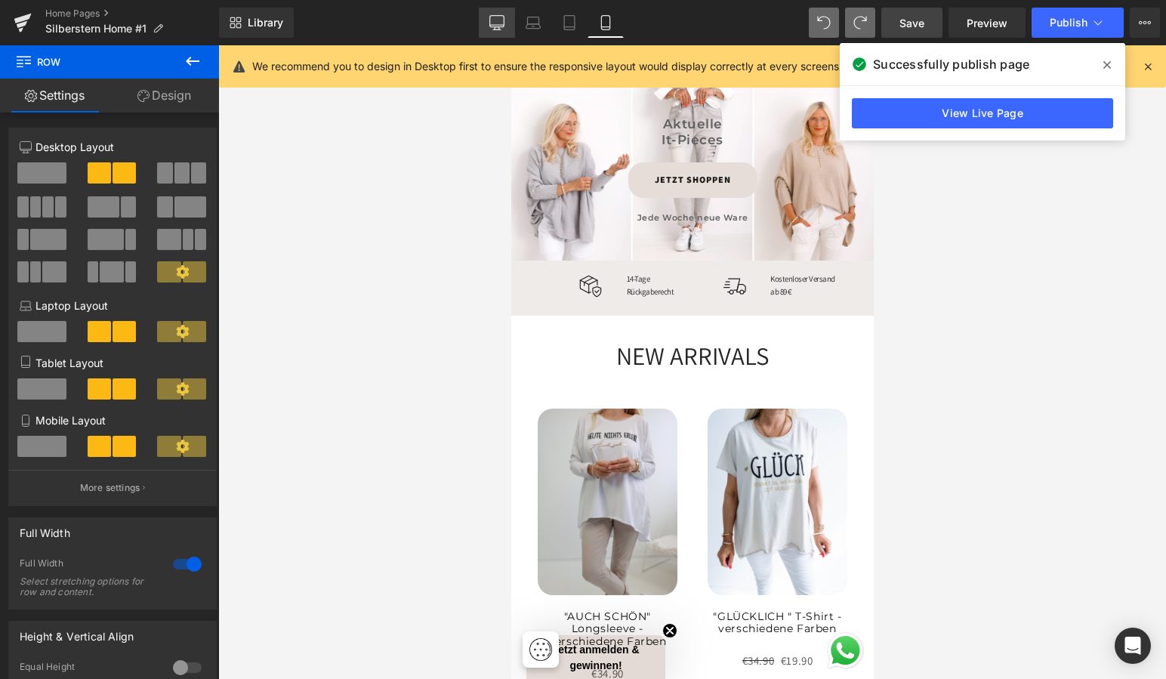
click at [499, 17] on icon at bounding box center [496, 22] width 15 height 15
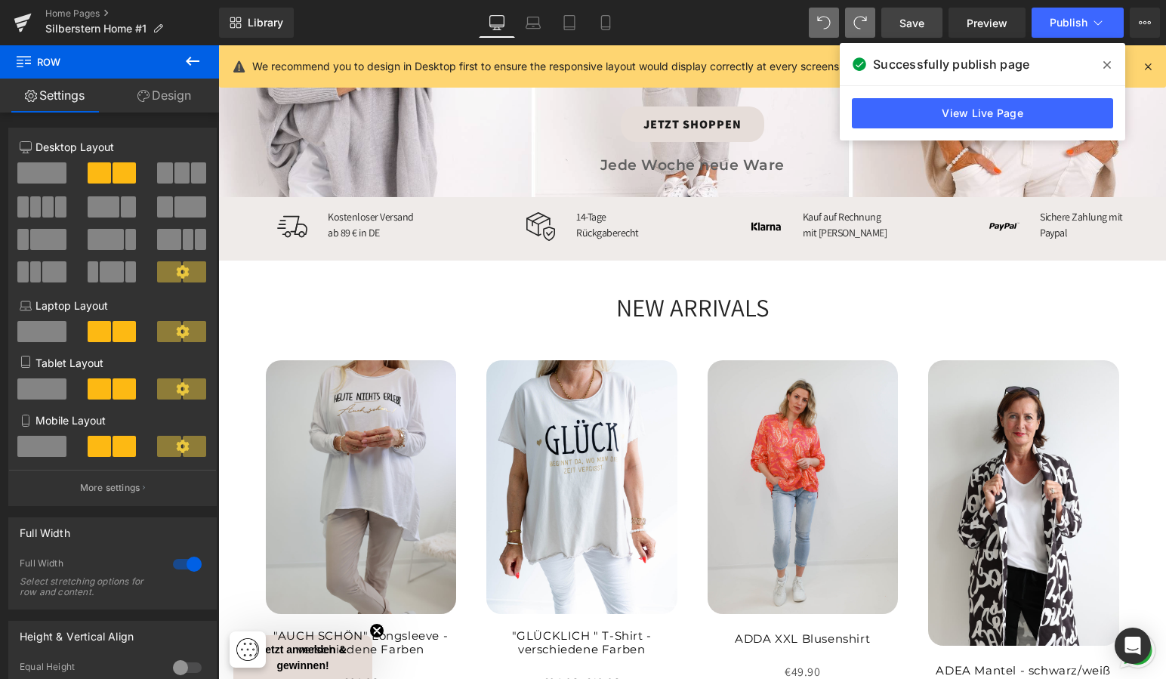
scroll to position [483, 0]
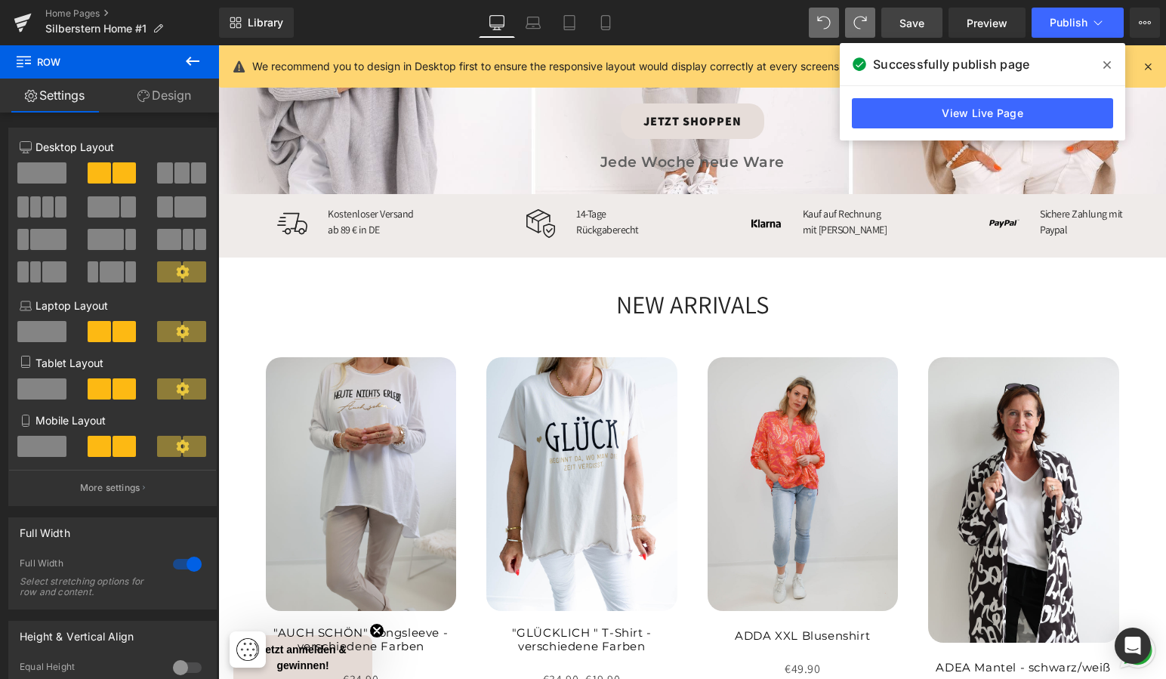
click at [218, 45] on div at bounding box center [218, 45] width 0 height 0
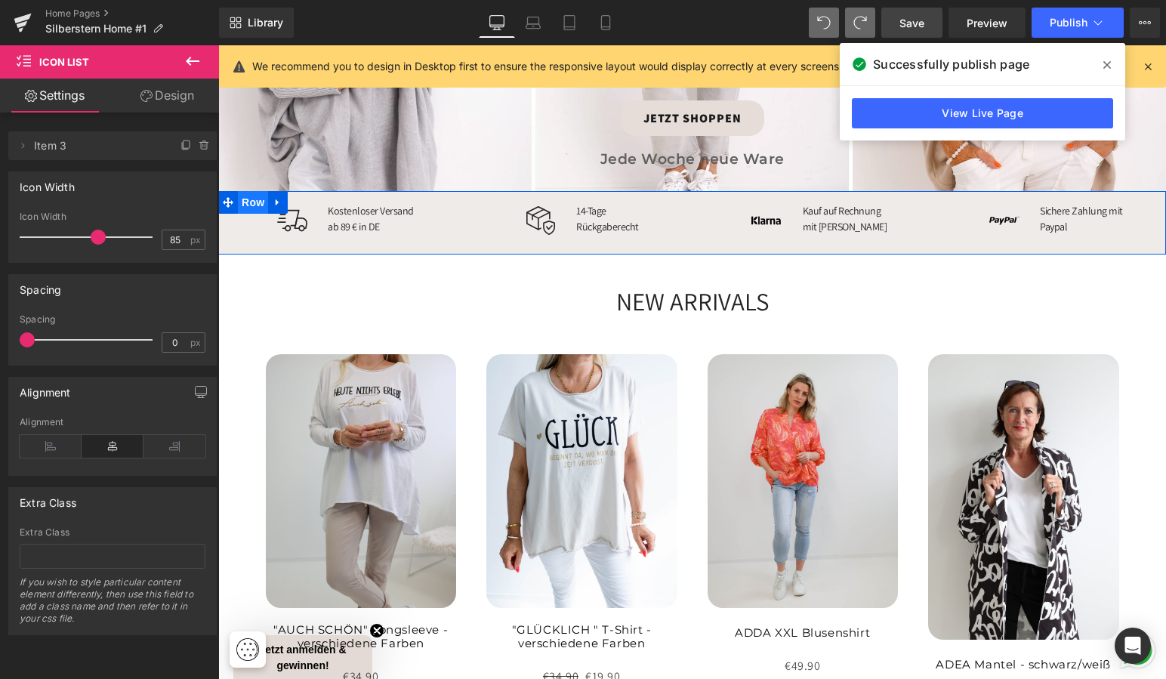
scroll to position [485, 0]
click at [247, 199] on span "Row" at bounding box center [253, 203] width 30 height 23
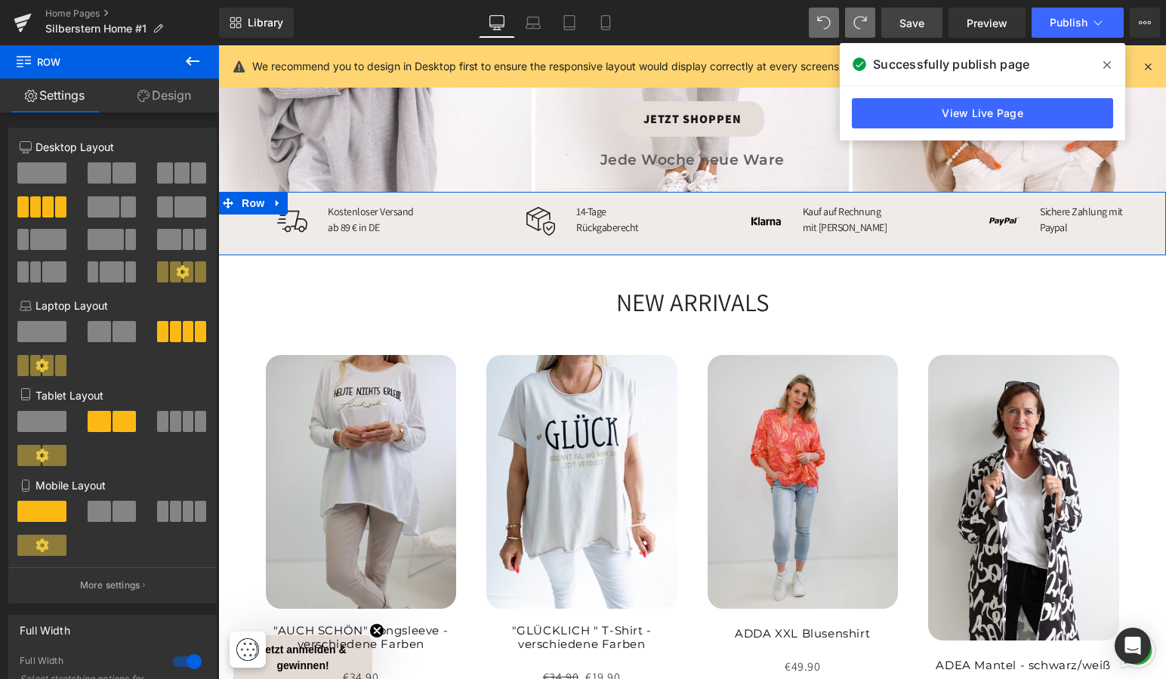
click at [183, 511] on span at bounding box center [188, 511] width 11 height 21
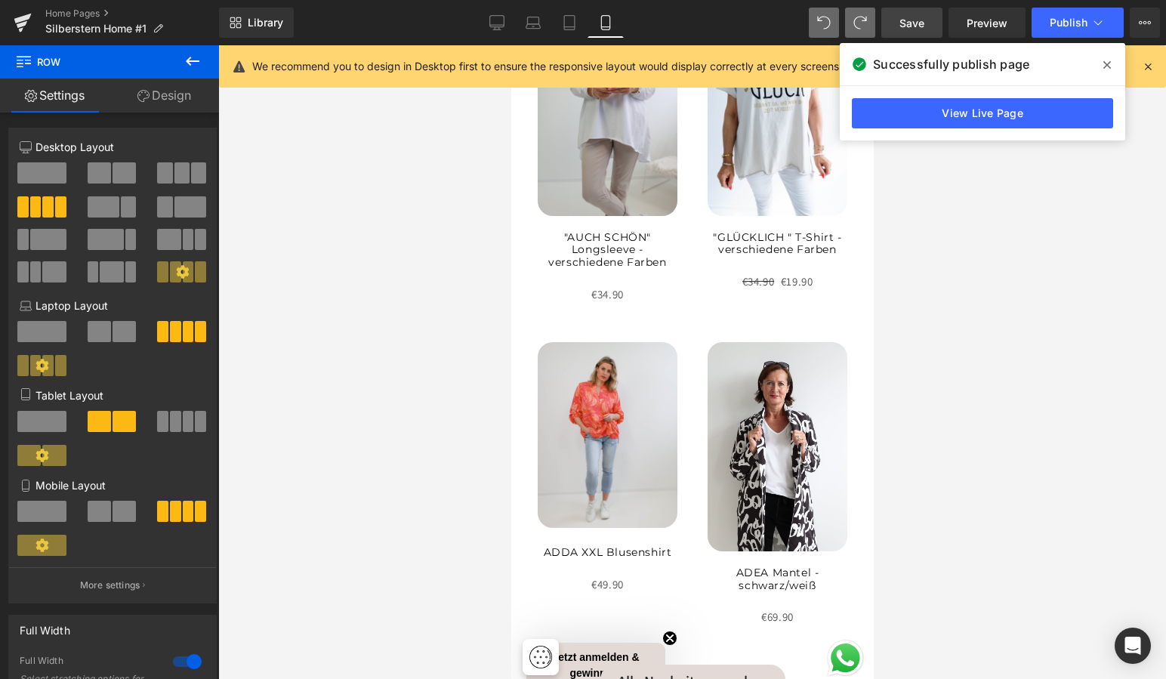
scroll to position [0, 0]
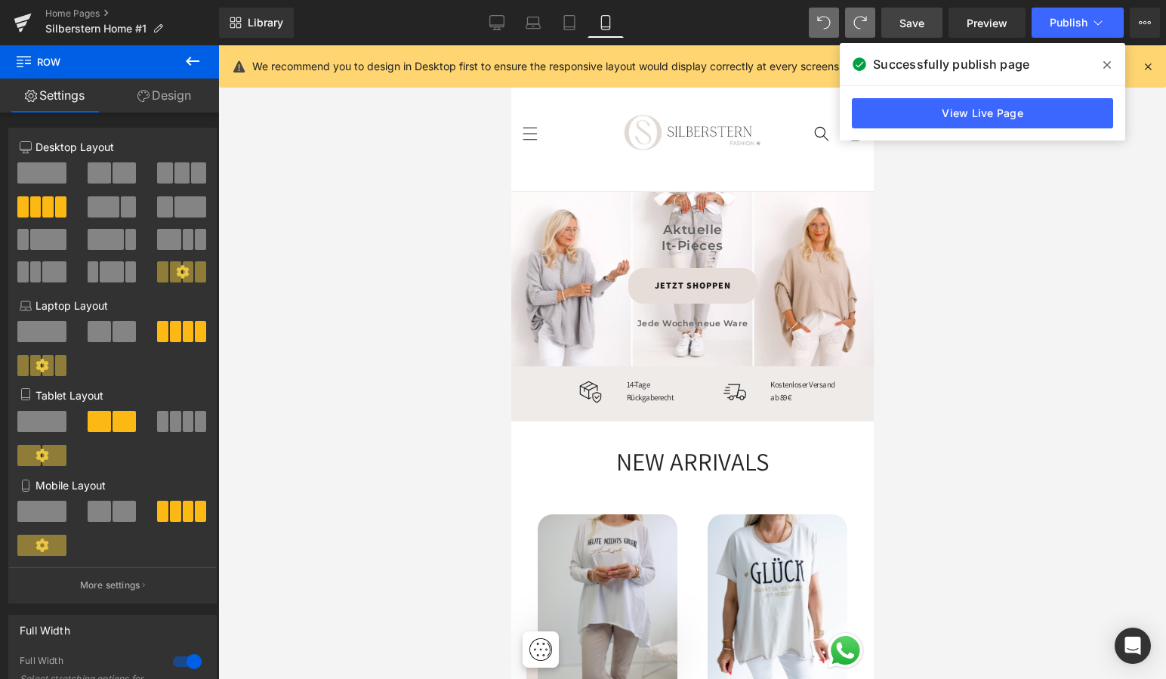
click at [956, 366] on div at bounding box center [692, 362] width 948 height 634
click at [497, 22] on icon at bounding box center [496, 22] width 15 height 15
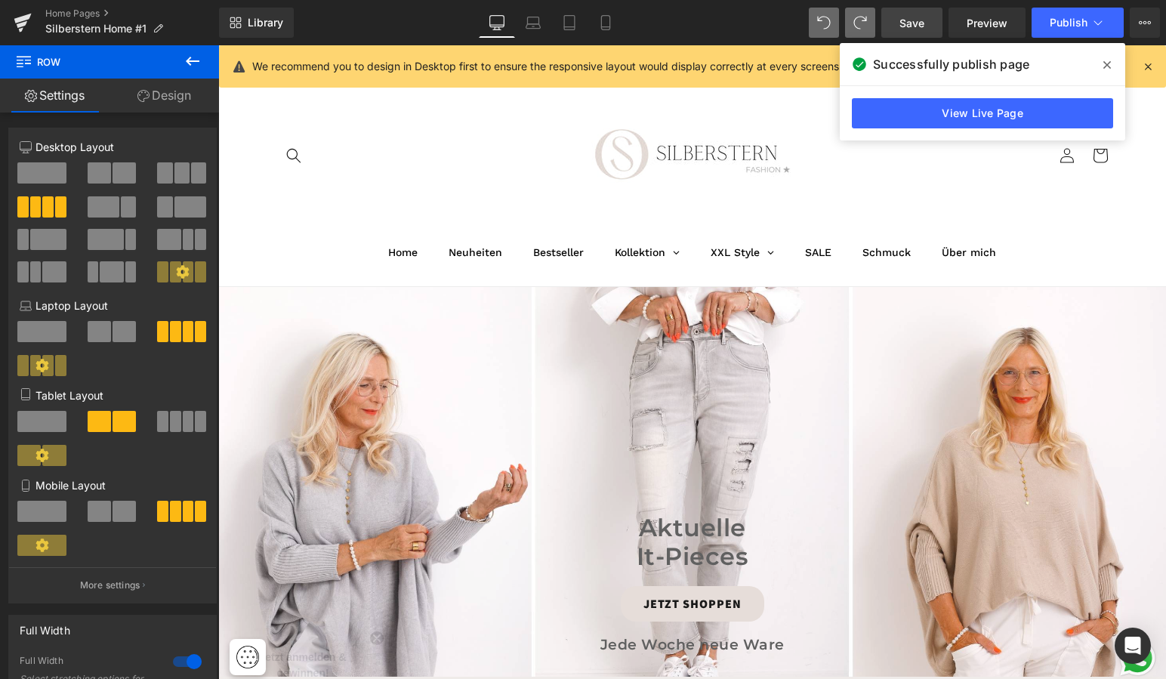
scroll to position [416, 0]
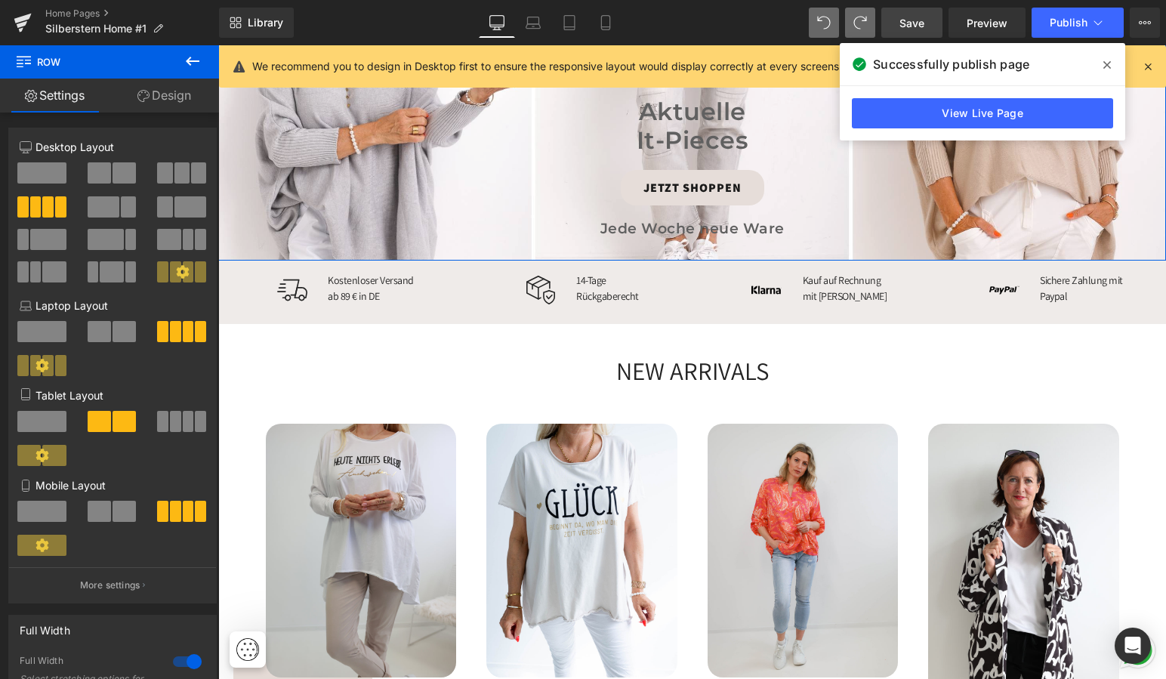
click at [1105, 62] on icon at bounding box center [1108, 65] width 8 height 8
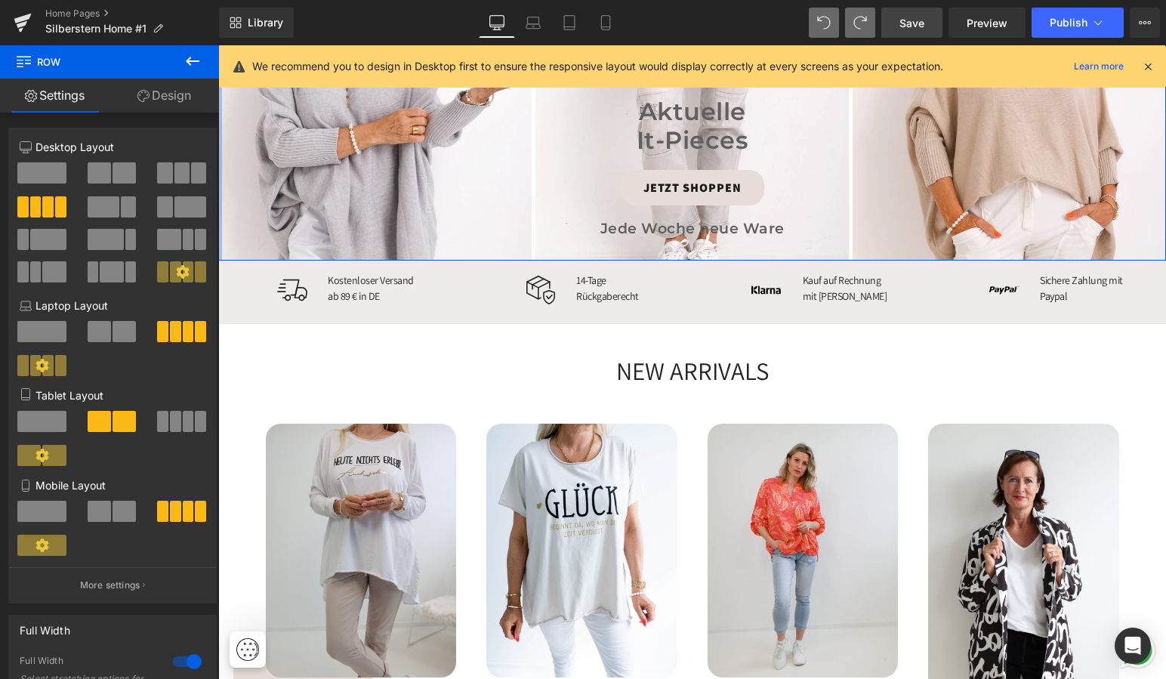
click at [186, 60] on icon at bounding box center [193, 61] width 18 height 18
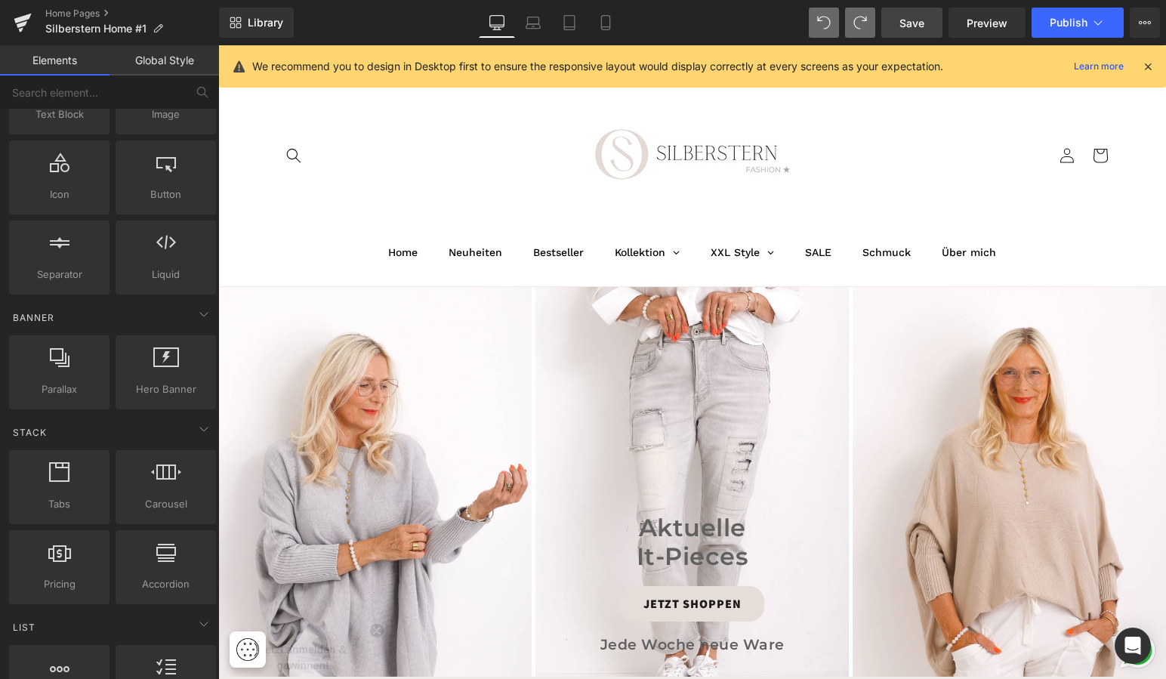
scroll to position [0, 0]
click at [605, 19] on icon at bounding box center [605, 22] width 15 height 15
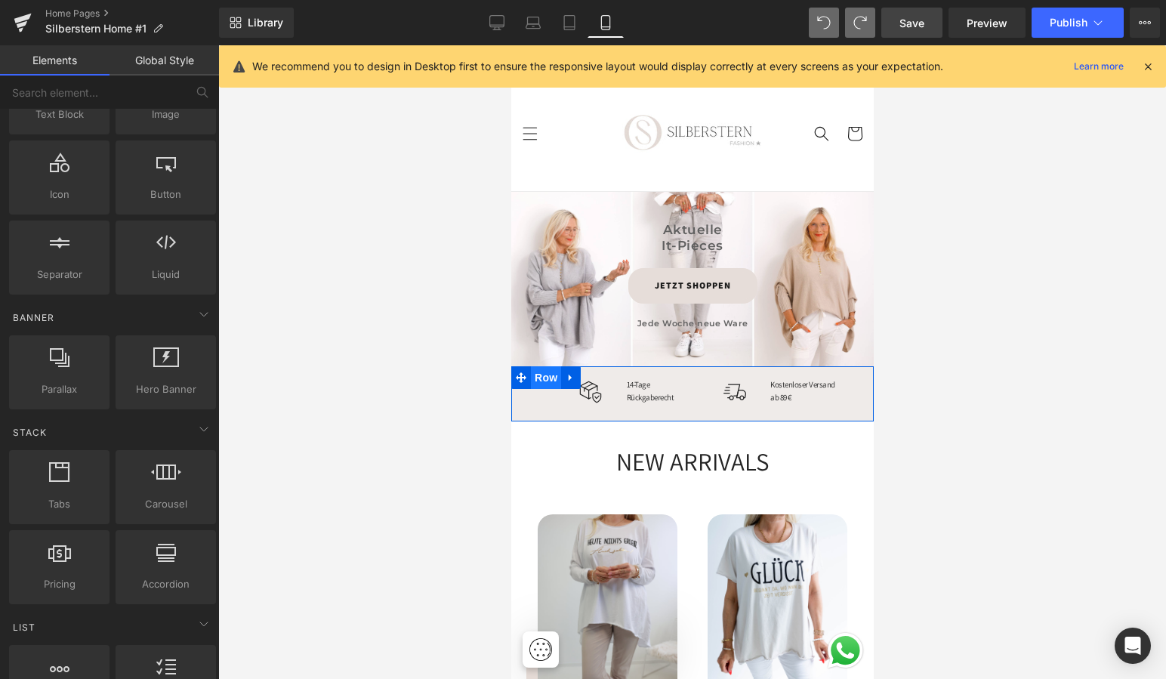
click at [540, 372] on span "Row" at bounding box center [545, 377] width 30 height 23
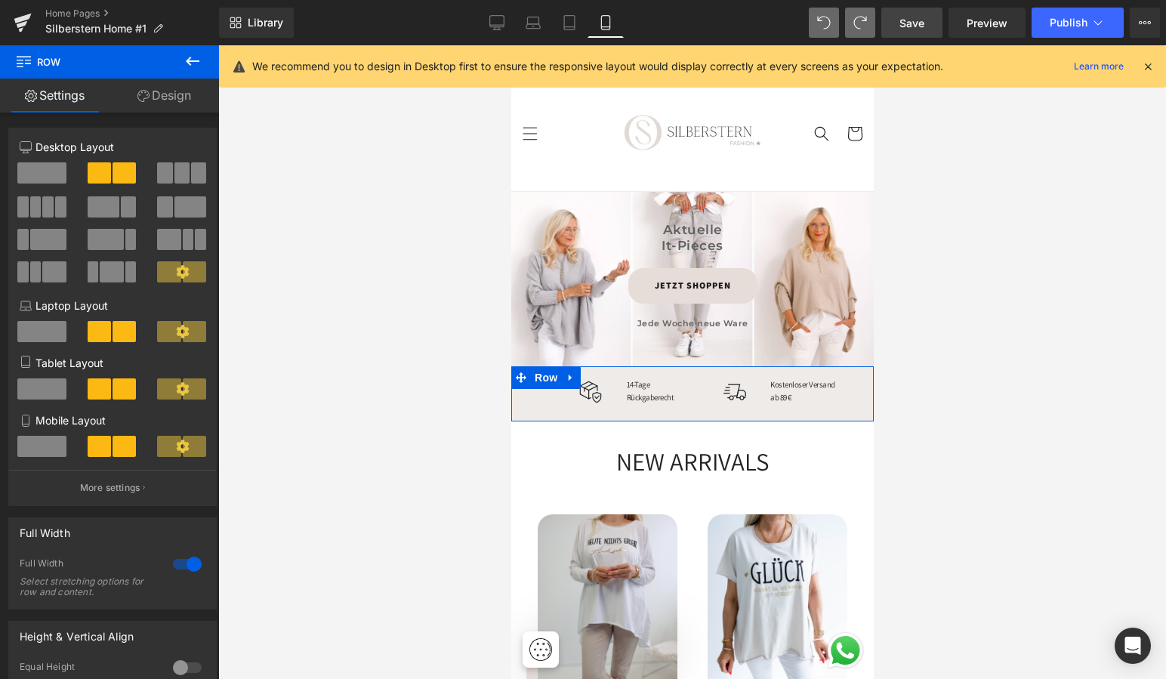
click at [170, 92] on link "Design" at bounding box center [165, 96] width 110 height 34
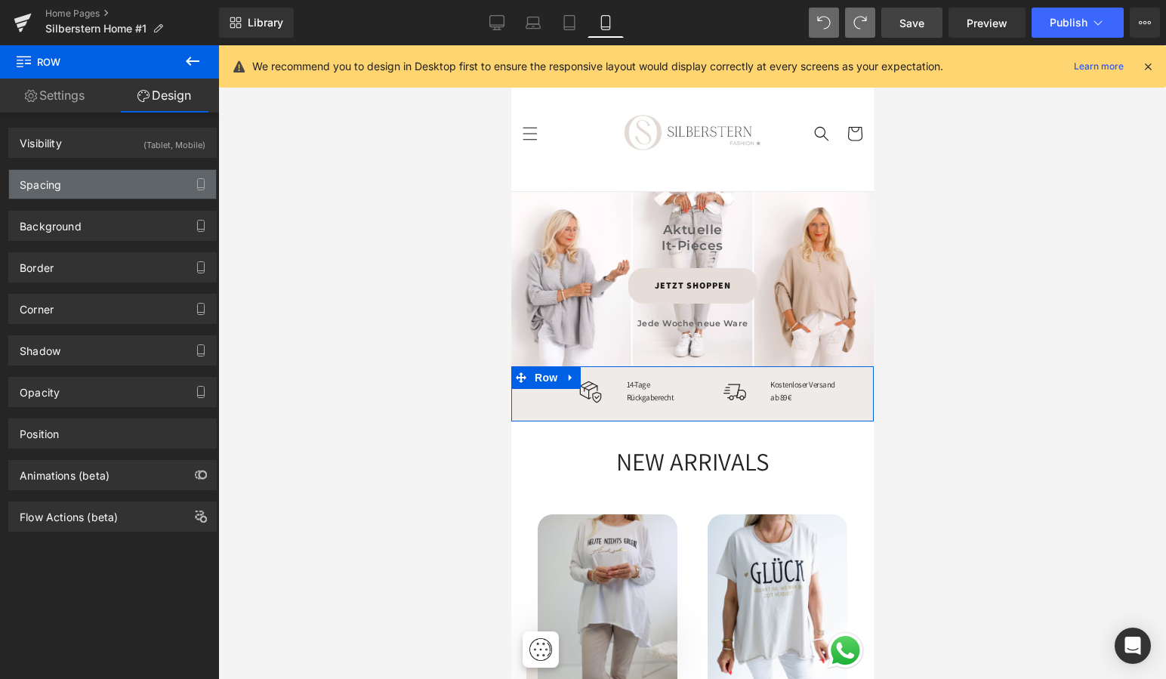
click at [146, 187] on div "Spacing" at bounding box center [112, 184] width 207 height 29
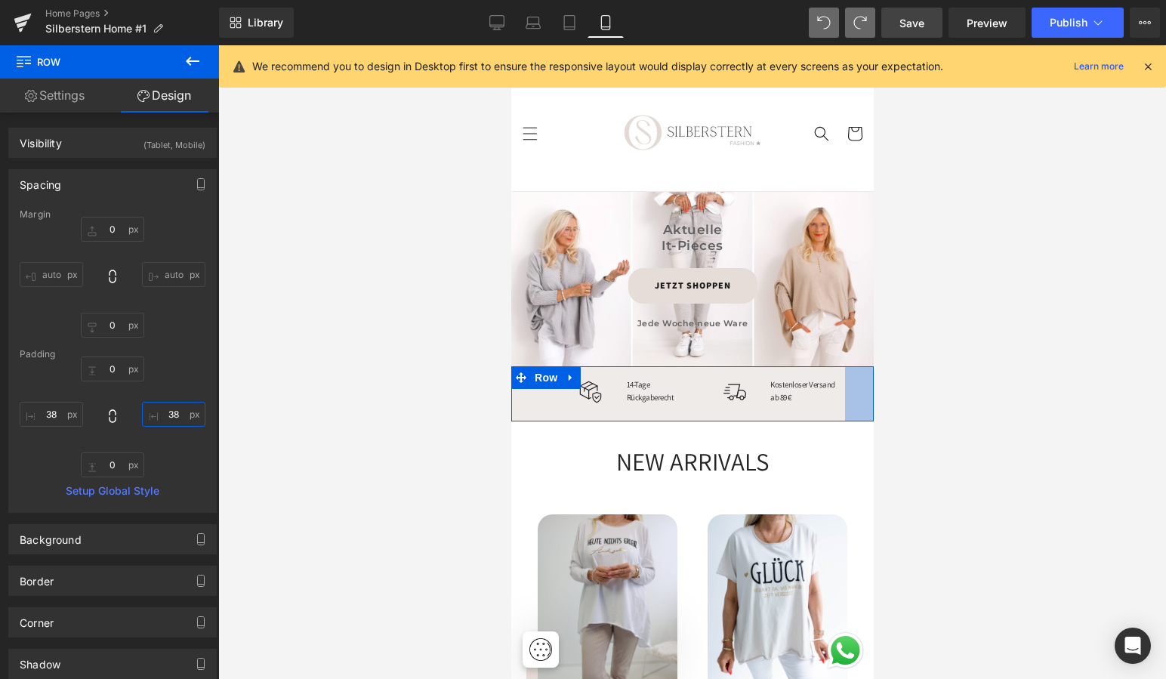
click at [176, 418] on input "38" at bounding box center [173, 414] width 63 height 25
type input "3"
type input "5"
type input "38"
click at [169, 141] on div "(Tablet, Mobile)" at bounding box center [175, 140] width 62 height 25
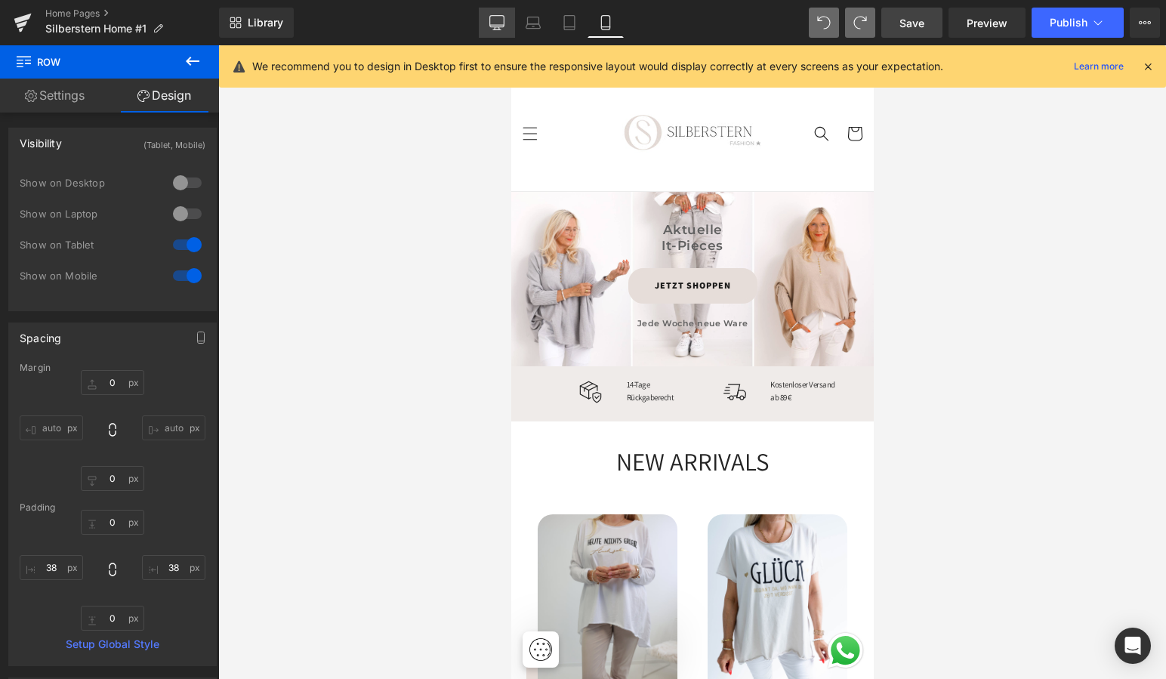
click at [493, 17] on icon at bounding box center [496, 22] width 15 height 15
type input "0"
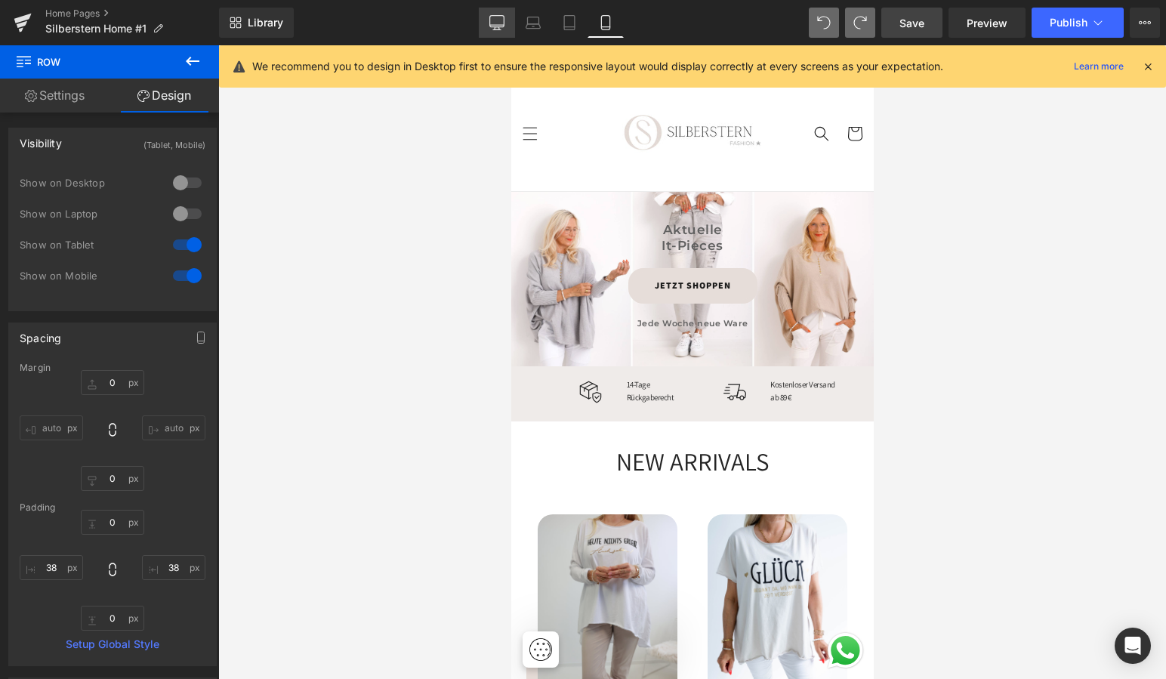
type input "0"
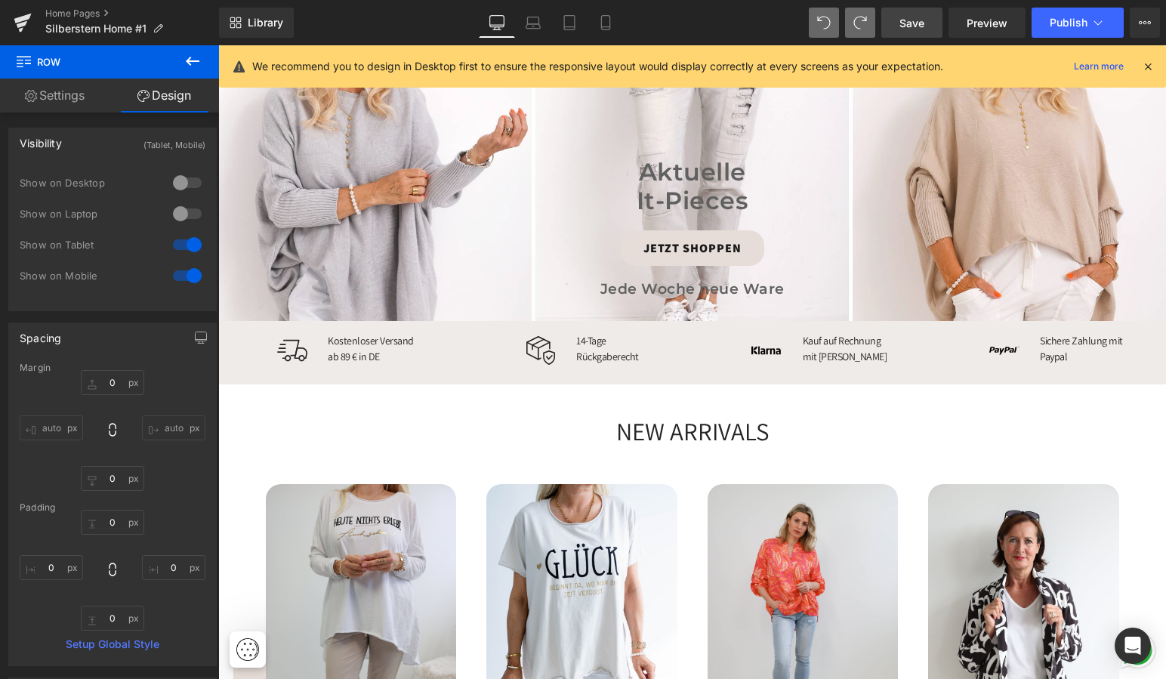
scroll to position [366, 0]
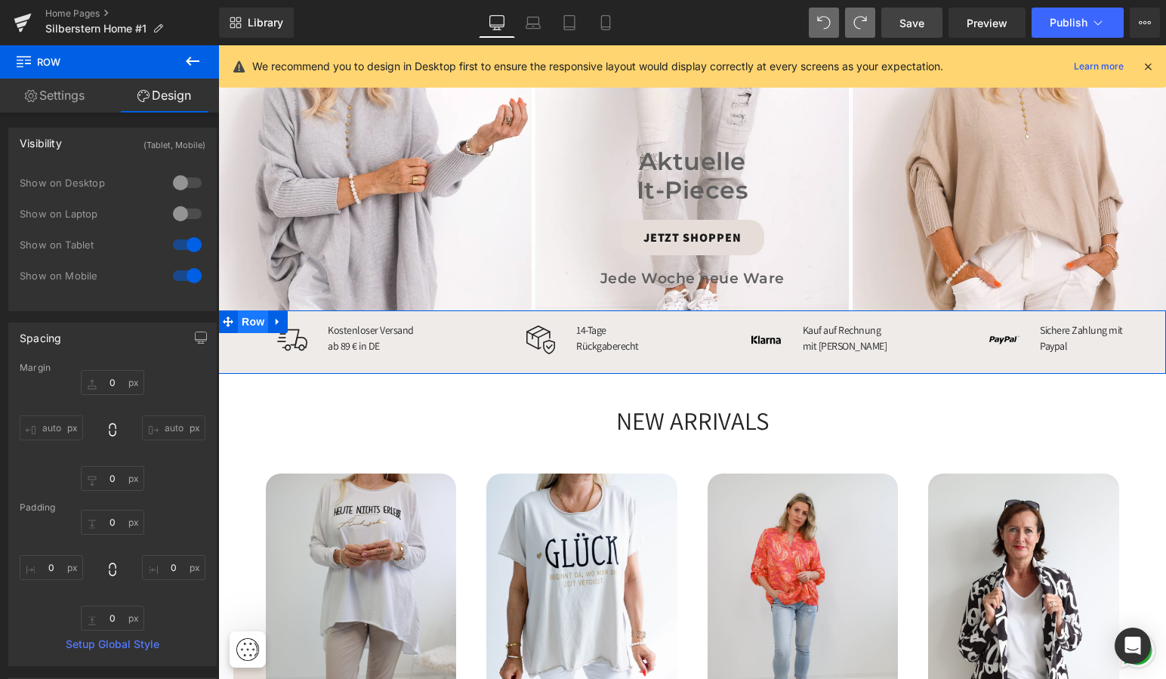
click at [258, 320] on span "Row" at bounding box center [253, 321] width 30 height 23
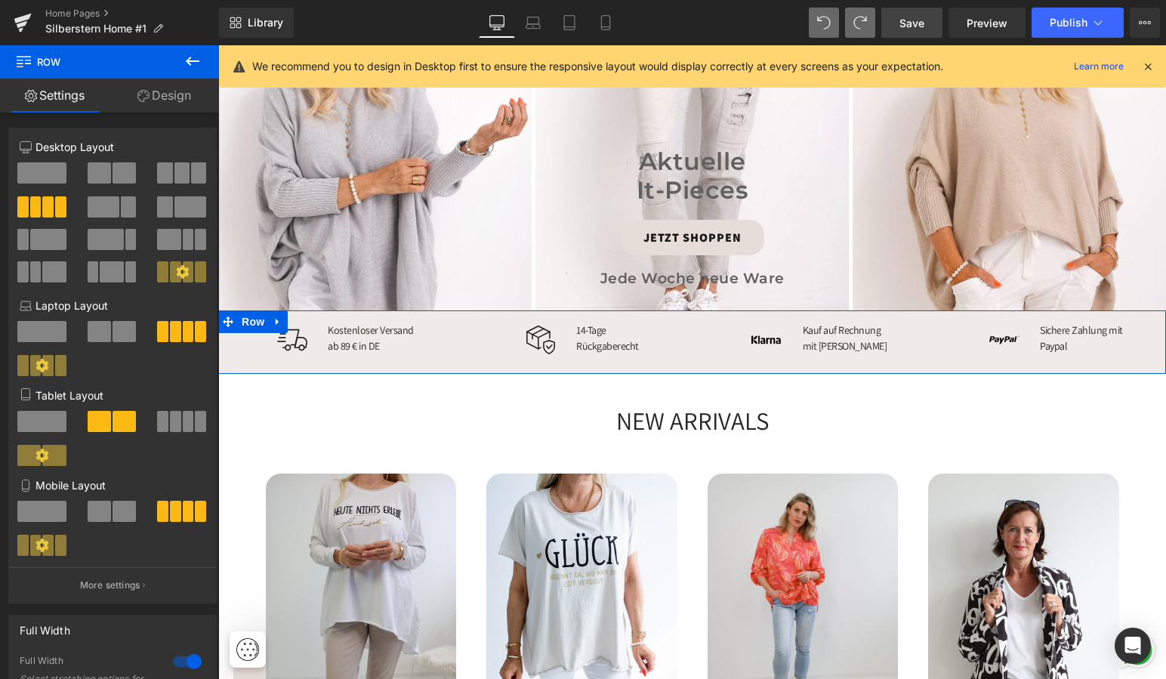
click at [178, 94] on link "Design" at bounding box center [165, 96] width 110 height 34
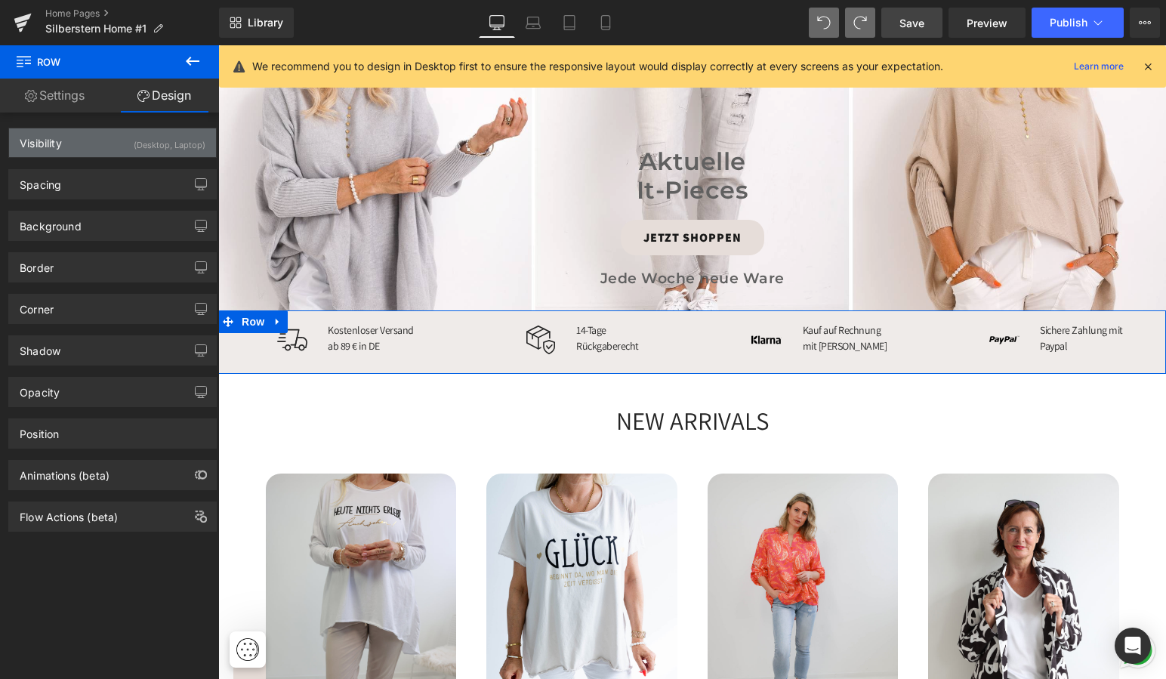
click at [160, 139] on div "(Desktop, Laptop)" at bounding box center [170, 140] width 72 height 25
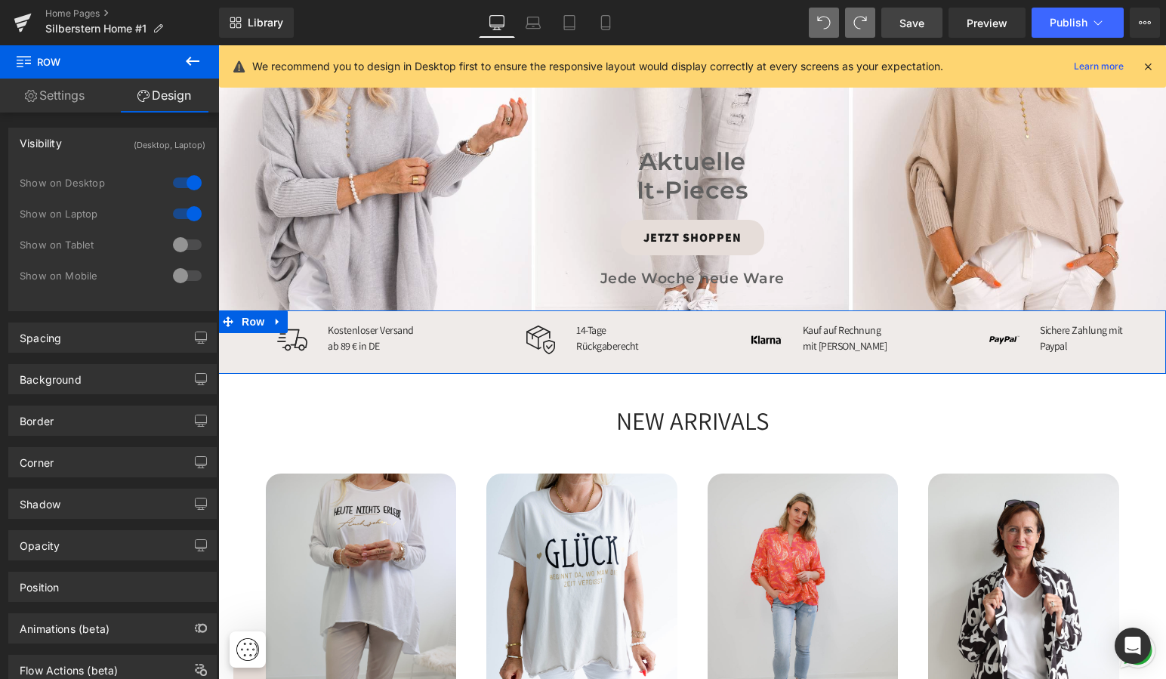
click at [184, 244] on div at bounding box center [187, 245] width 36 height 24
click at [184, 274] on div at bounding box center [187, 276] width 36 height 24
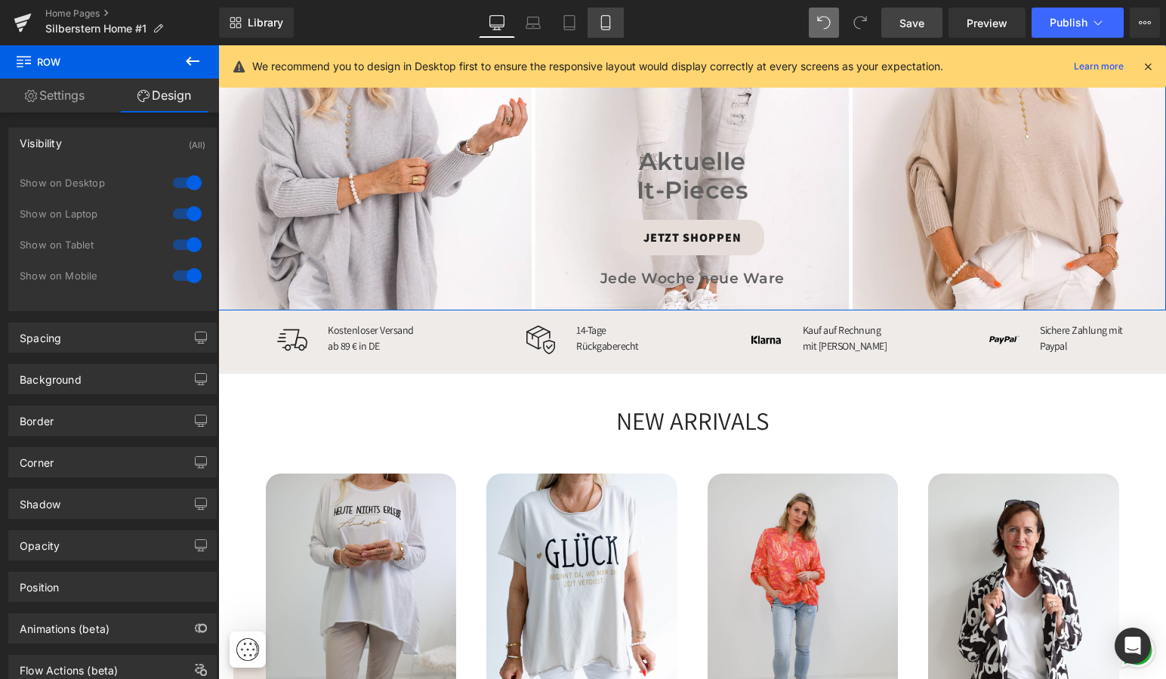
click at [609, 22] on icon at bounding box center [605, 22] width 15 height 15
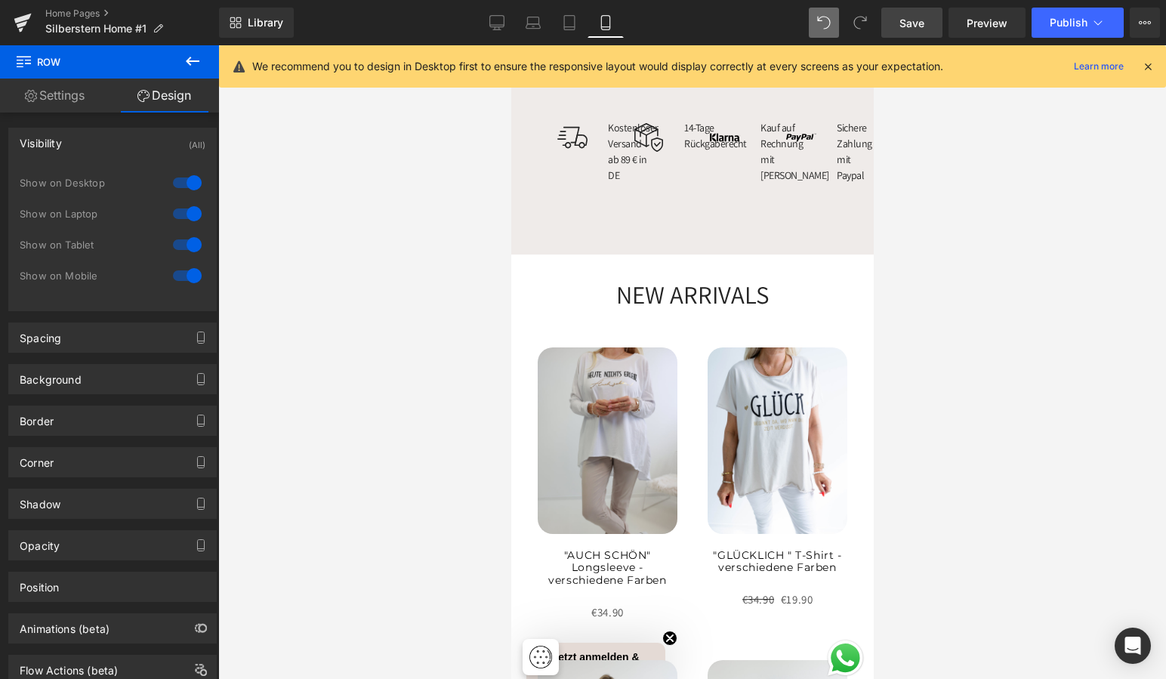
scroll to position [107, 0]
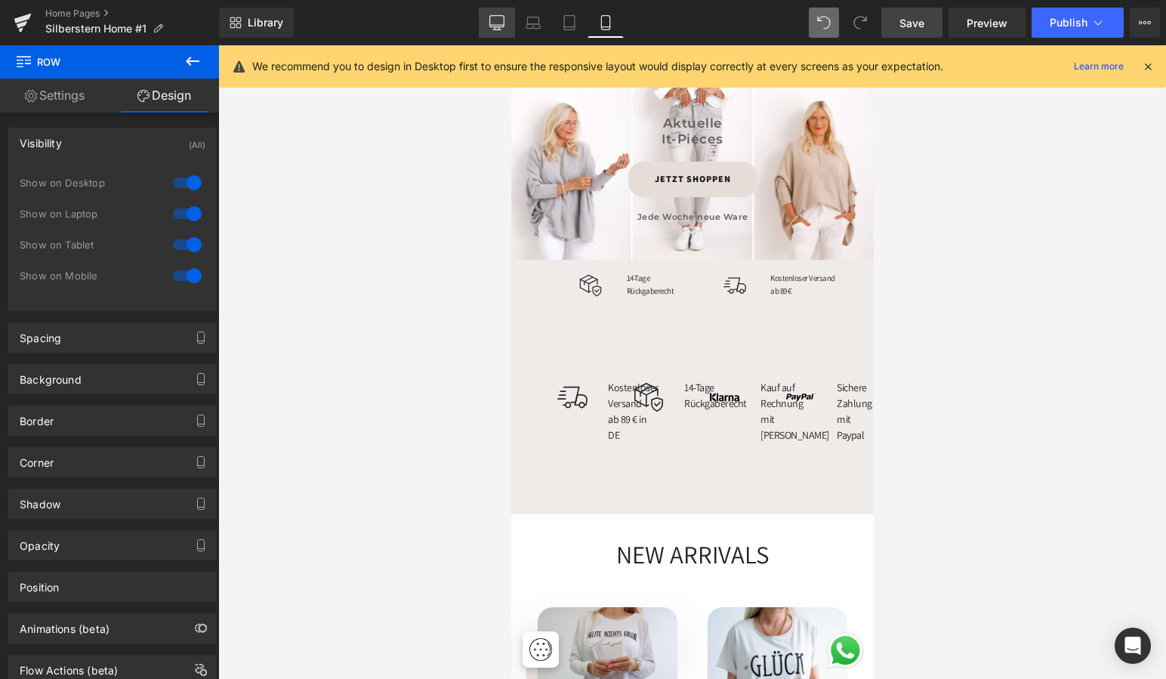
click at [499, 22] on icon at bounding box center [496, 22] width 15 height 15
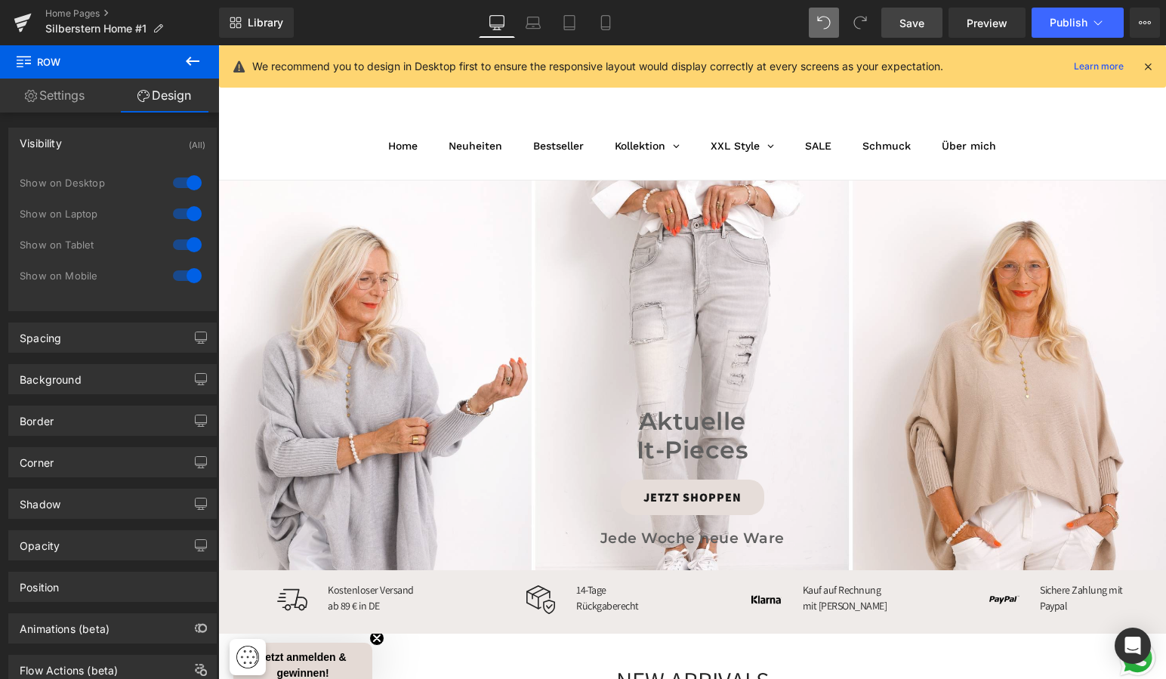
scroll to position [366, 0]
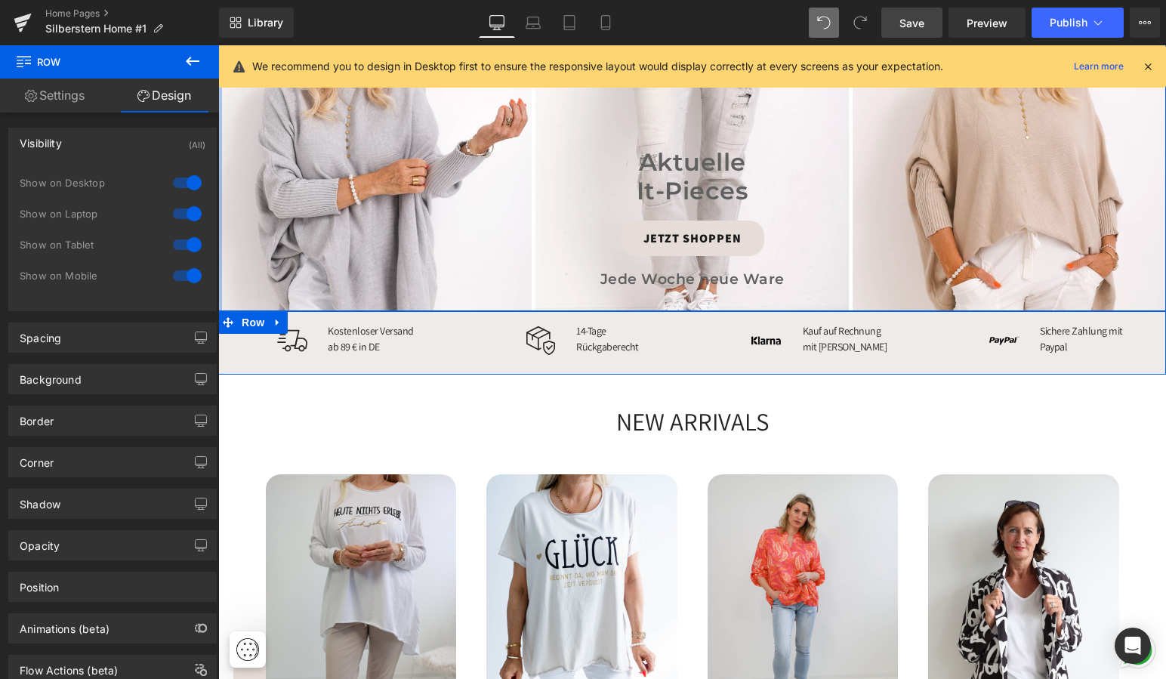
click at [186, 243] on div at bounding box center [187, 245] width 36 height 24
click at [184, 275] on div at bounding box center [187, 276] width 36 height 24
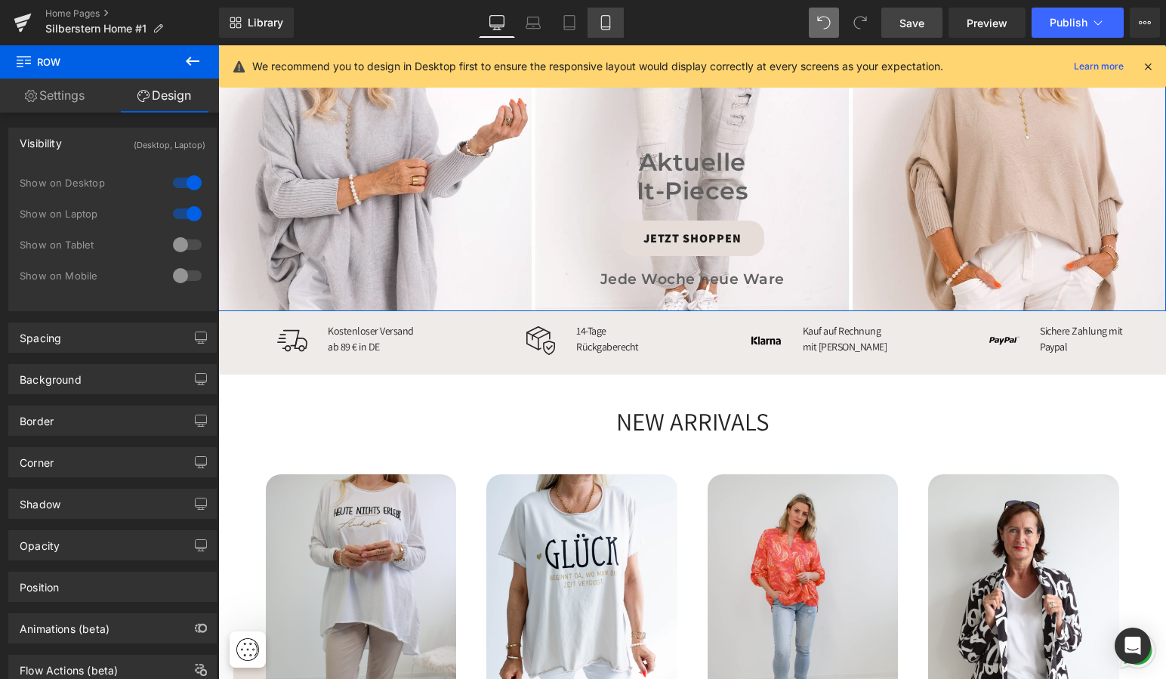
click at [607, 17] on icon at bounding box center [605, 22] width 15 height 15
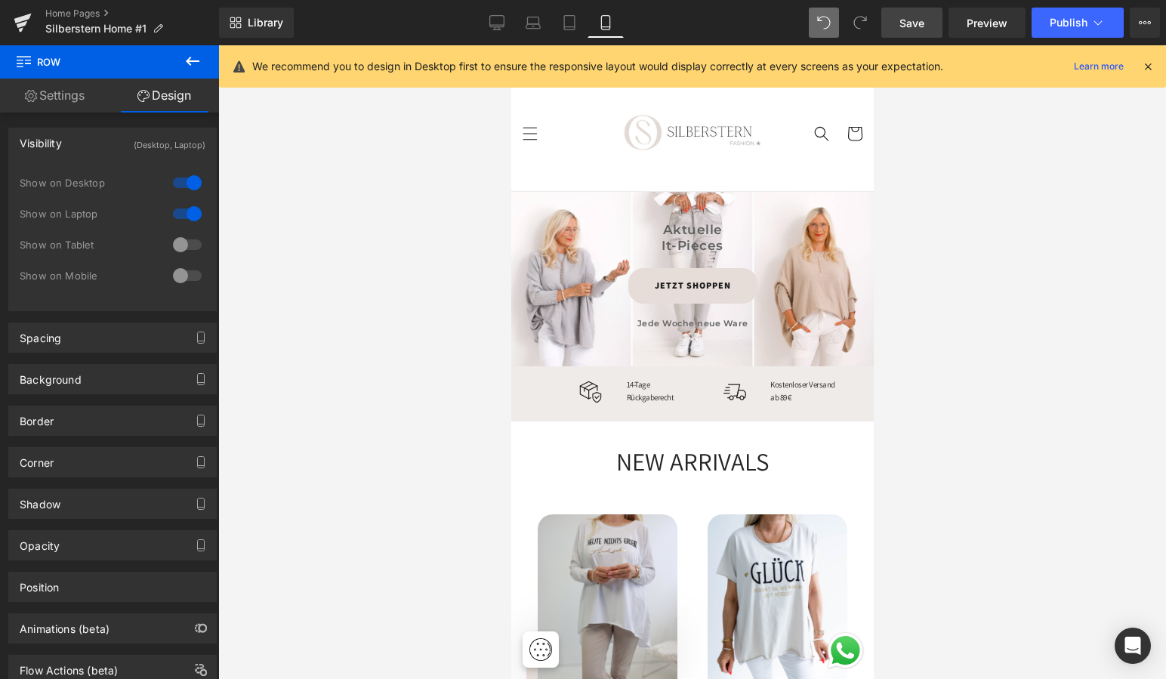
click at [947, 203] on div at bounding box center [692, 362] width 948 height 634
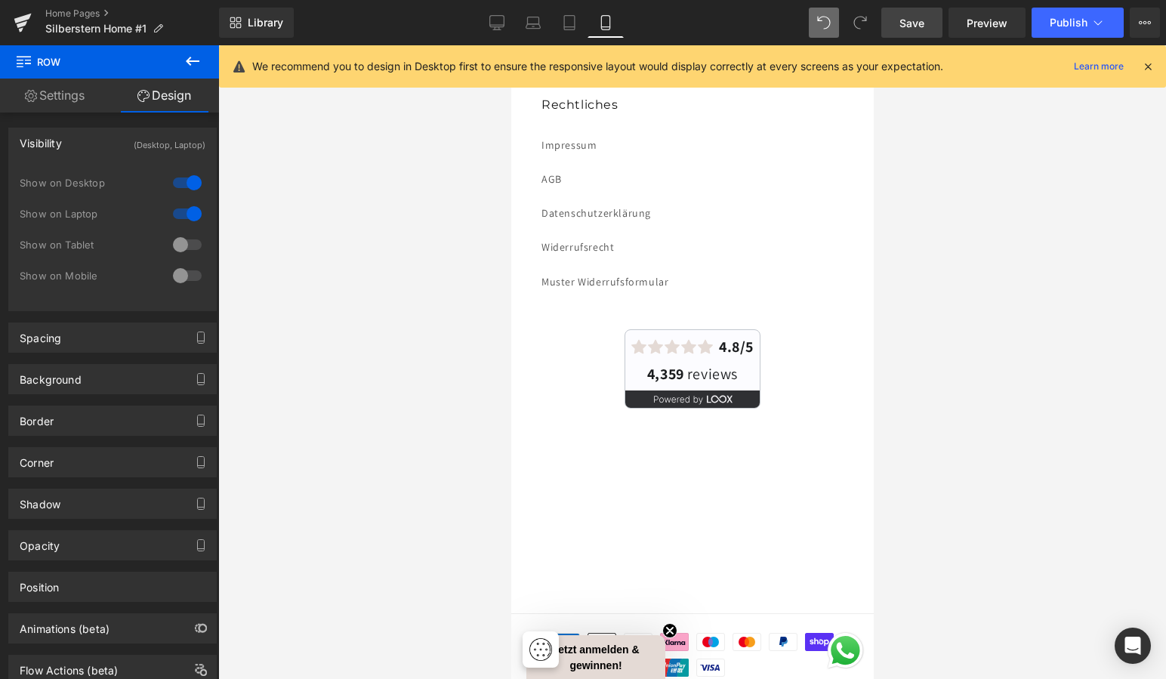
scroll to position [4854, 0]
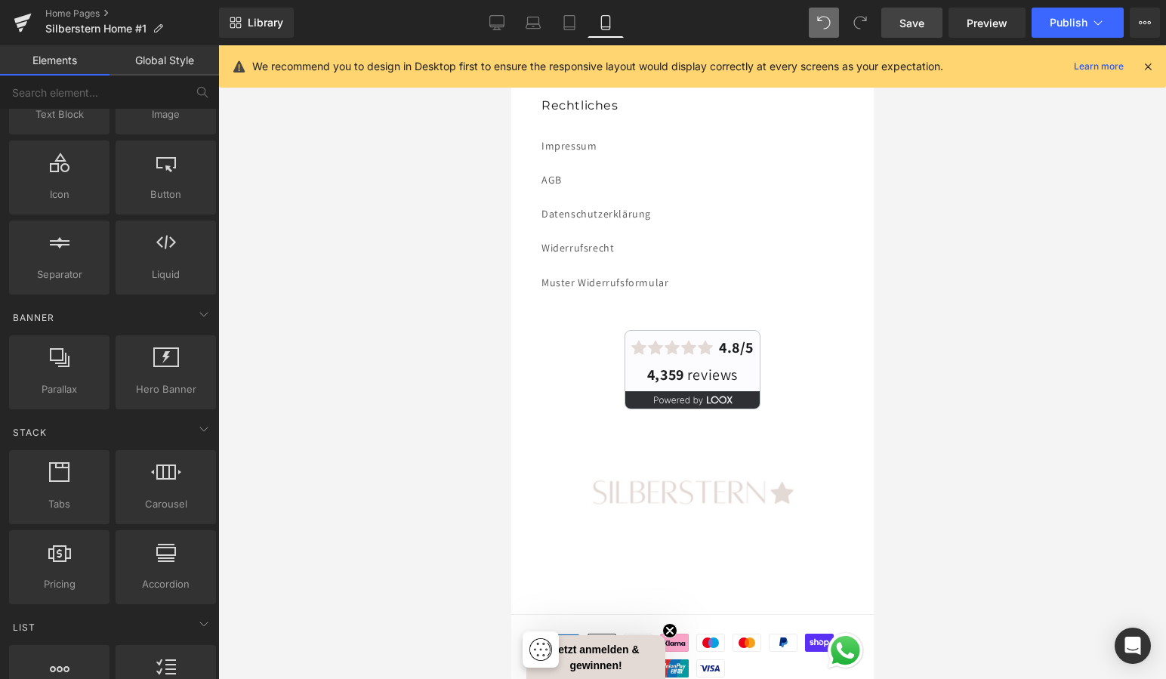
click at [703, 453] on img at bounding box center [693, 492] width 252 height 105
click at [706, 446] on img at bounding box center [693, 492] width 252 height 105
click at [711, 448] on img at bounding box center [693, 492] width 252 height 105
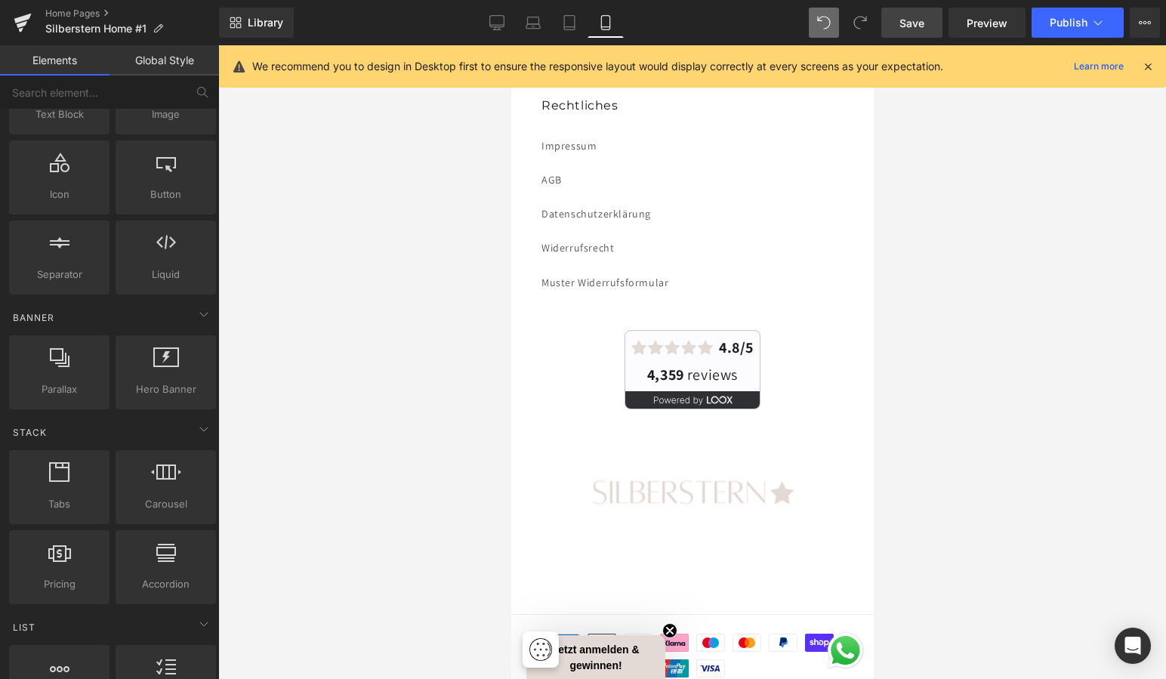
click at [805, 446] on img at bounding box center [693, 492] width 252 height 105
click at [814, 461] on img at bounding box center [693, 492] width 252 height 105
click at [752, 446] on img at bounding box center [693, 492] width 252 height 105
click at [500, 18] on icon at bounding box center [496, 22] width 15 height 15
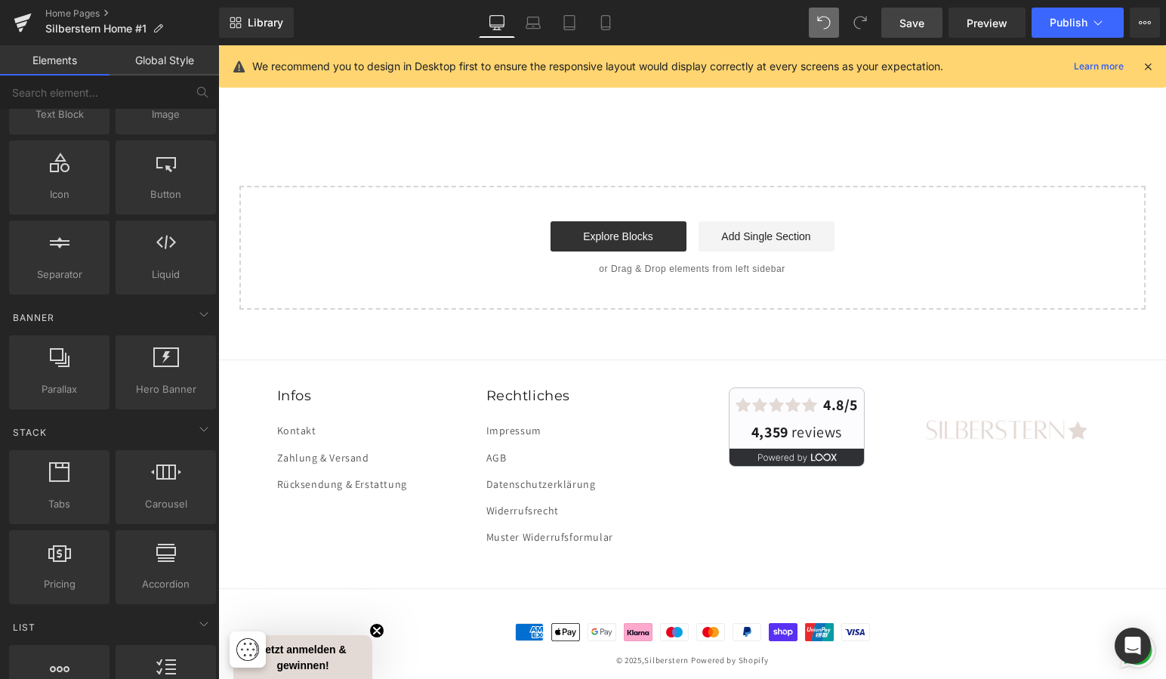
scroll to position [4127, 0]
click at [1010, 412] on img at bounding box center [1007, 431] width 202 height 85
click at [977, 423] on img at bounding box center [1007, 431] width 202 height 85
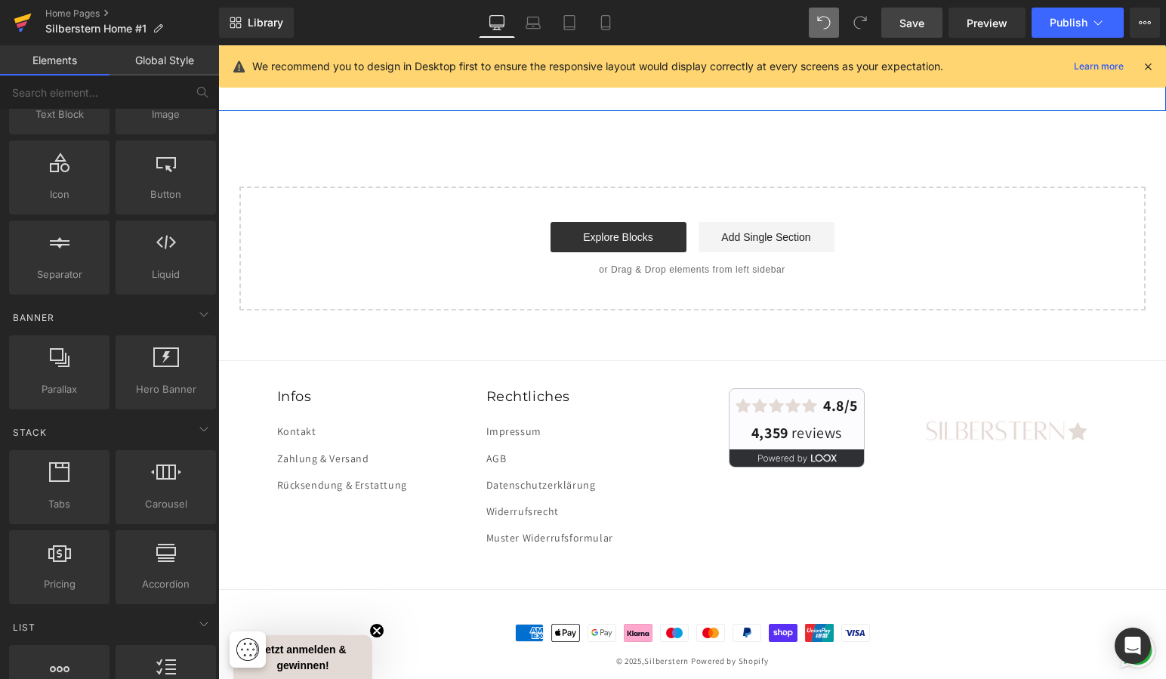
click at [26, 20] on icon at bounding box center [22, 19] width 17 height 10
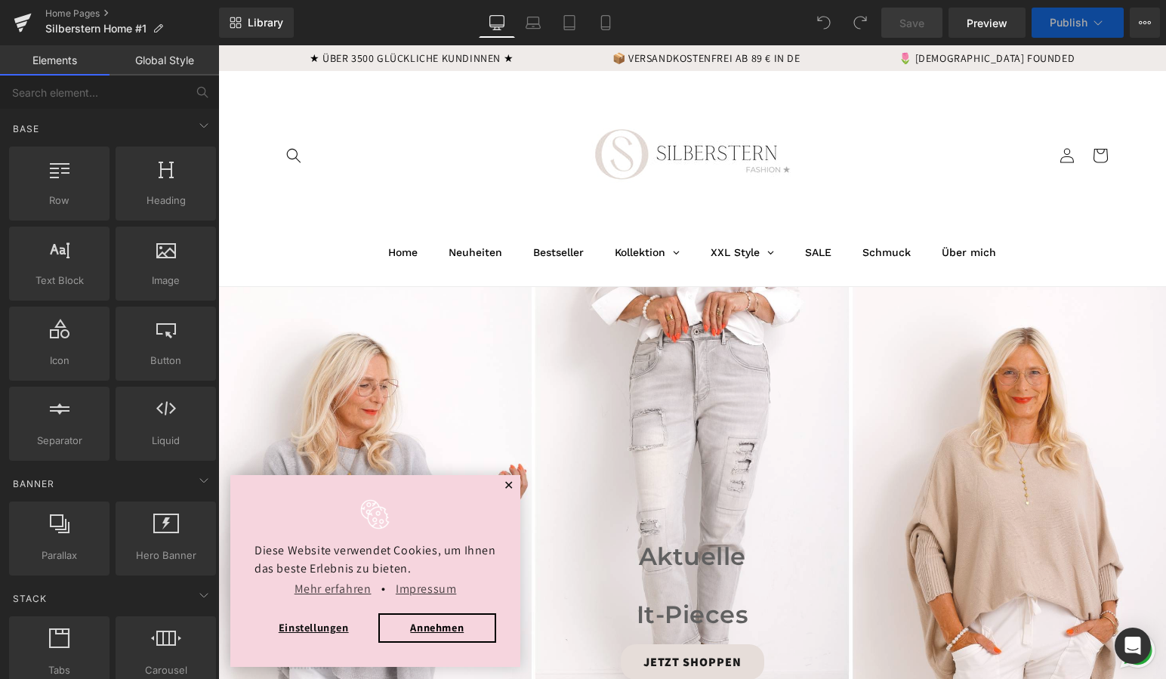
click at [510, 481] on span "✕" at bounding box center [509, 485] width 11 height 9
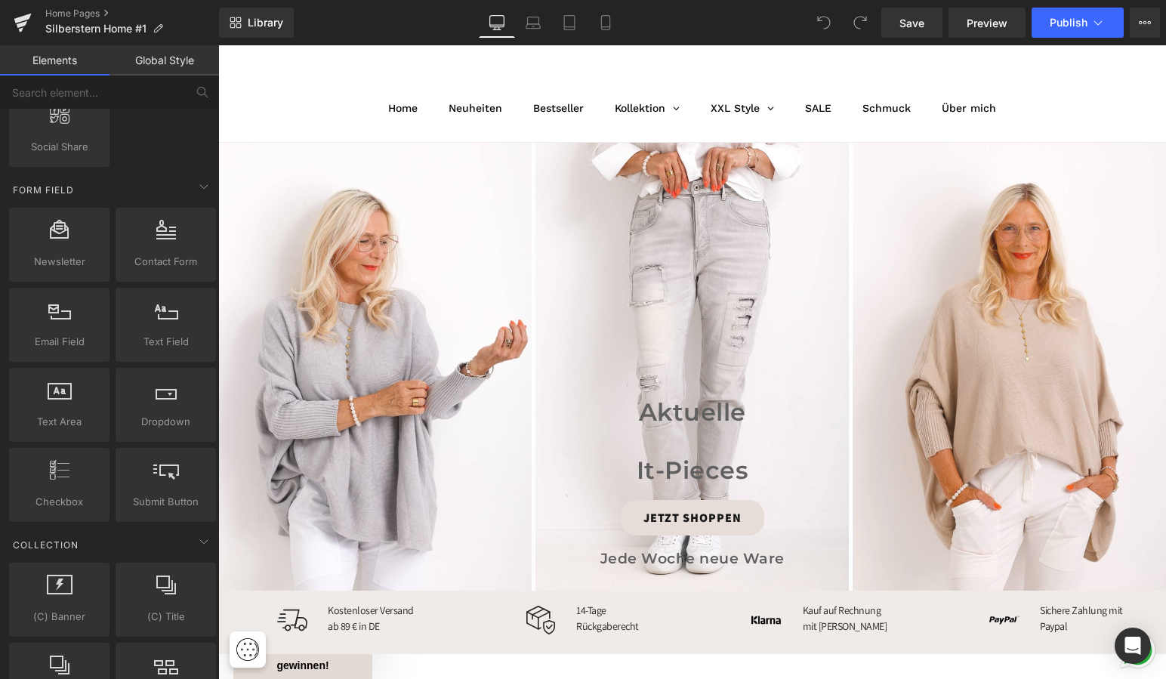
scroll to position [152, 0]
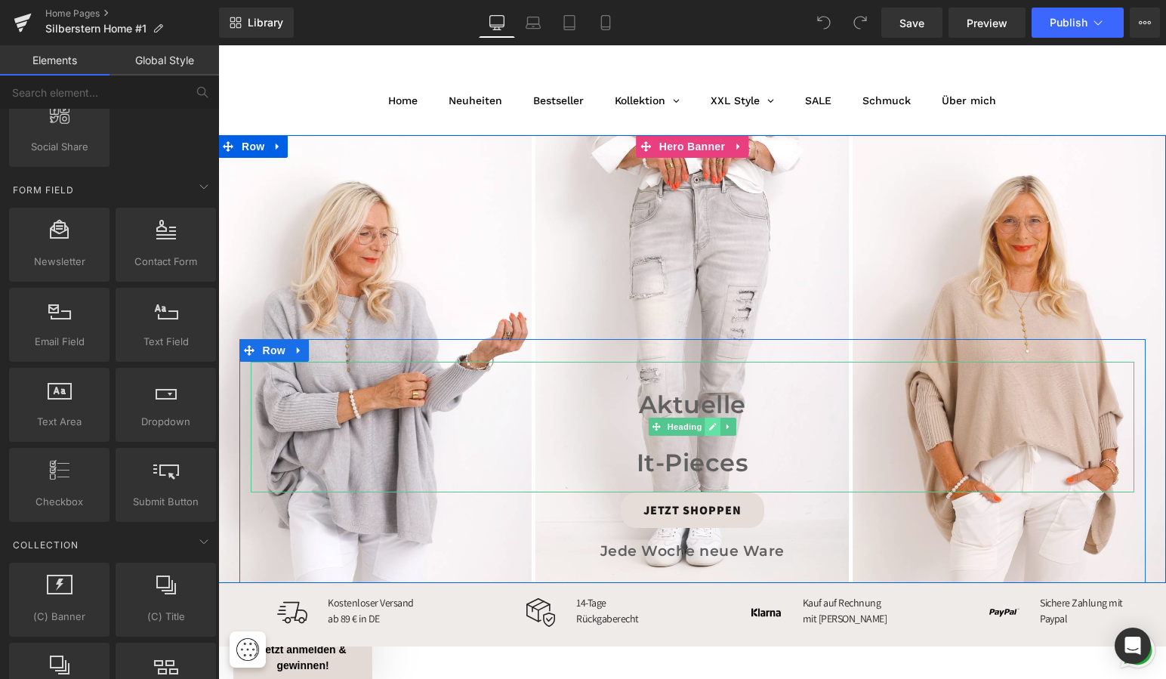
click at [709, 428] on icon at bounding box center [713, 428] width 8 height 8
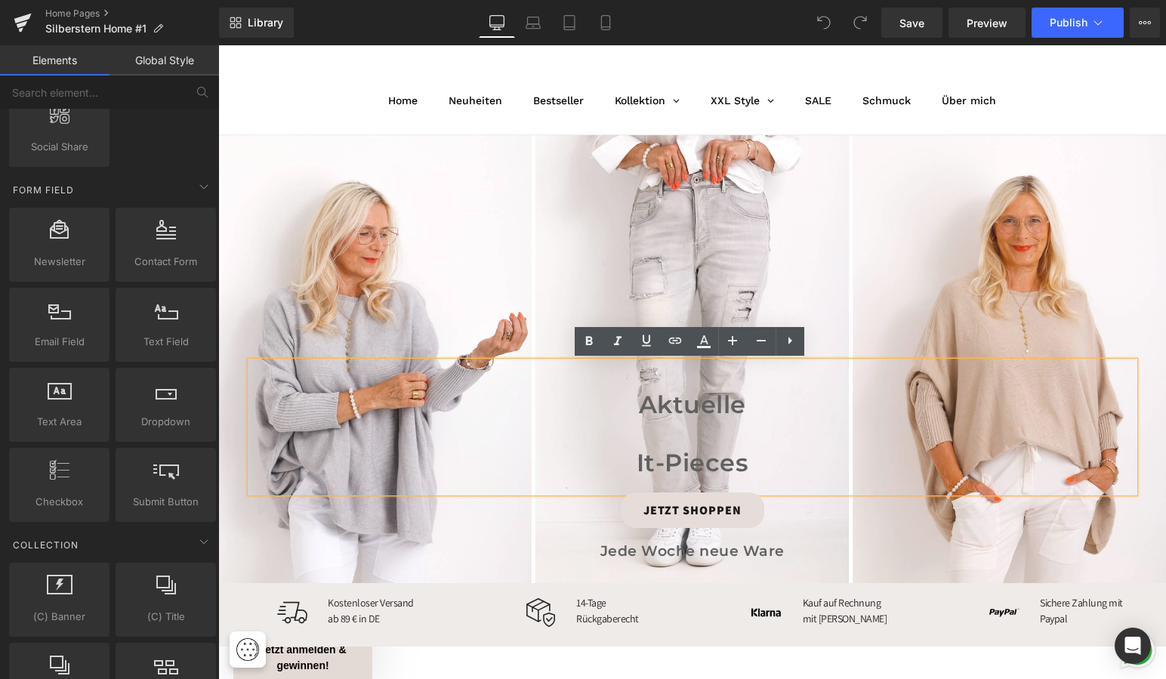
click at [632, 462] on h2 "It-Pieces" at bounding box center [693, 463] width 884 height 29
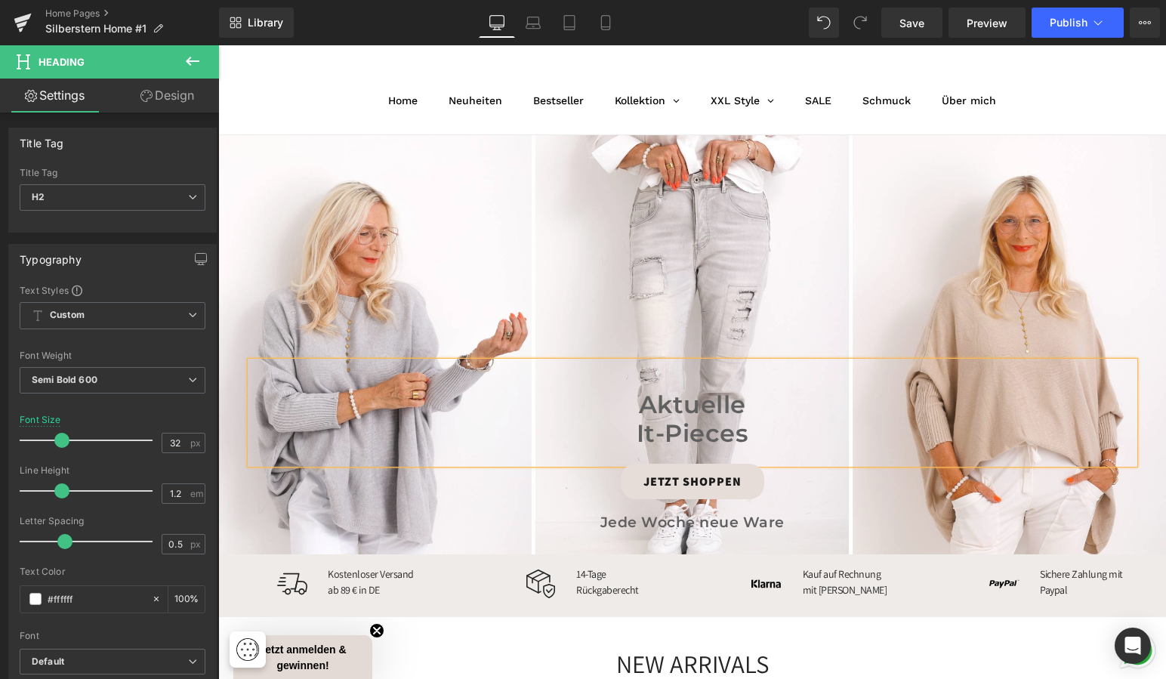
click at [916, 191] on div at bounding box center [692, 344] width 948 height 419
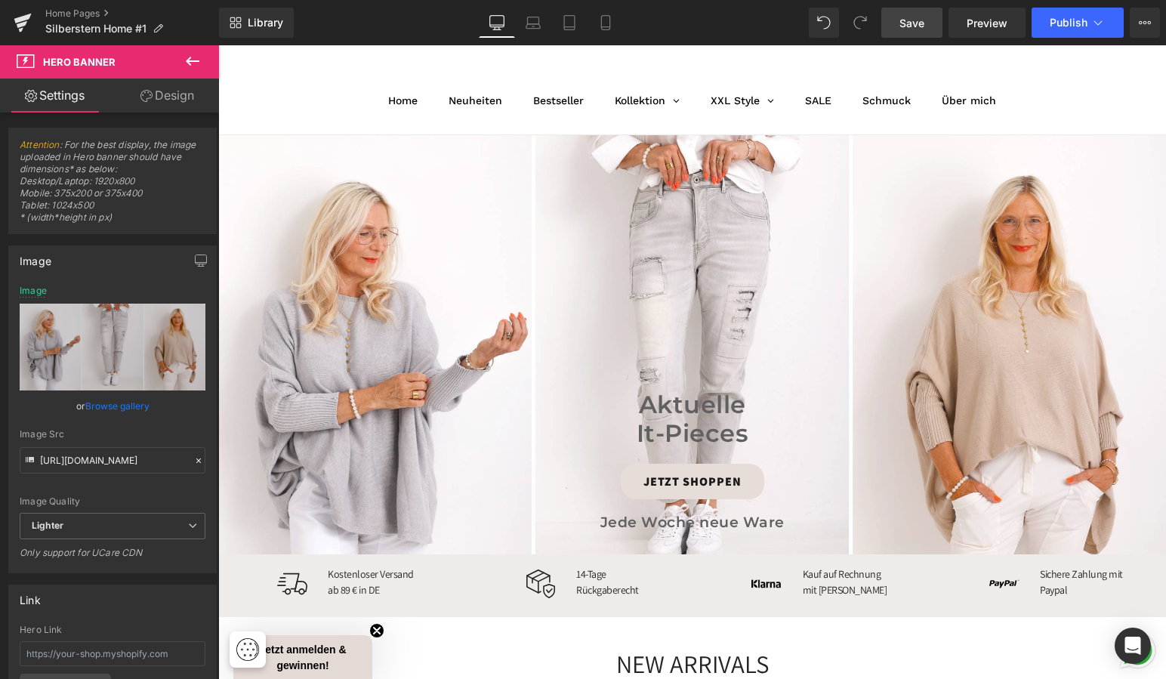
click at [920, 22] on span "Save" at bounding box center [912, 23] width 25 height 16
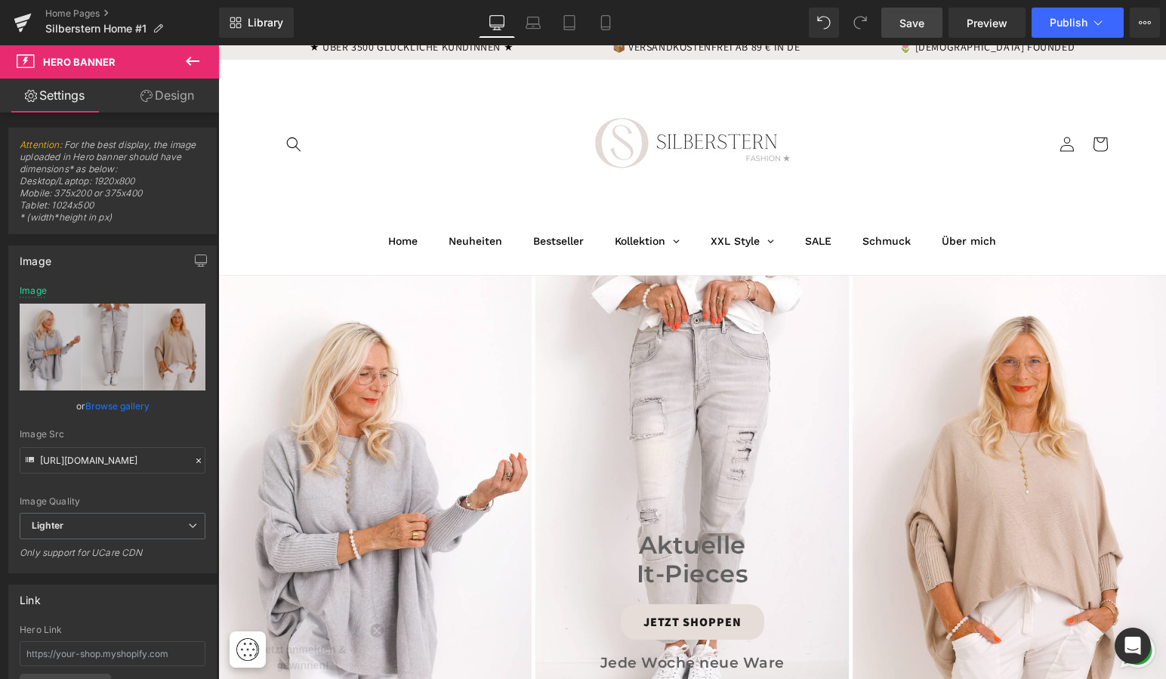
scroll to position [10, 0]
click at [610, 22] on icon at bounding box center [605, 22] width 15 height 15
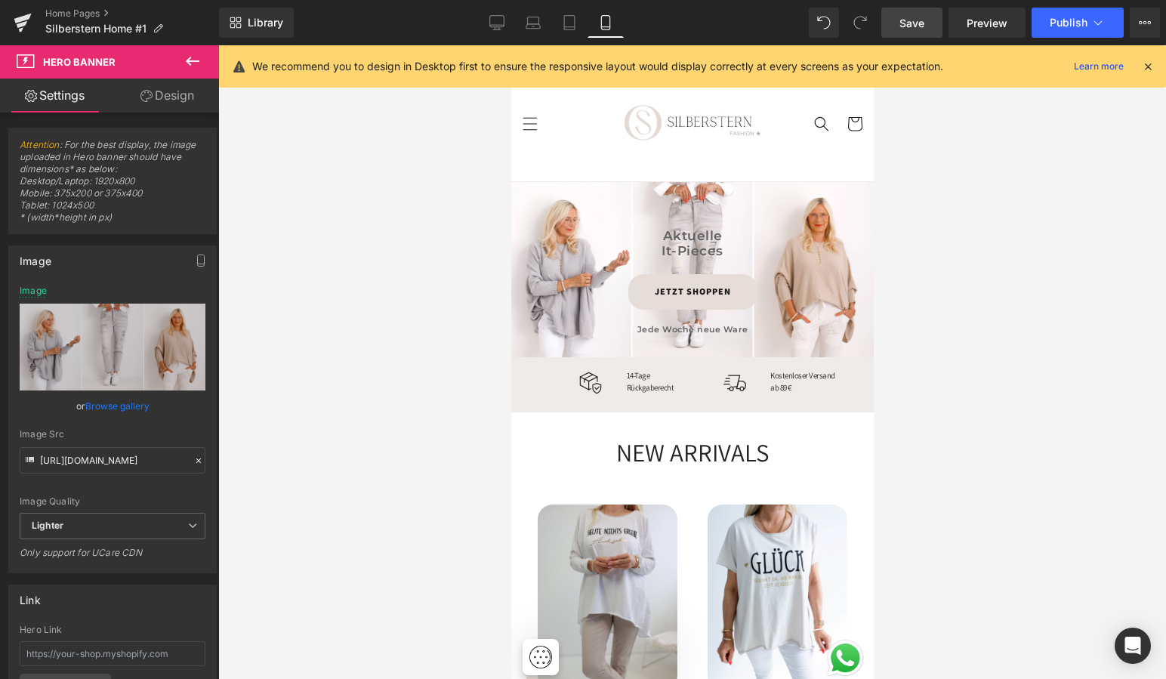
scroll to position [0, 0]
